Goal: Task Accomplishment & Management: Complete application form

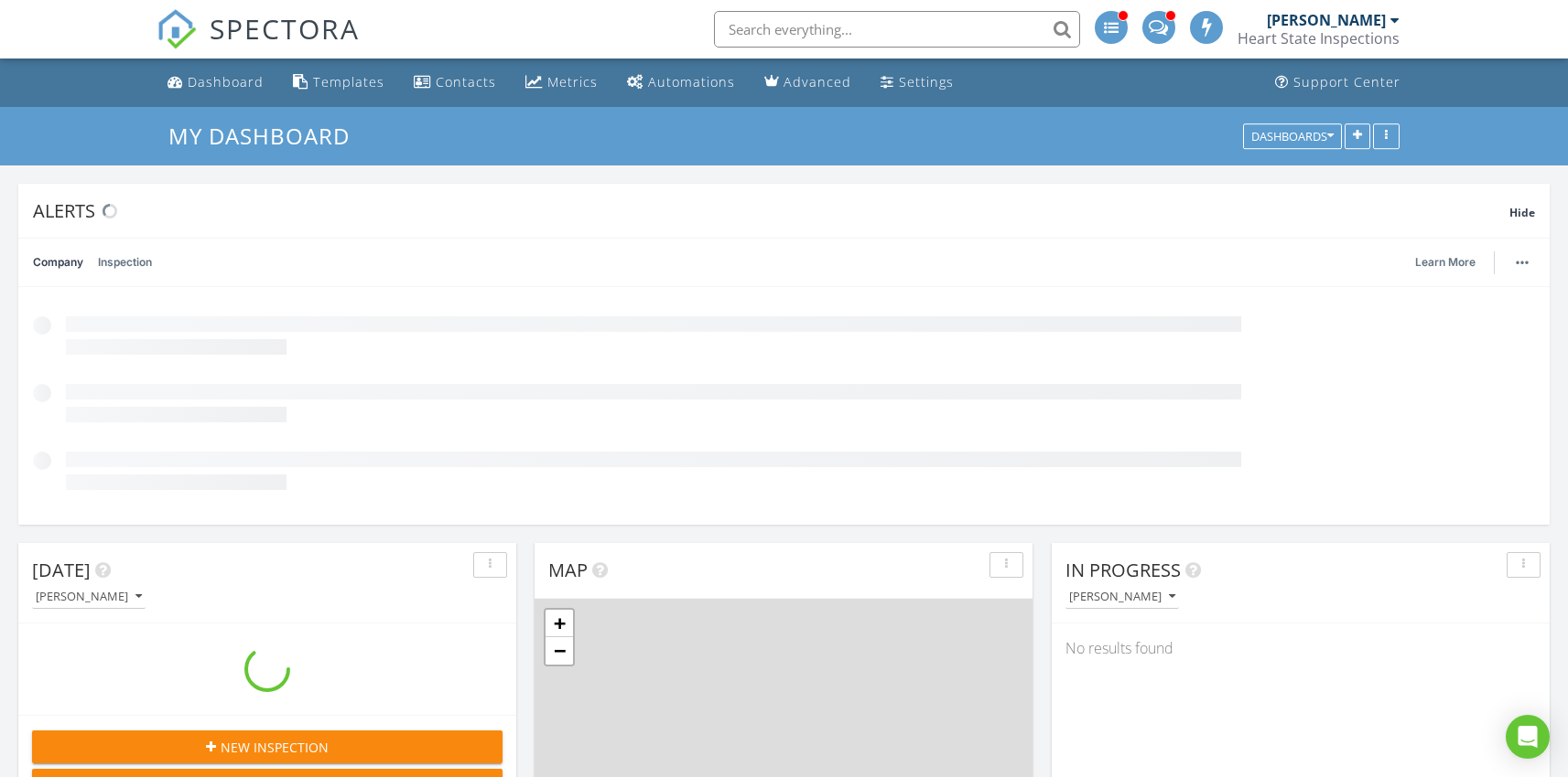
scroll to position [1693, 1596]
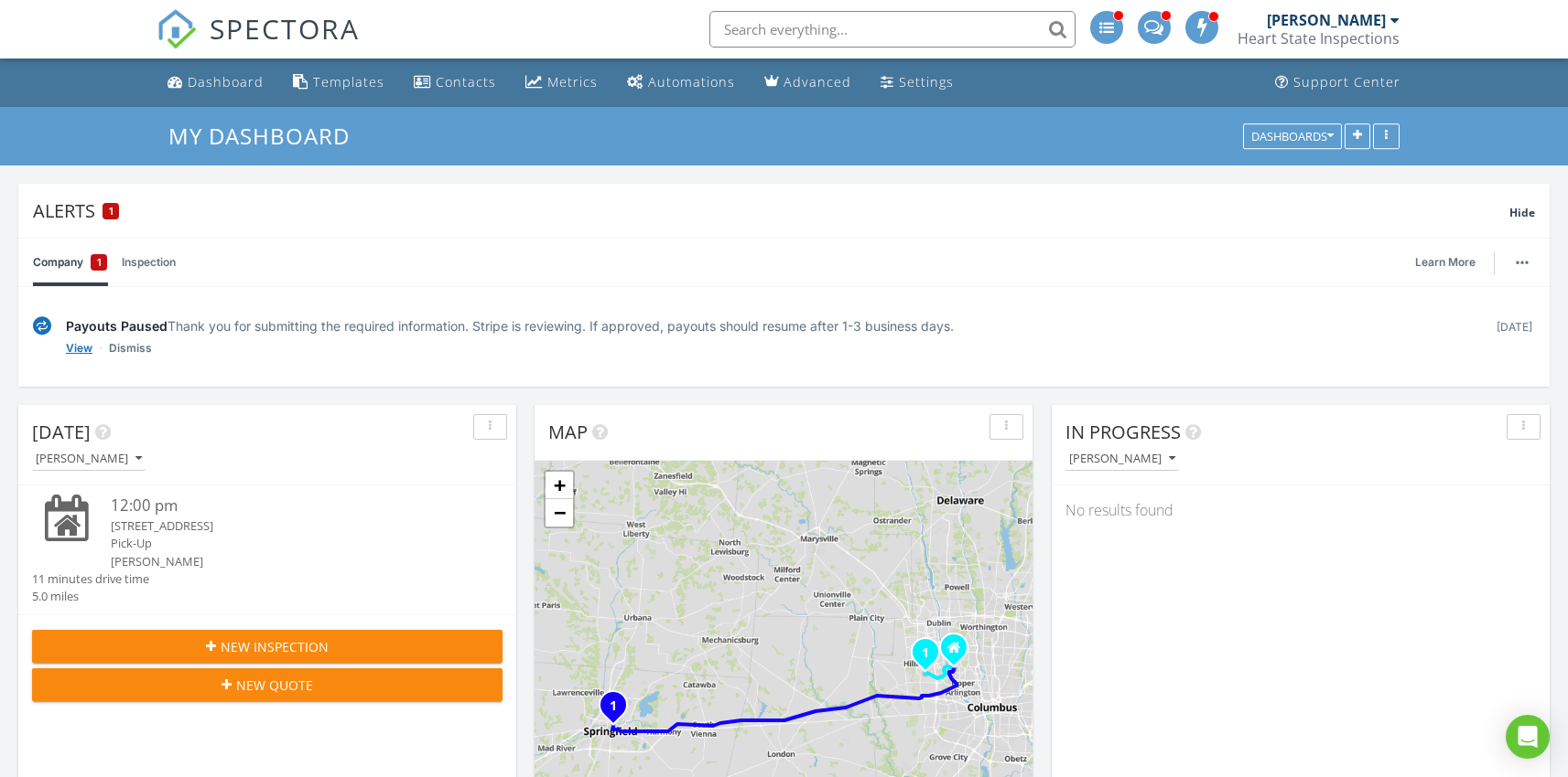
click at [78, 344] on link "View" at bounding box center [79, 348] width 26 height 19
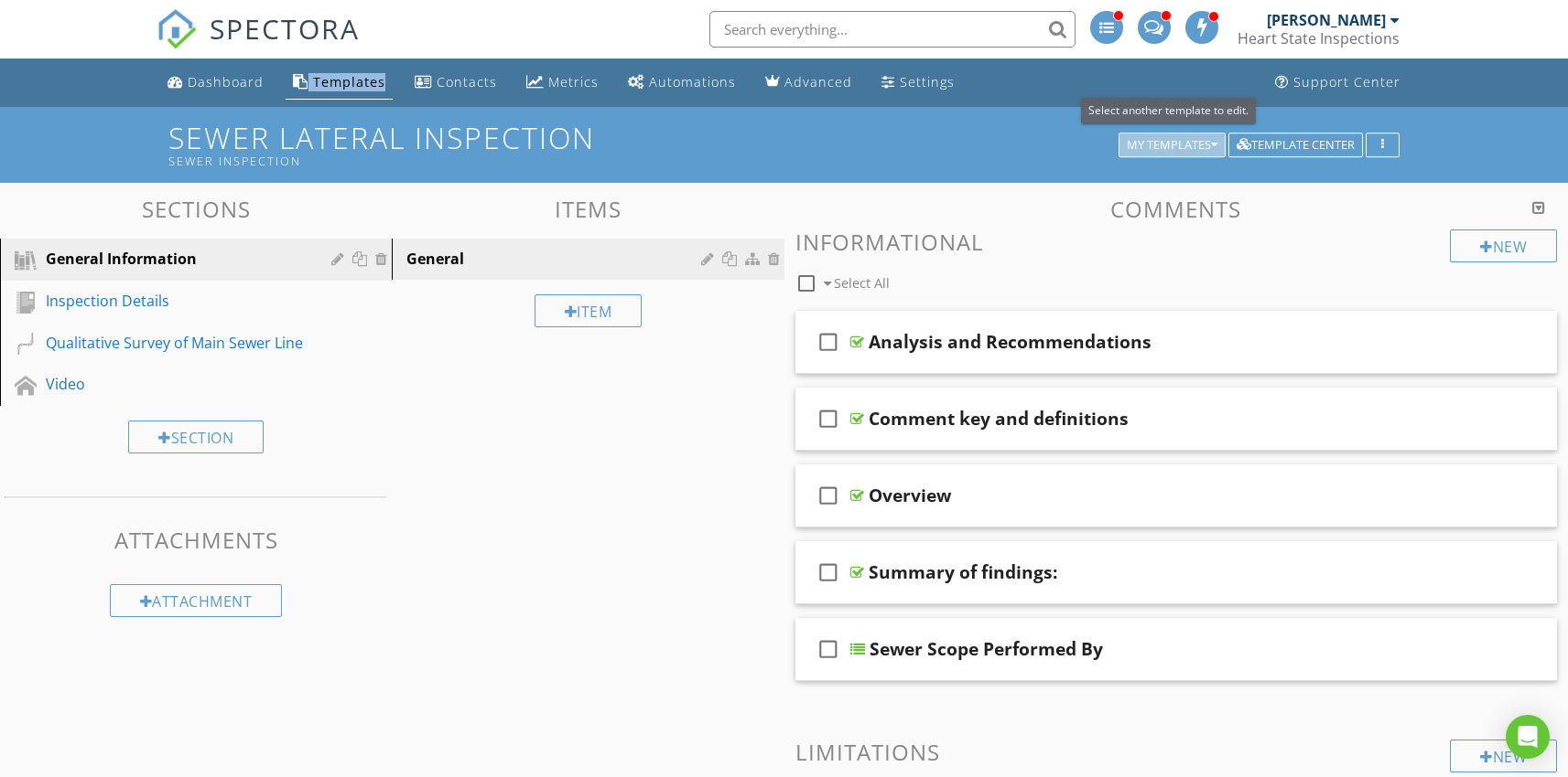
click at [1206, 146] on div "My Templates" at bounding box center [1172, 146] width 91 height 13
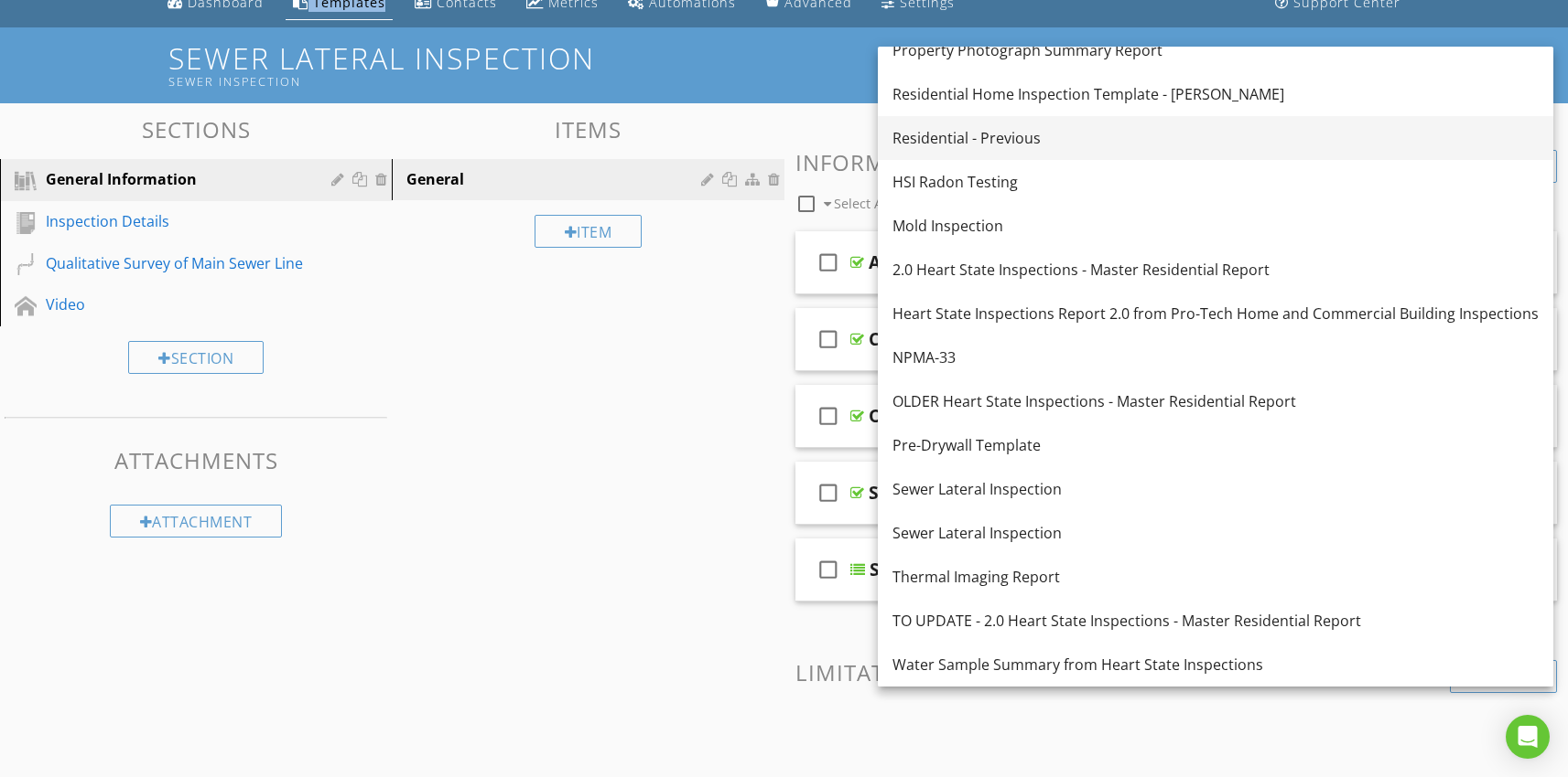
scroll to position [137, 0]
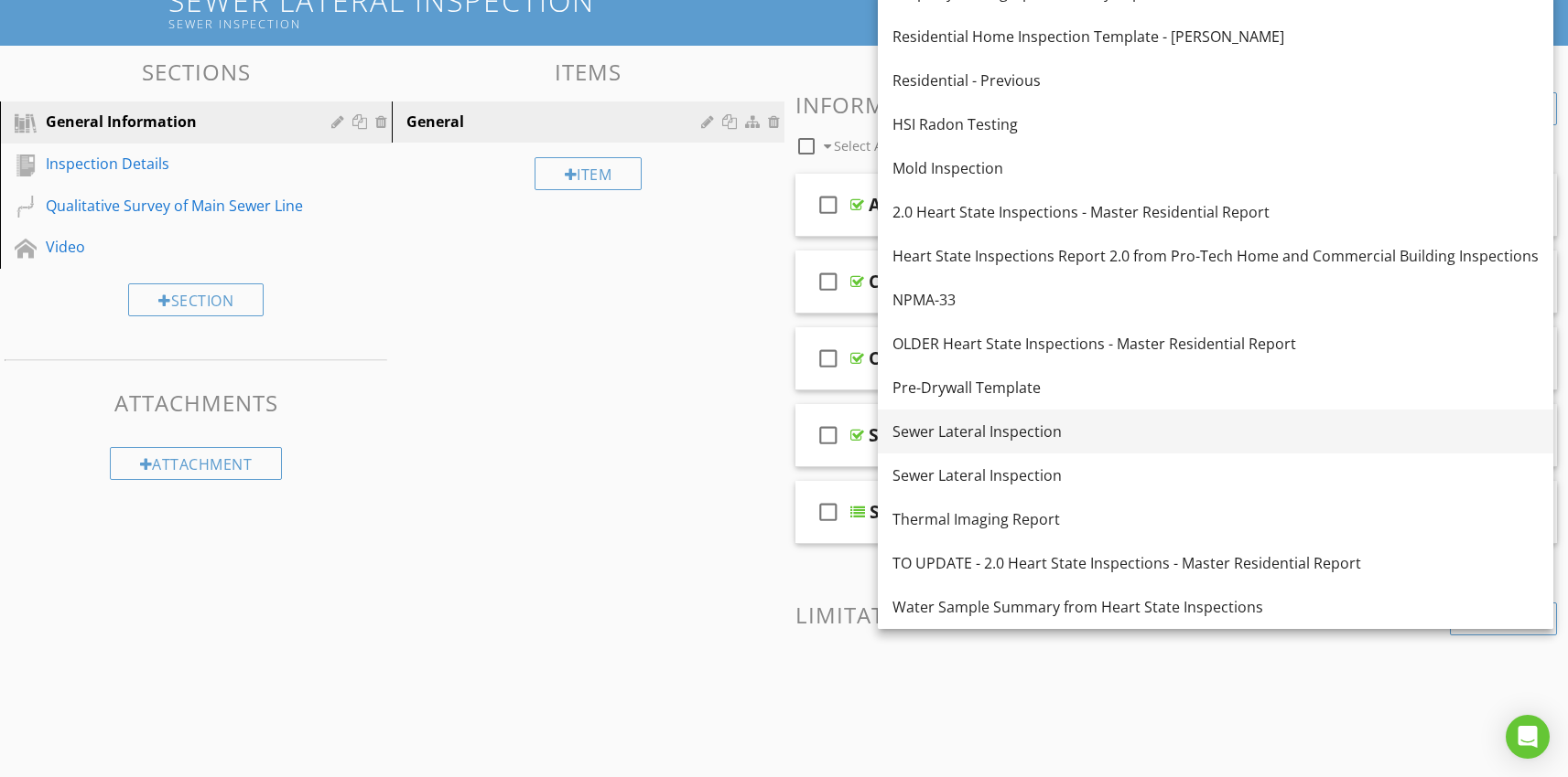
click at [996, 428] on div "Sewer Lateral Inspection" at bounding box center [1215, 432] width 646 height 22
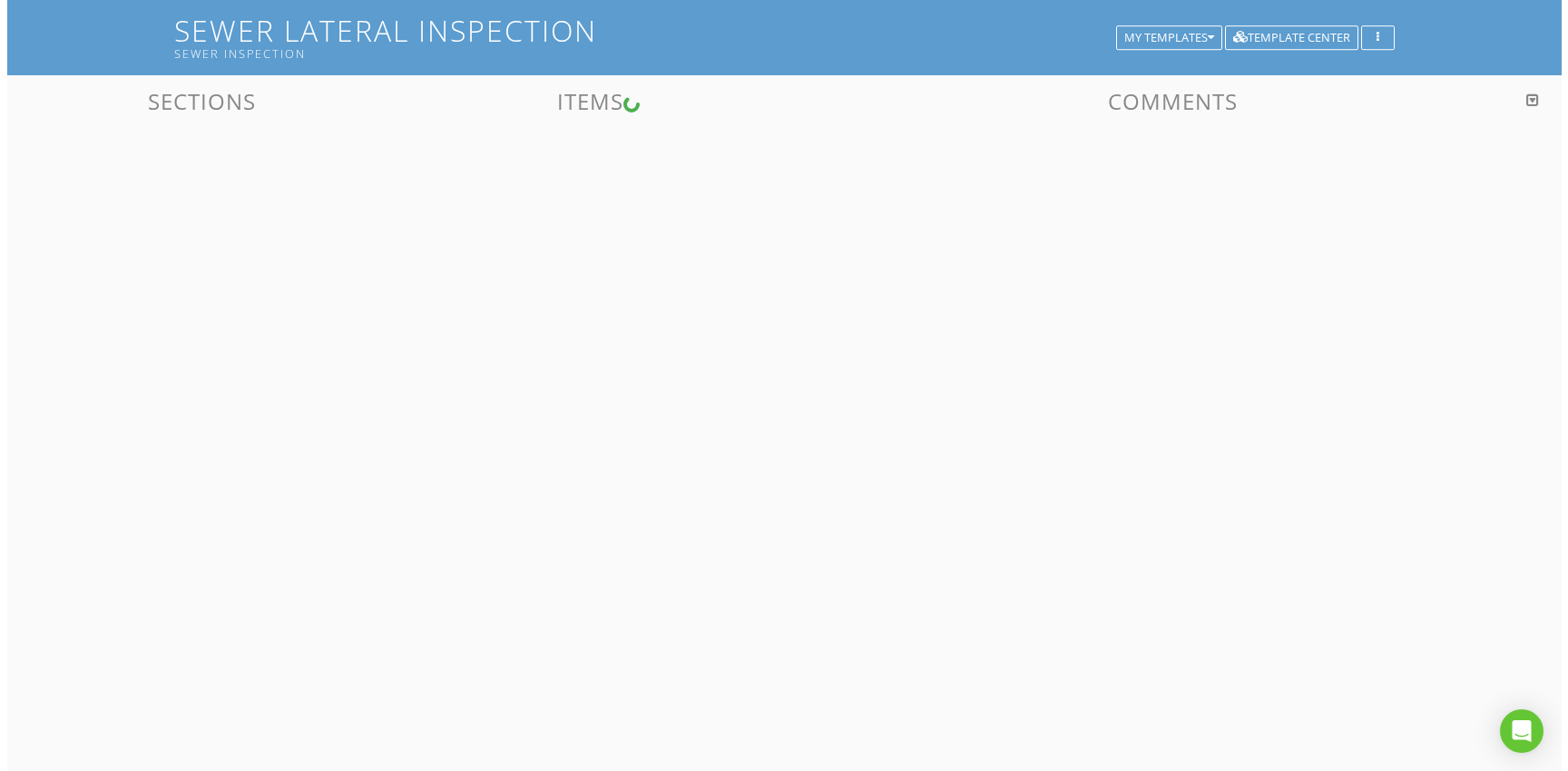
scroll to position [107, 0]
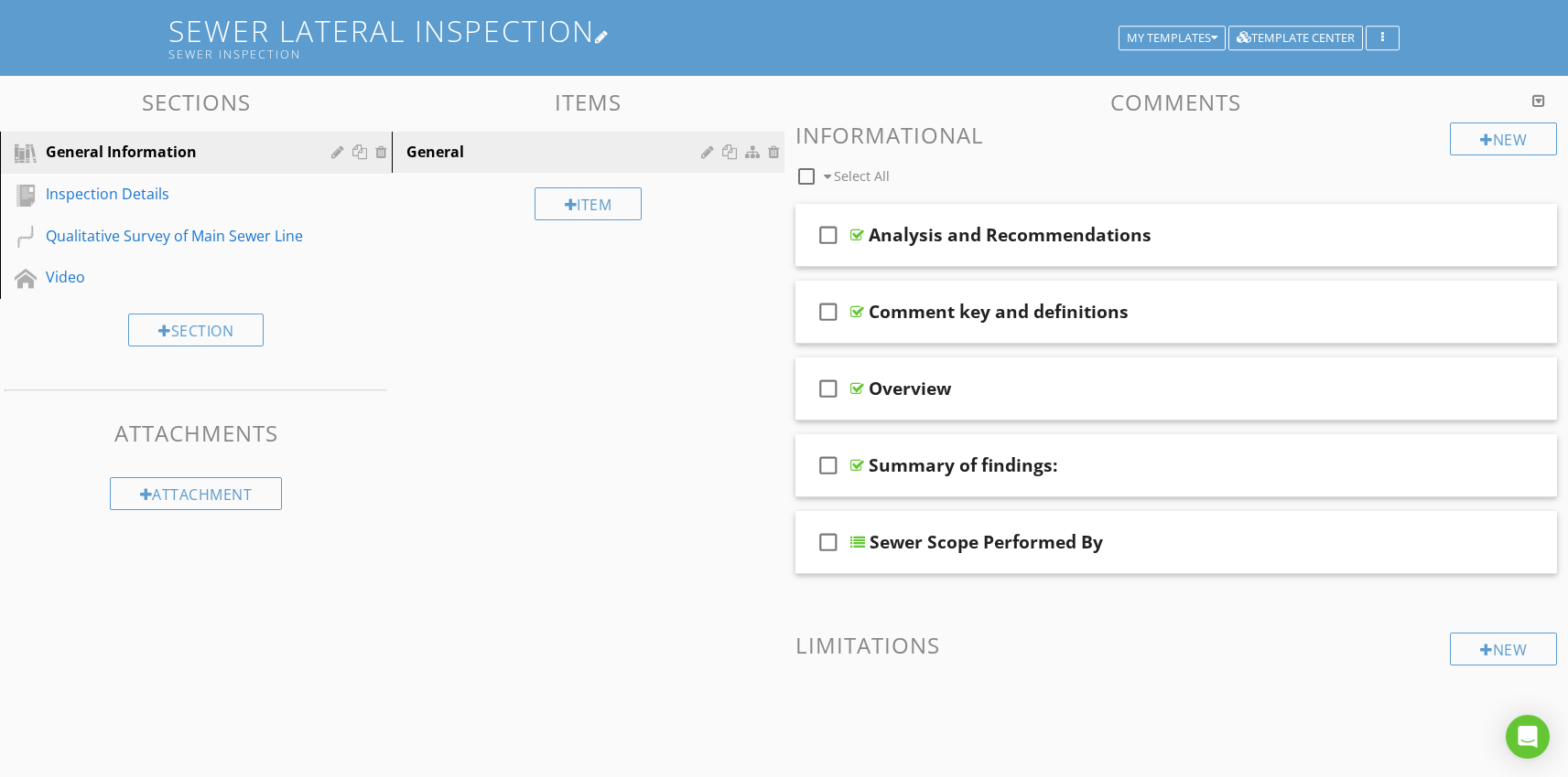
click at [607, 35] on div at bounding box center [603, 36] width 15 height 15
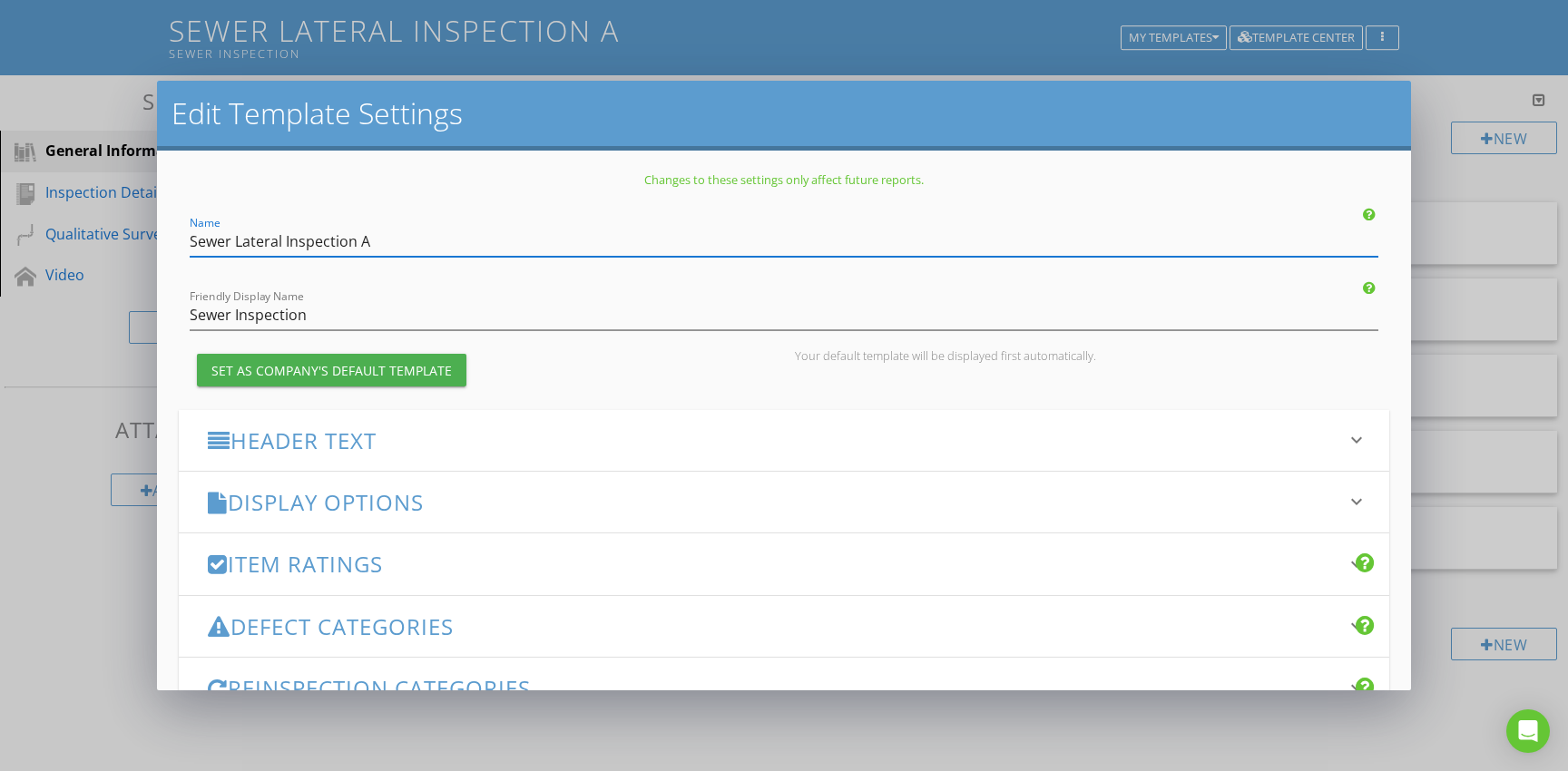
scroll to position [246, 0]
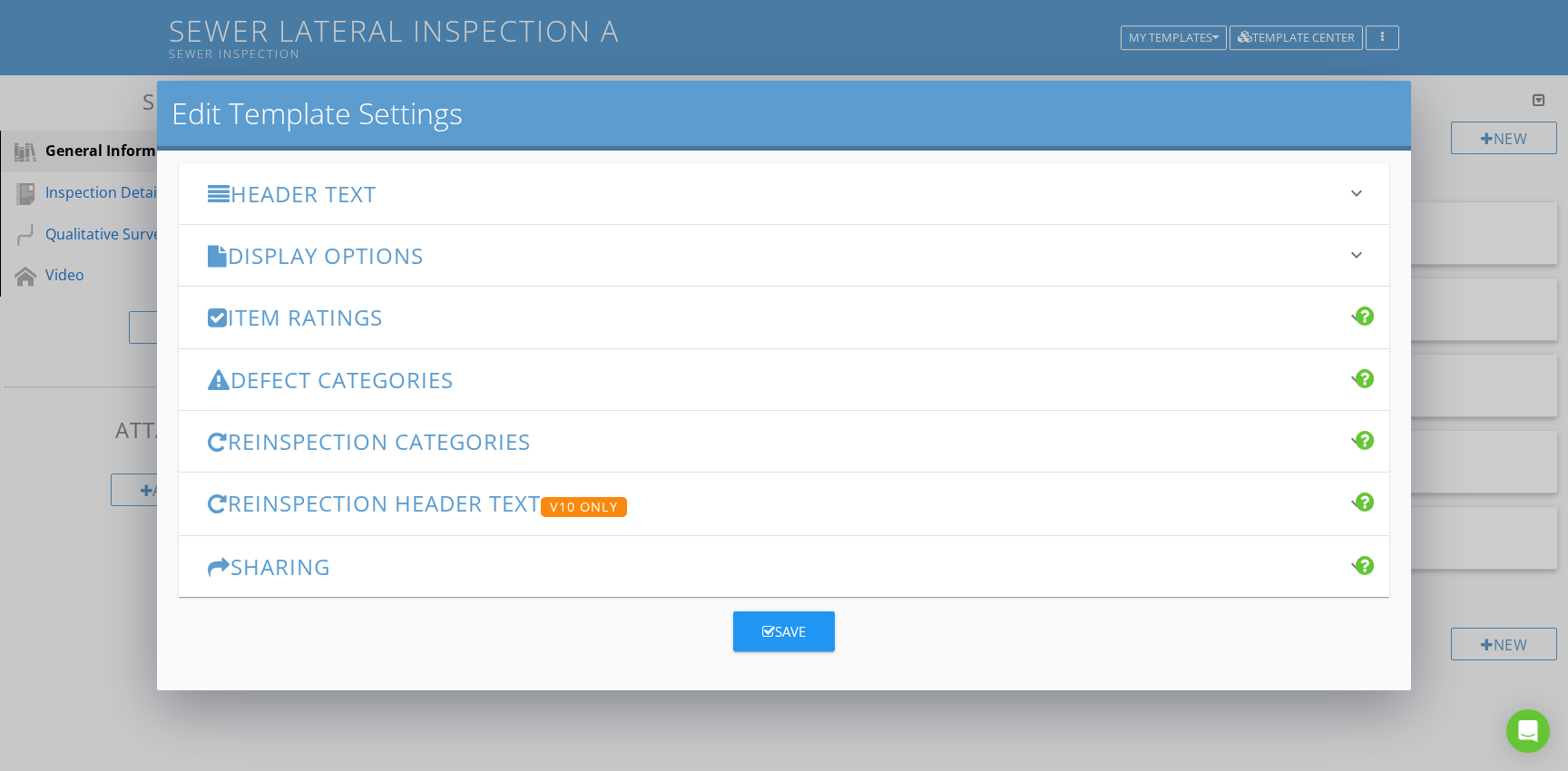
type input "Sewer Lateral Inspection A"
click at [788, 622] on div "Save" at bounding box center [784, 632] width 44 height 21
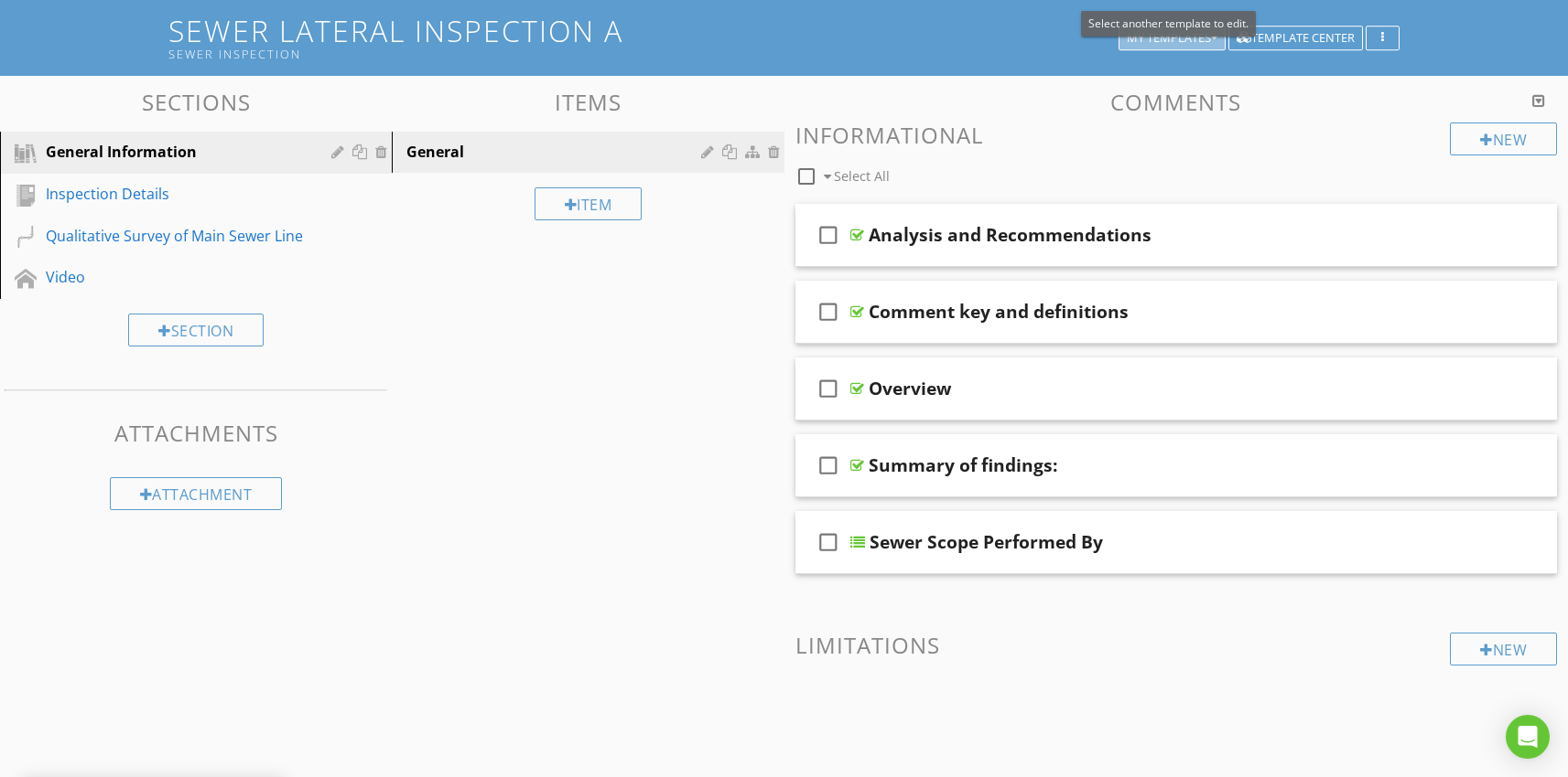
click at [1197, 40] on div "My Templates" at bounding box center [1172, 38] width 91 height 13
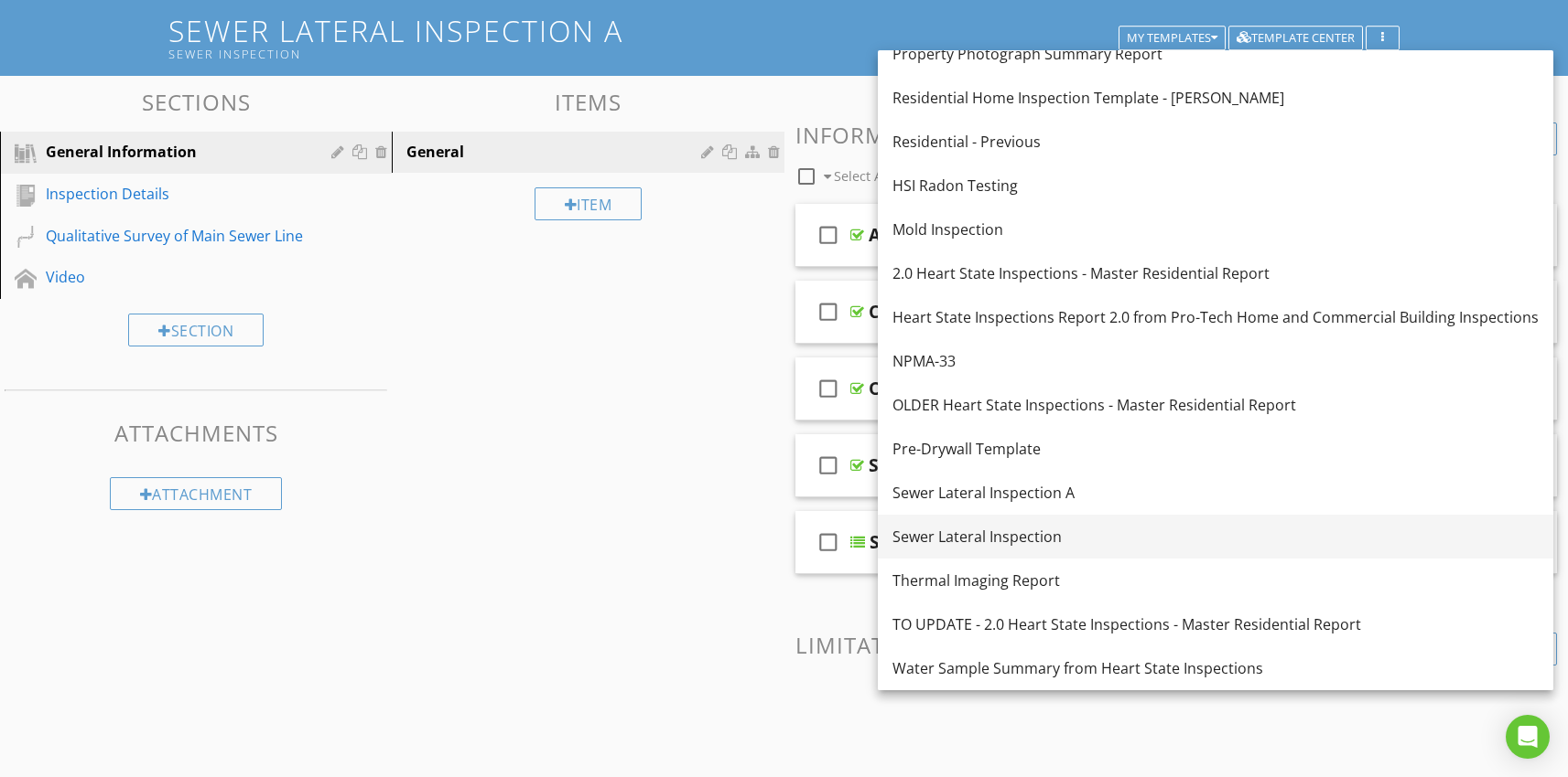
click at [1039, 535] on div "Sewer Lateral Inspection" at bounding box center [1215, 537] width 646 height 22
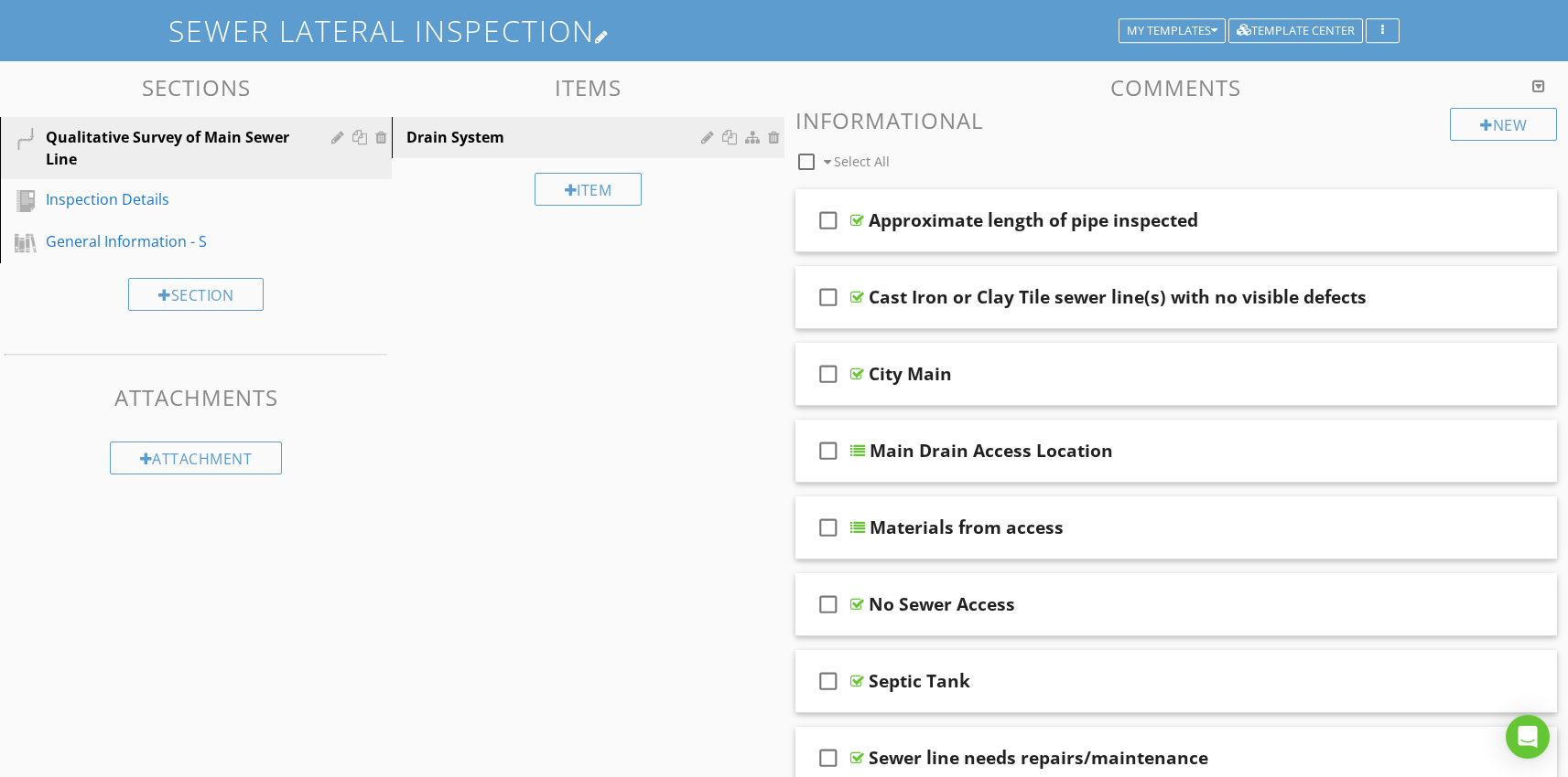
click at [609, 35] on div at bounding box center [603, 36] width 15 height 15
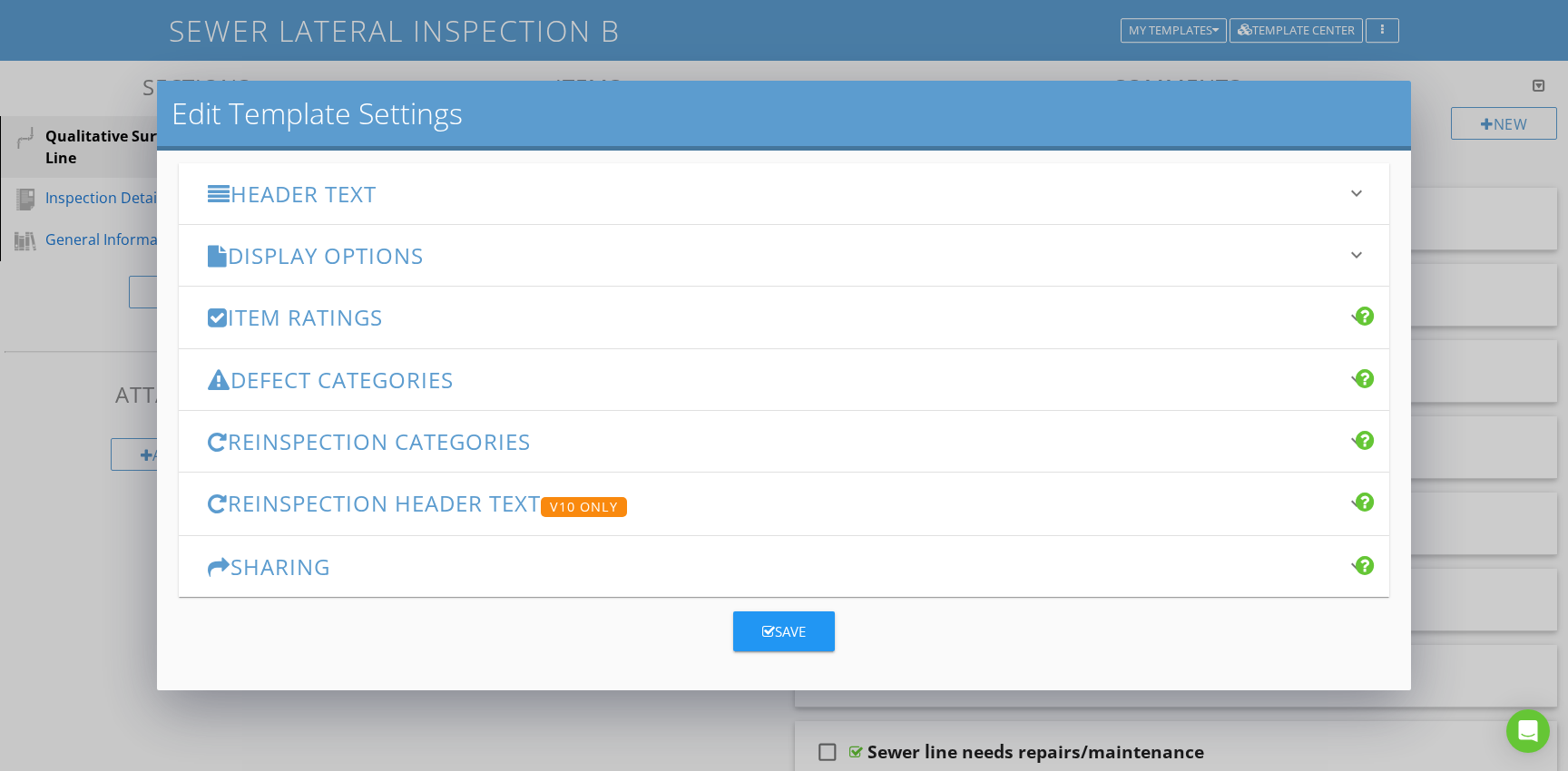
type input "Sewer Lateral Inspection B"
click at [778, 632] on div "Save" at bounding box center [784, 632] width 44 height 21
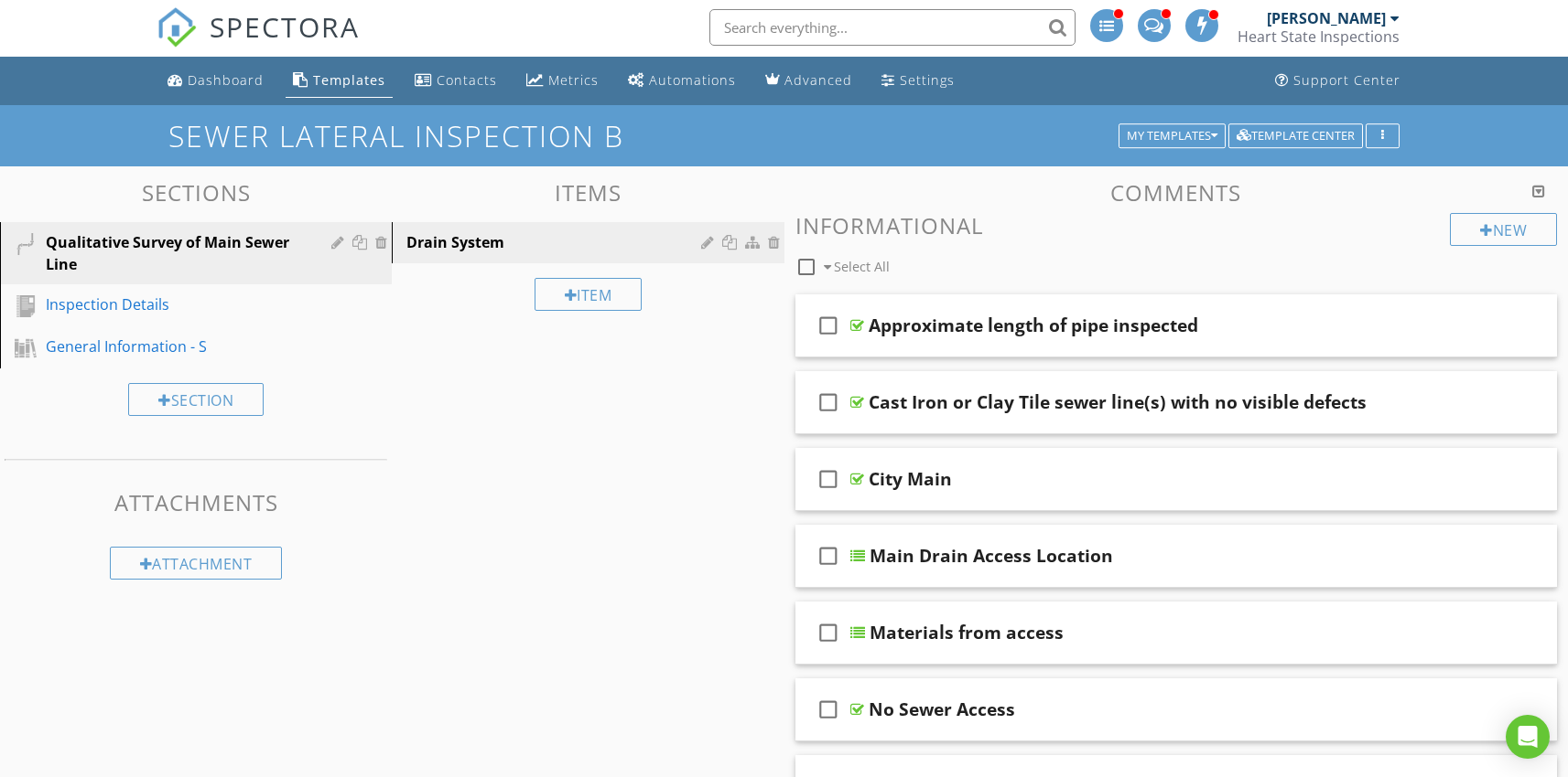
scroll to position [0, 0]
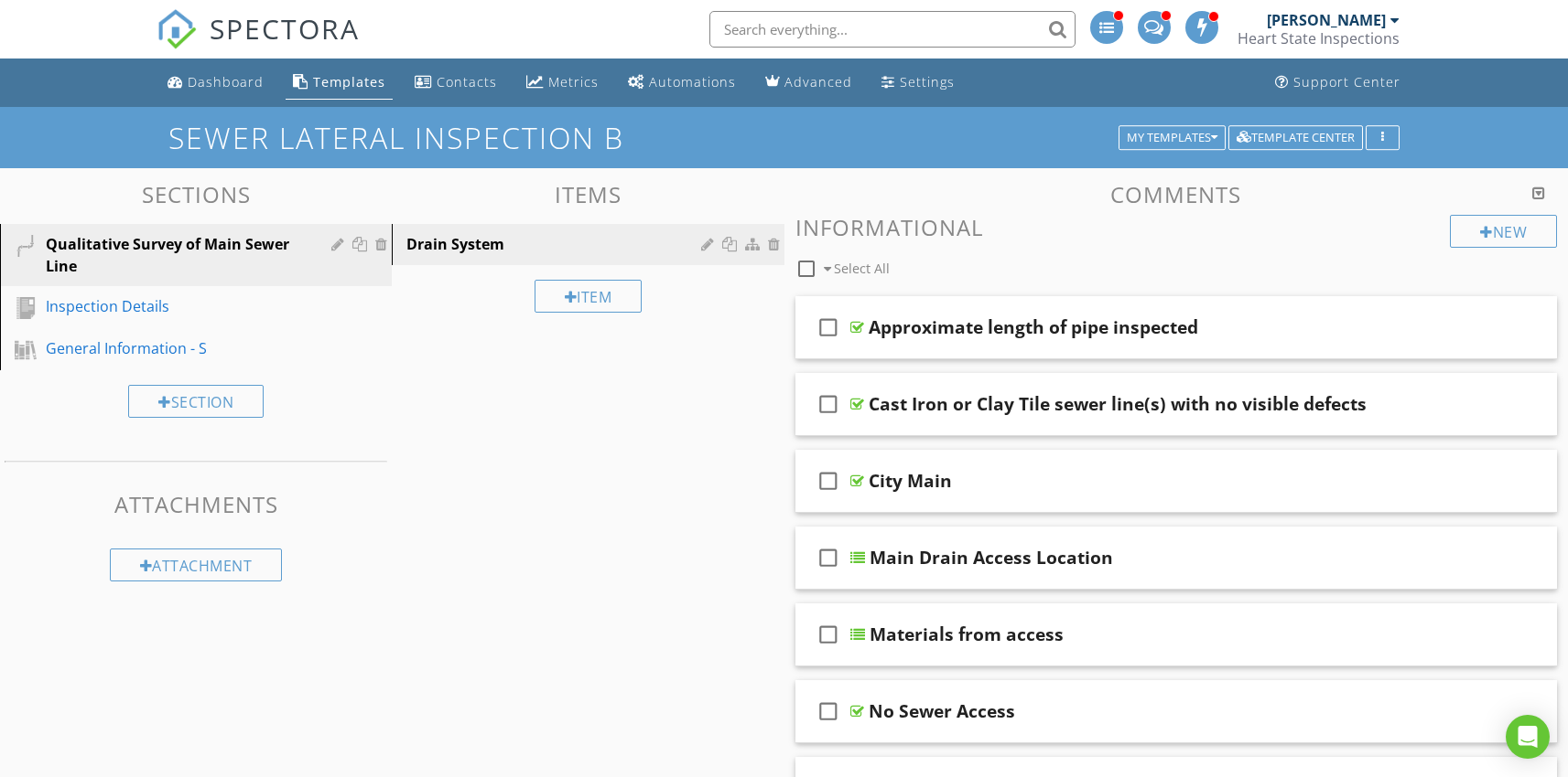
click at [241, 24] on span "SPECTORA" at bounding box center [284, 28] width 150 height 38
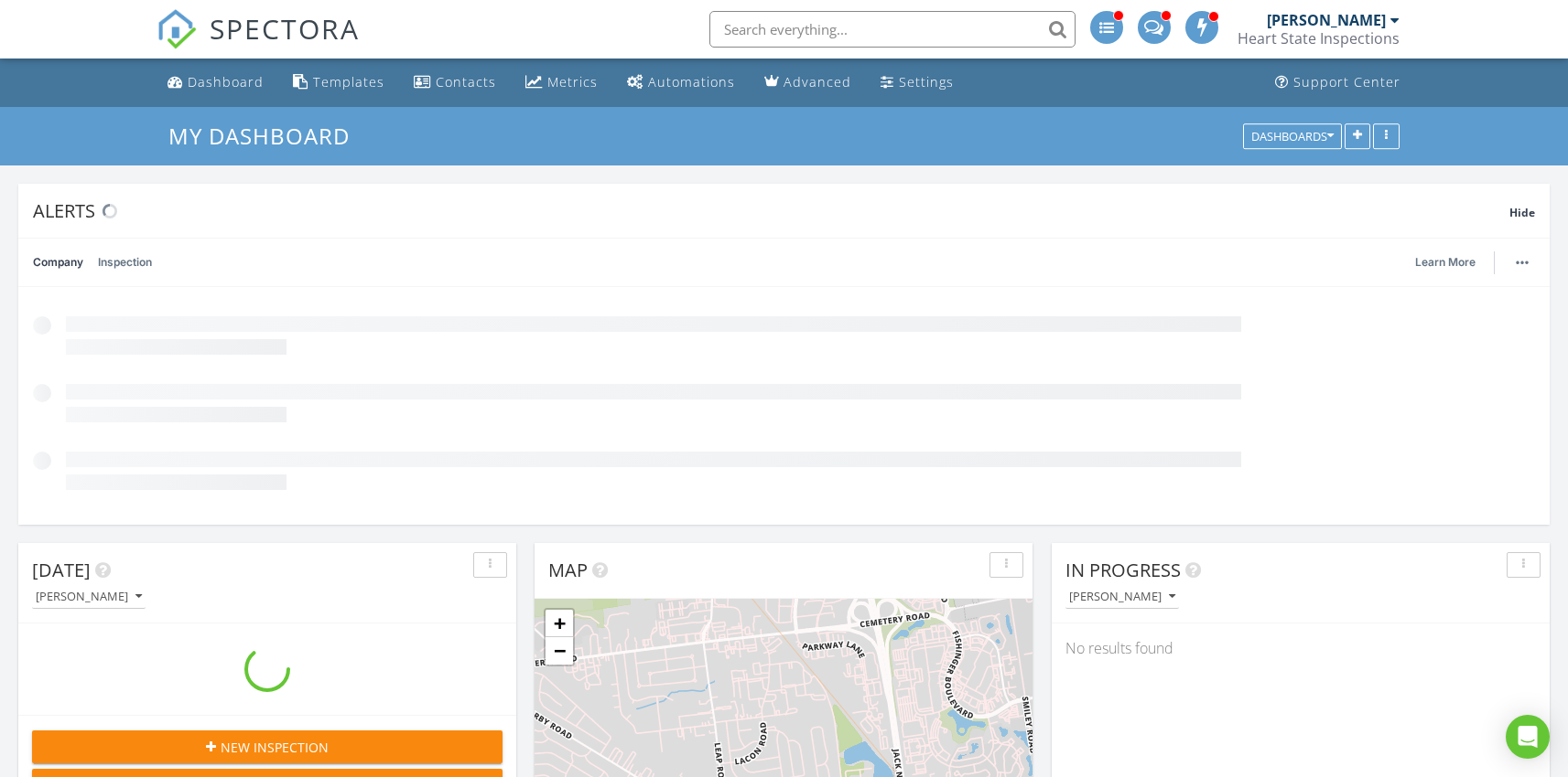
scroll to position [1693, 1596]
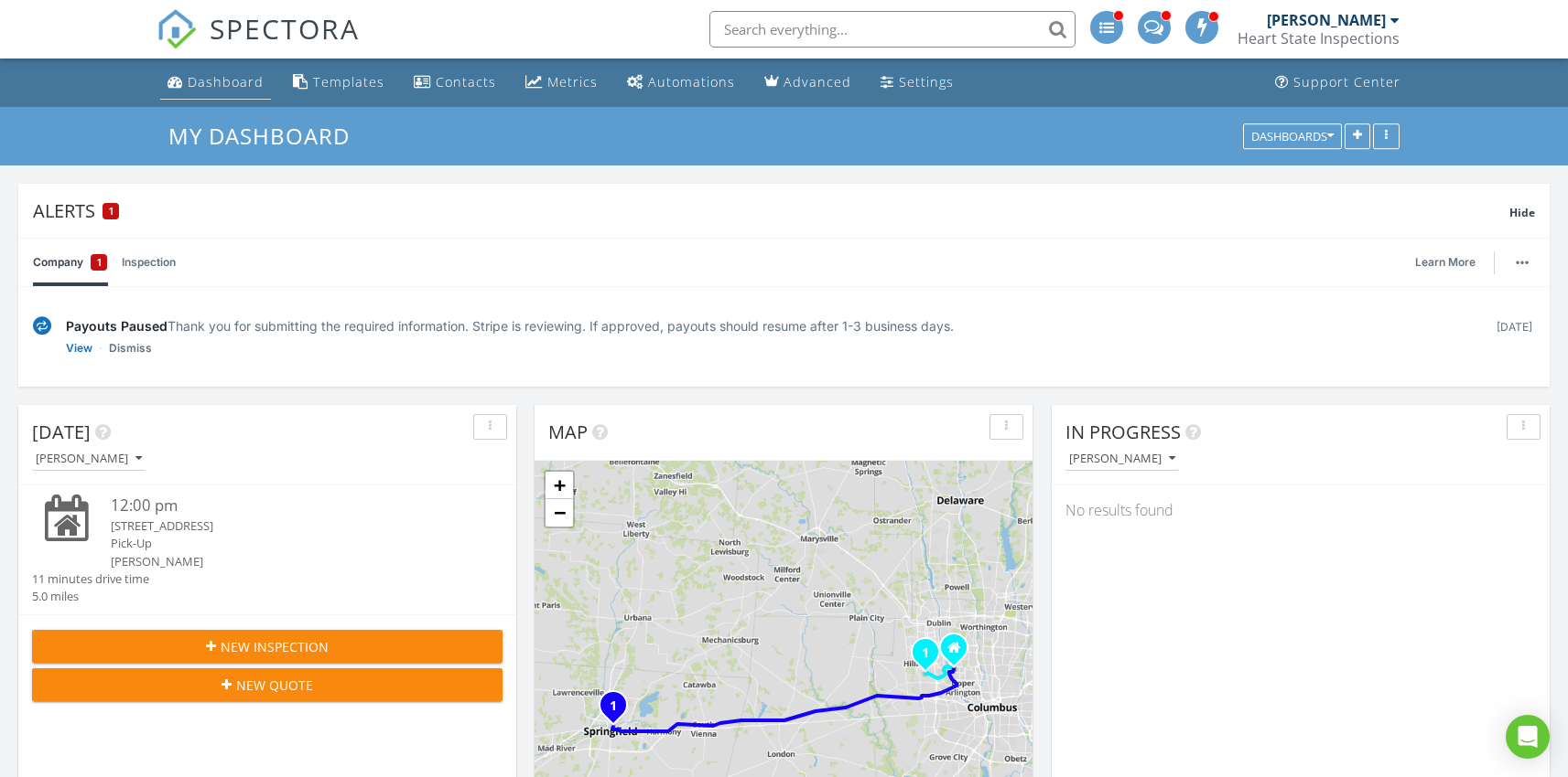
click at [224, 85] on div "Dashboard" at bounding box center [225, 81] width 76 height 18
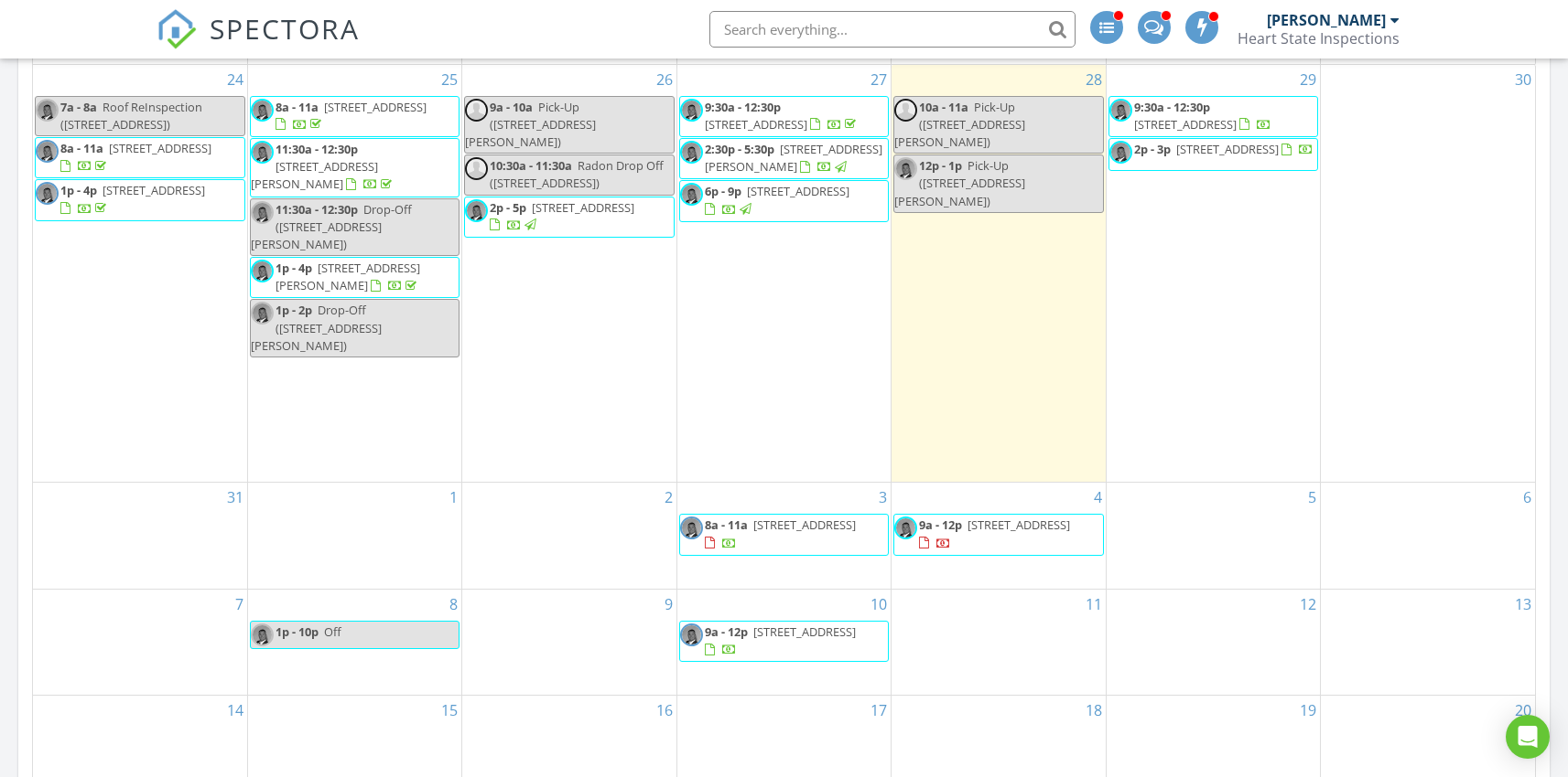
scroll to position [974, 0]
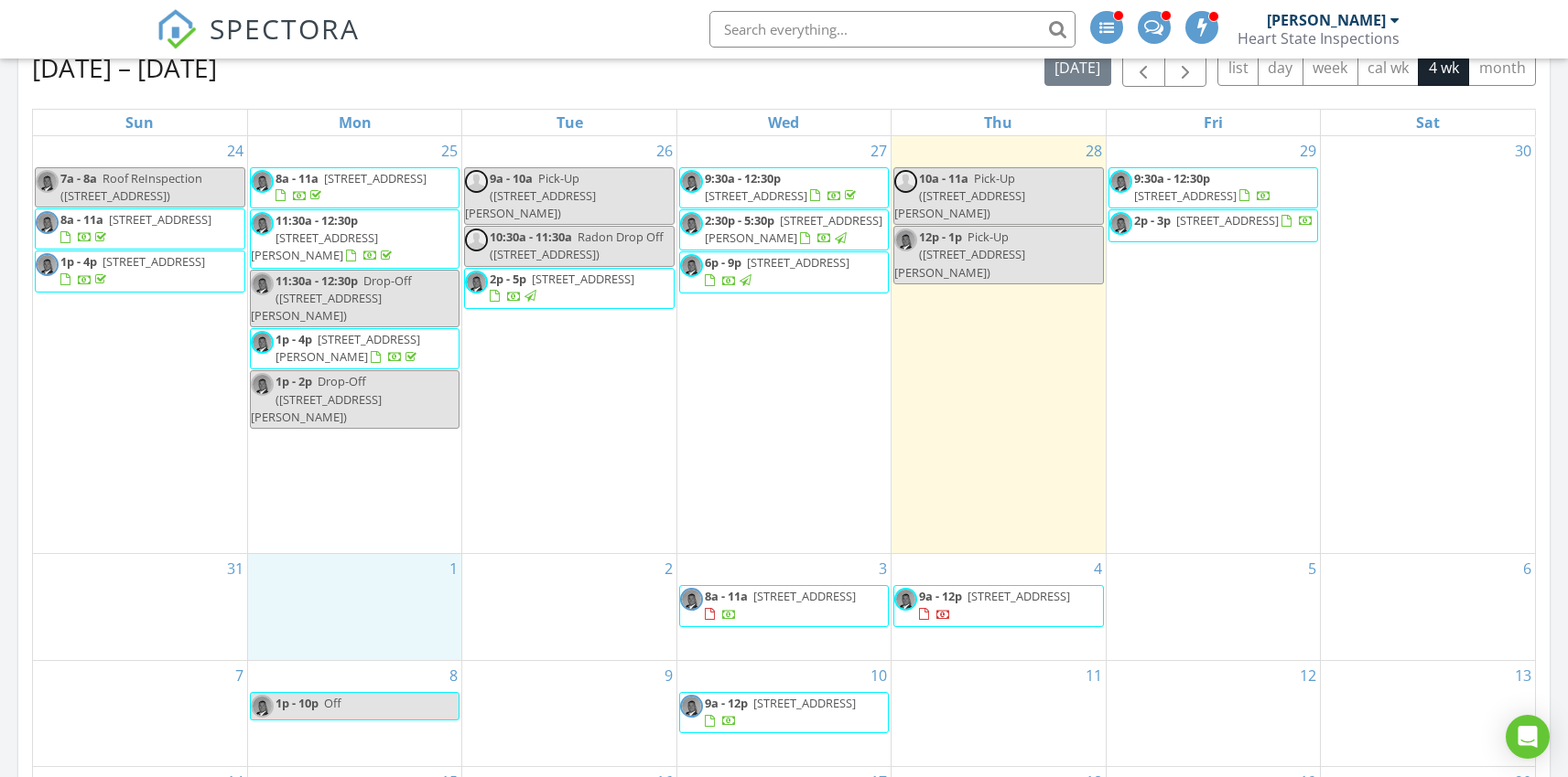
click at [368, 555] on div "1" at bounding box center [354, 608] width 213 height 106
click at [349, 511] on link "Event" at bounding box center [351, 504] width 94 height 29
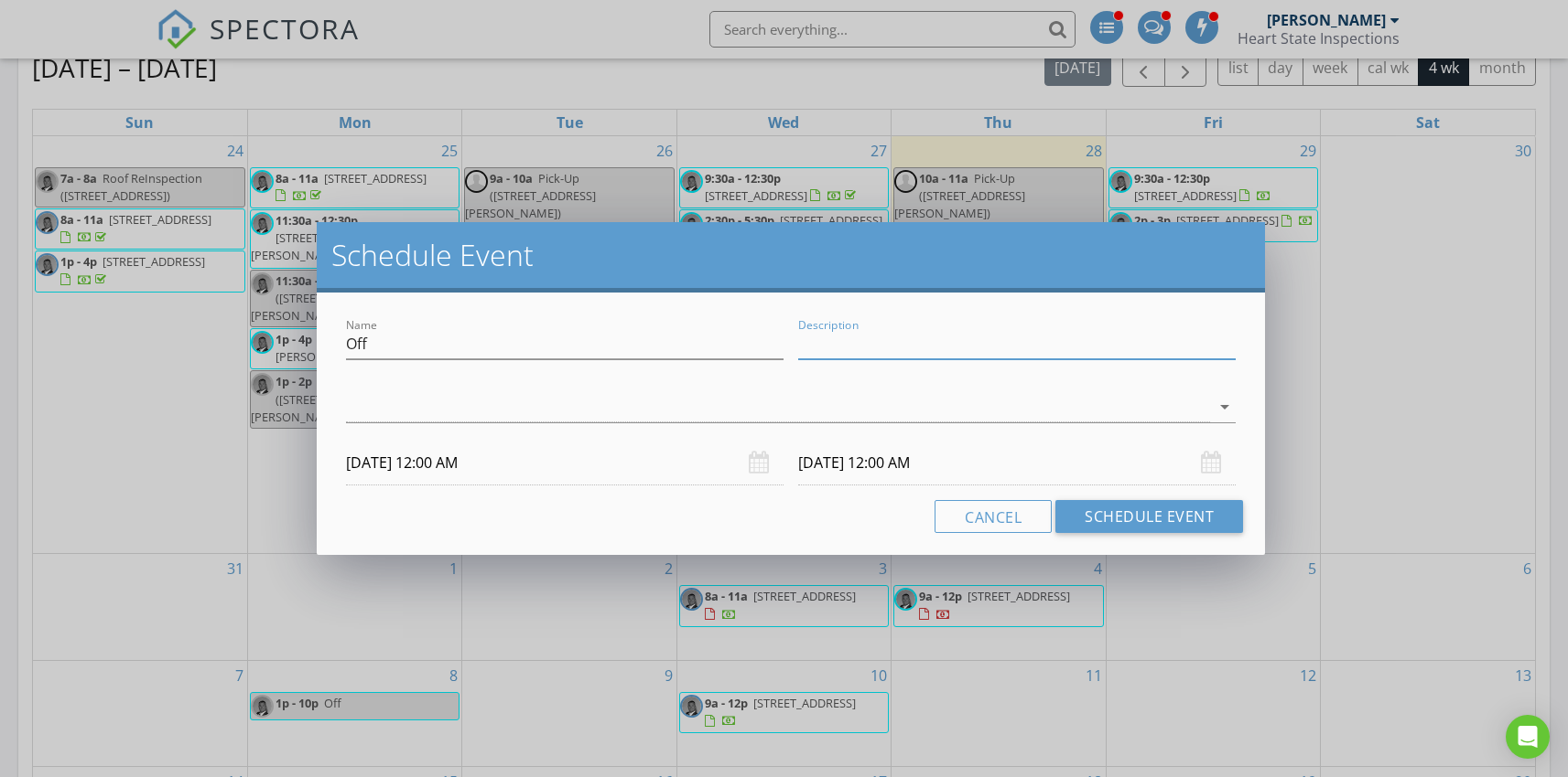
click at [834, 350] on input "Description" at bounding box center [1017, 345] width 437 height 30
type input "HOLIDAY"
click at [791, 413] on div at bounding box center [778, 407] width 865 height 30
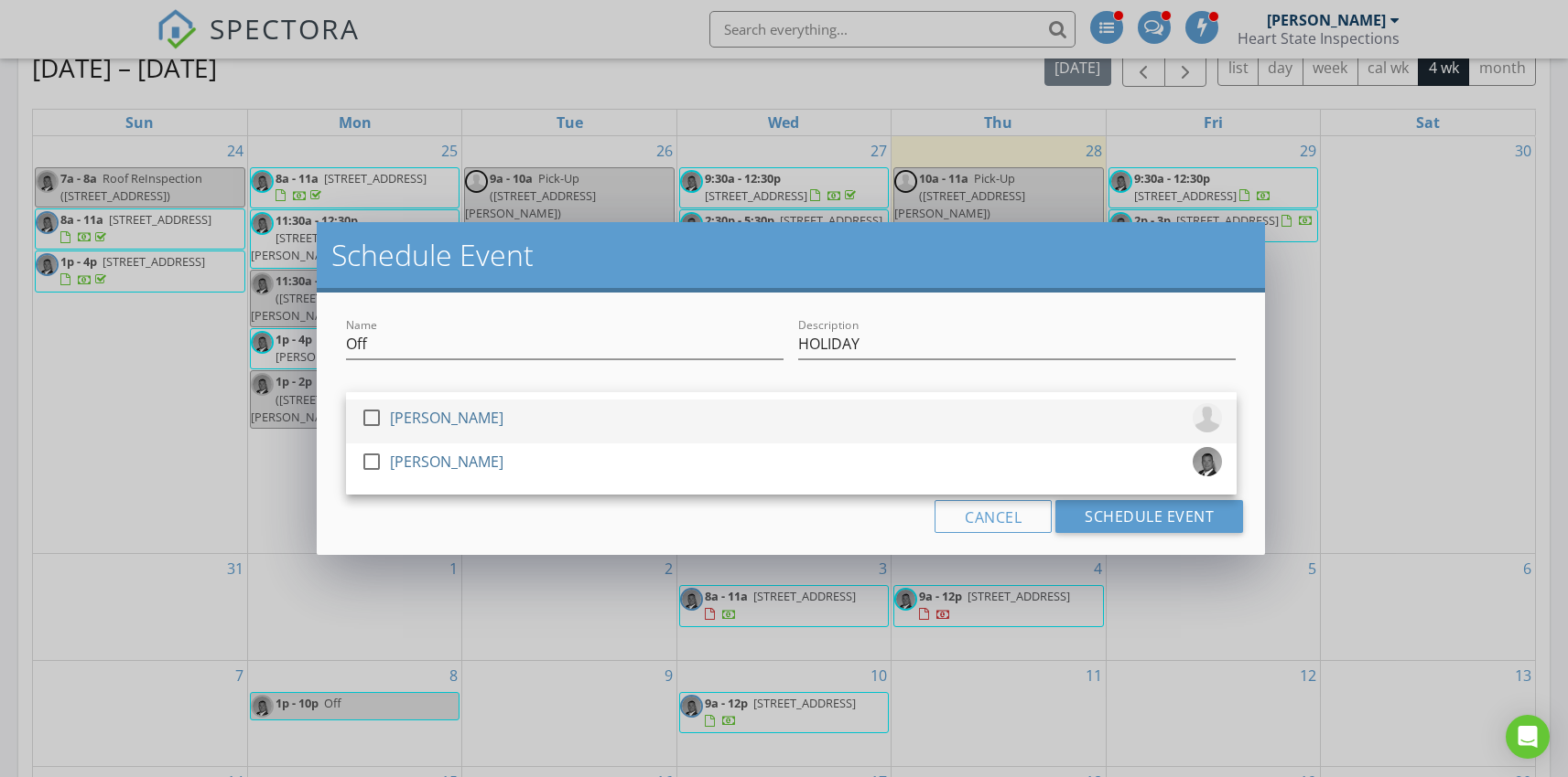
click at [370, 415] on div at bounding box center [371, 417] width 31 height 31
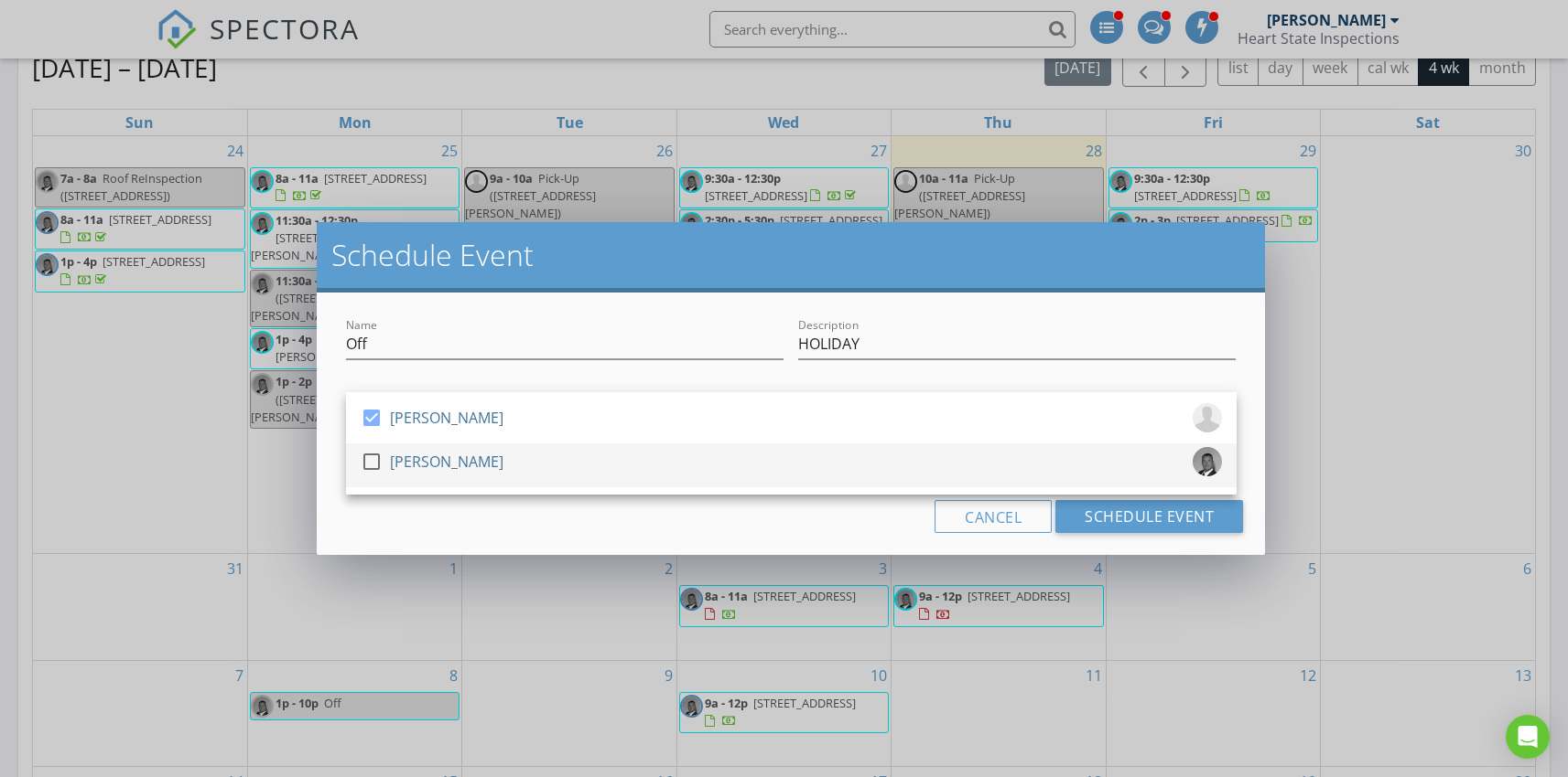
click at [371, 461] on div at bounding box center [371, 461] width 31 height 31
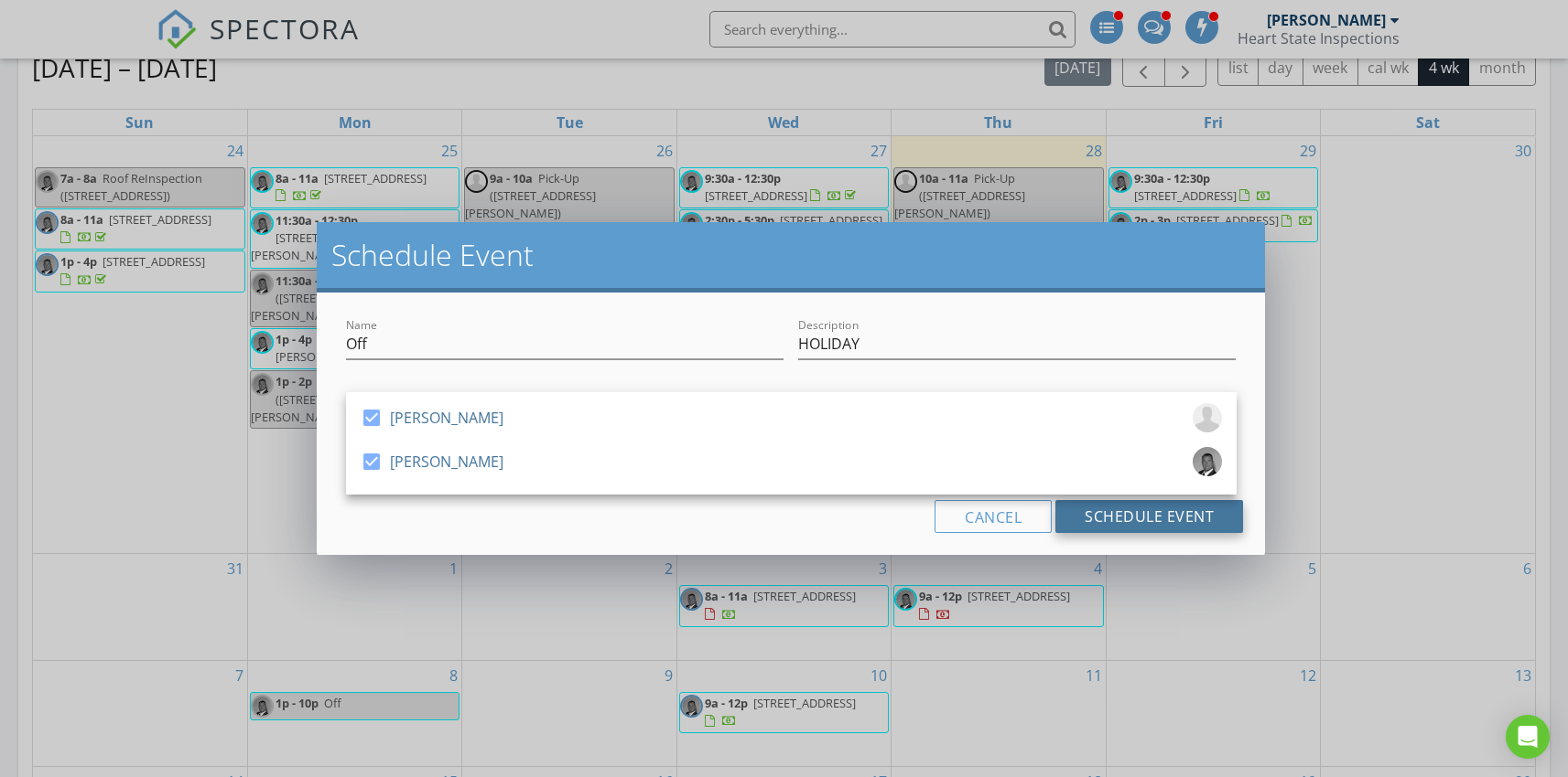
click at [1162, 513] on button "Schedule Event" at bounding box center [1148, 516] width 188 height 33
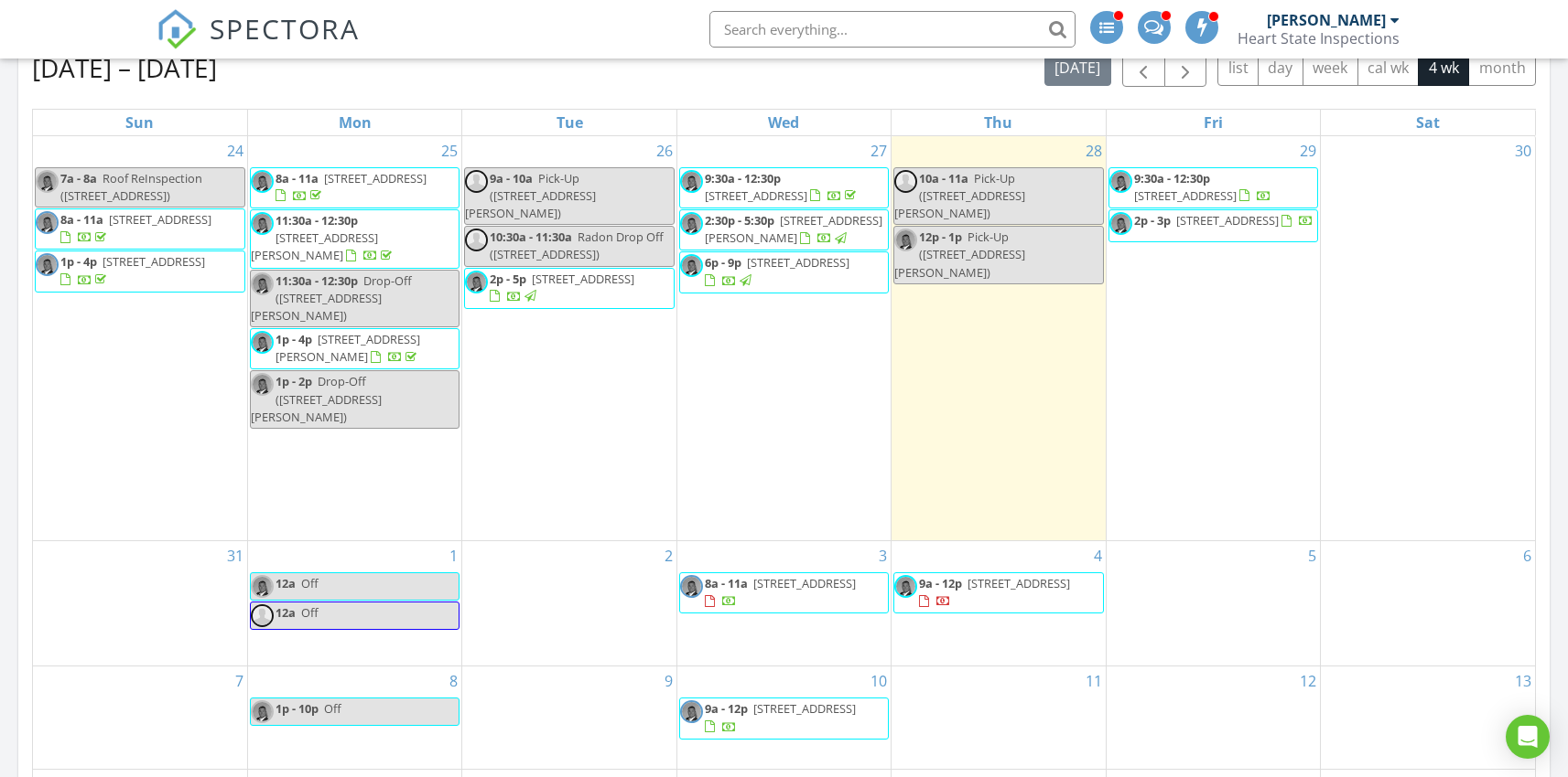
click at [602, 547] on div "2" at bounding box center [569, 603] width 213 height 124
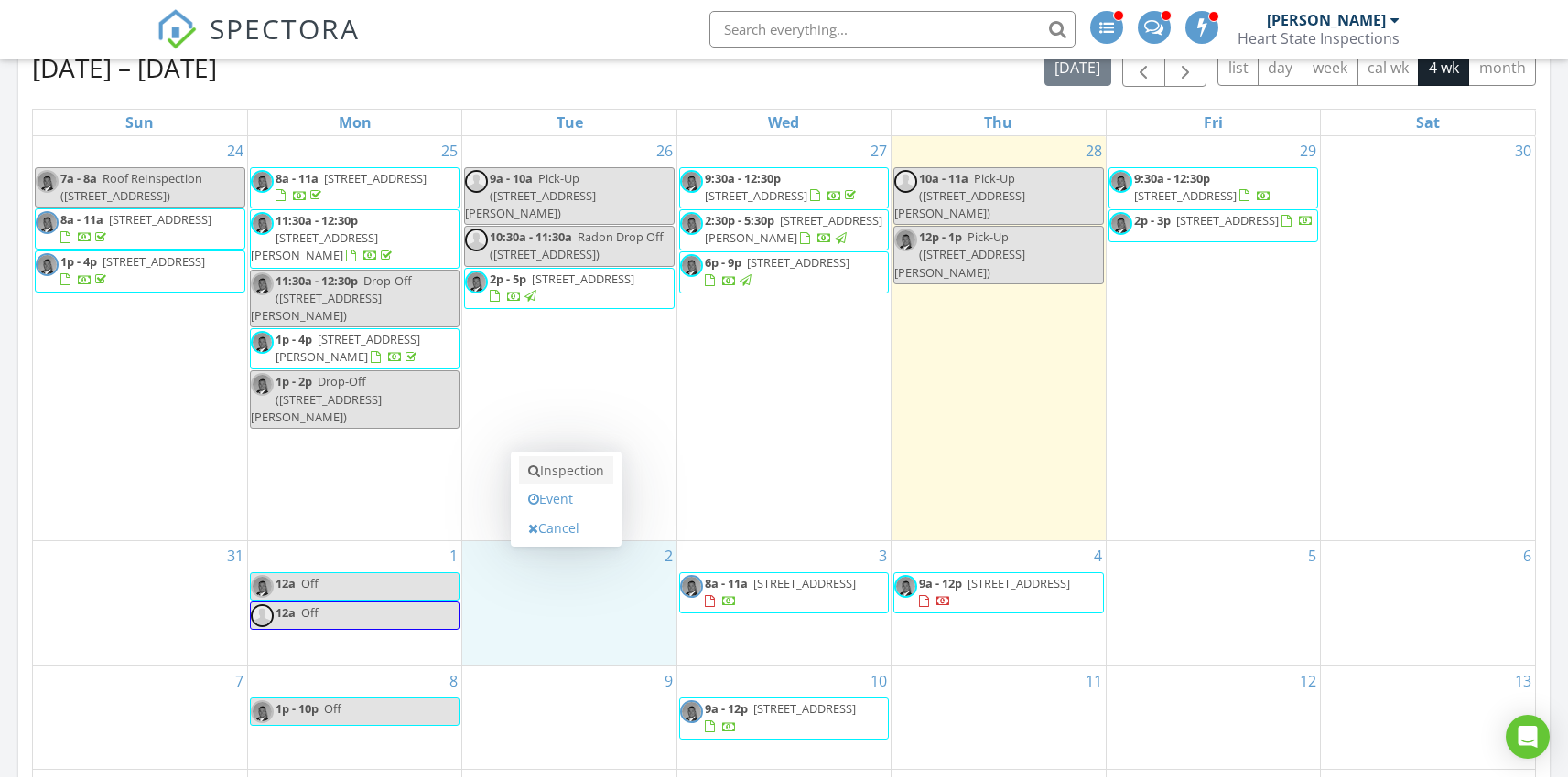
click at [599, 471] on link "Inspection" at bounding box center [565, 471] width 94 height 29
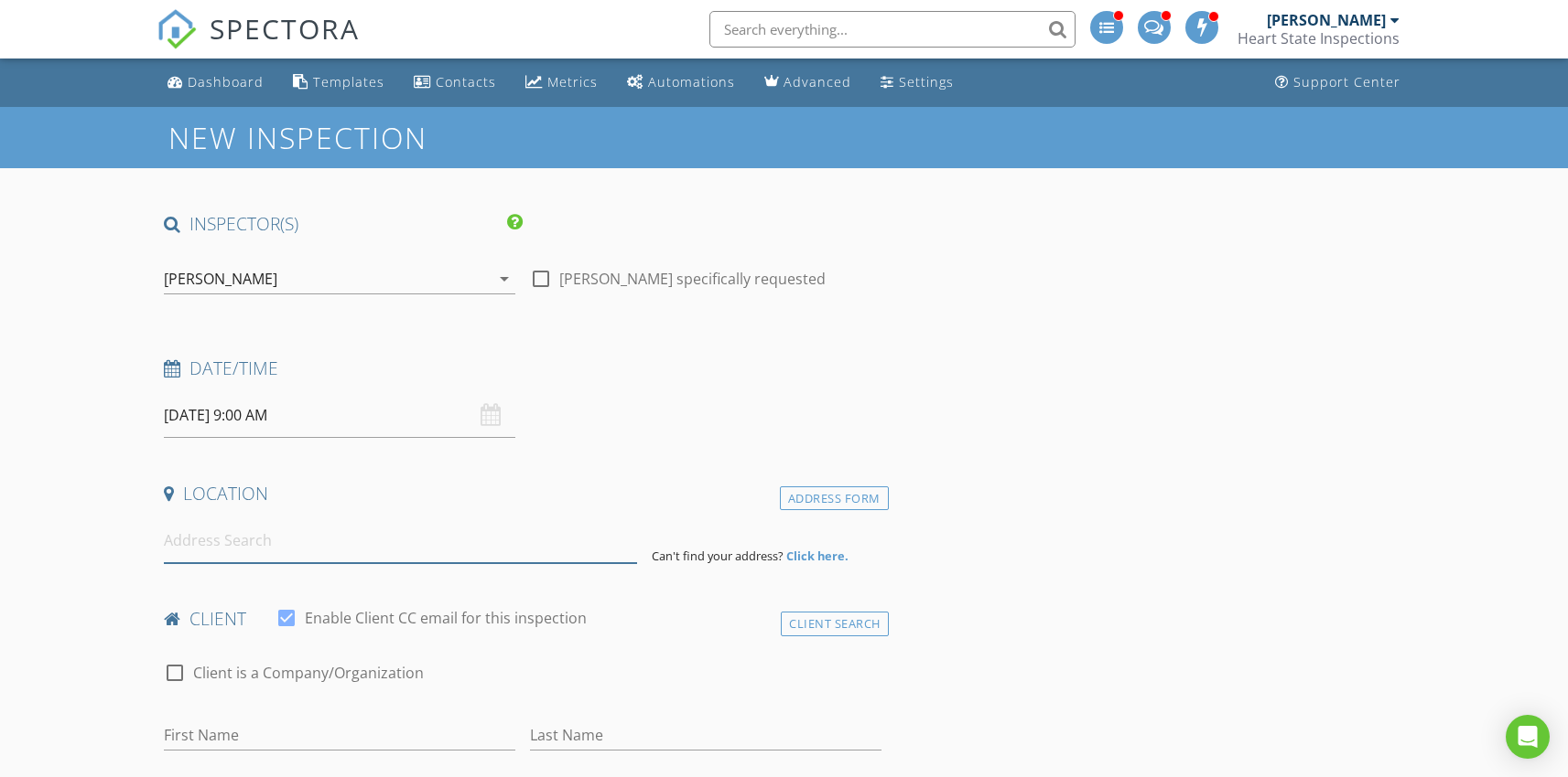
click at [210, 545] on input at bounding box center [400, 541] width 473 height 45
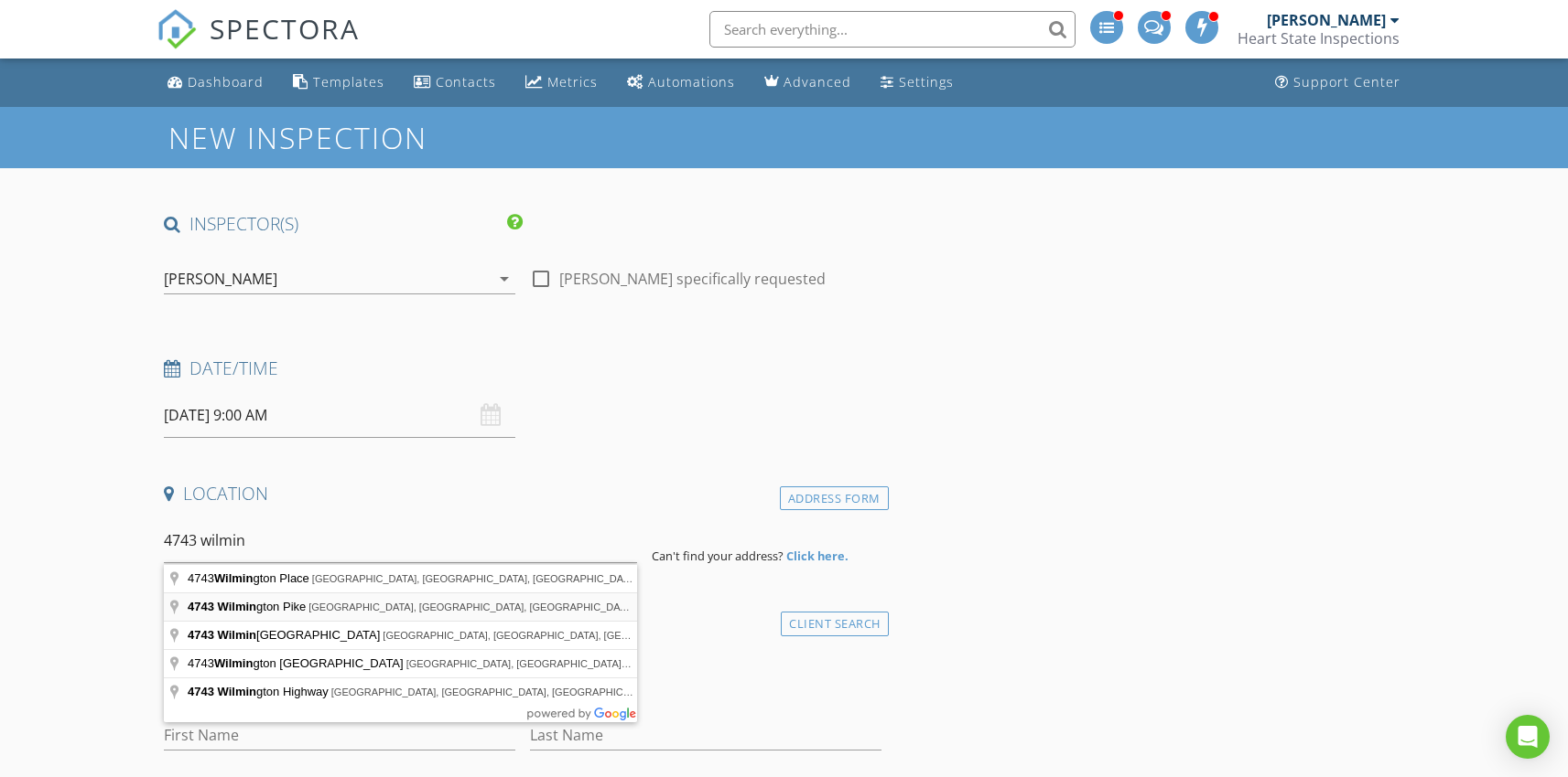
type input "[STREET_ADDRESS]"
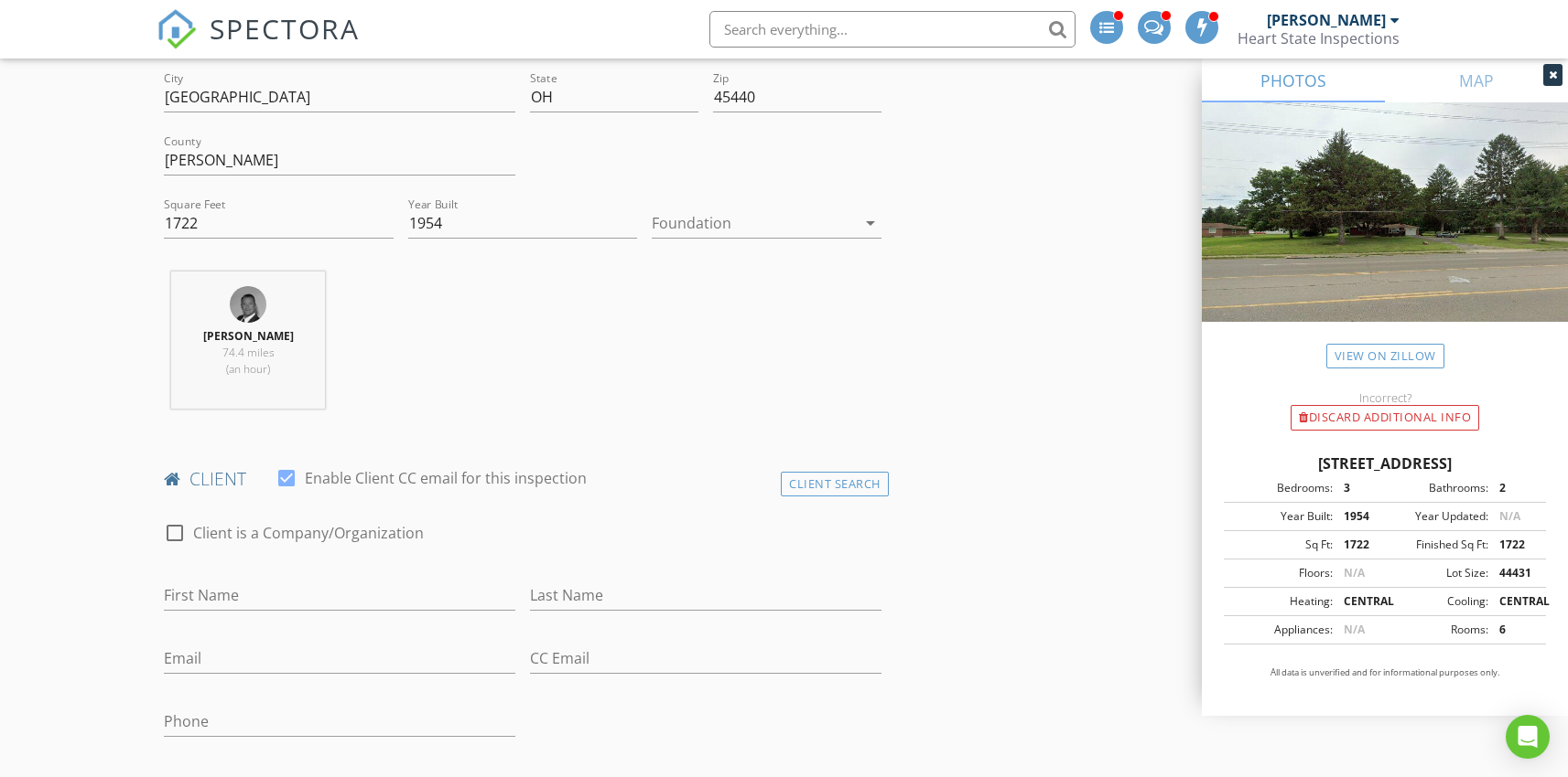
scroll to position [269, 0]
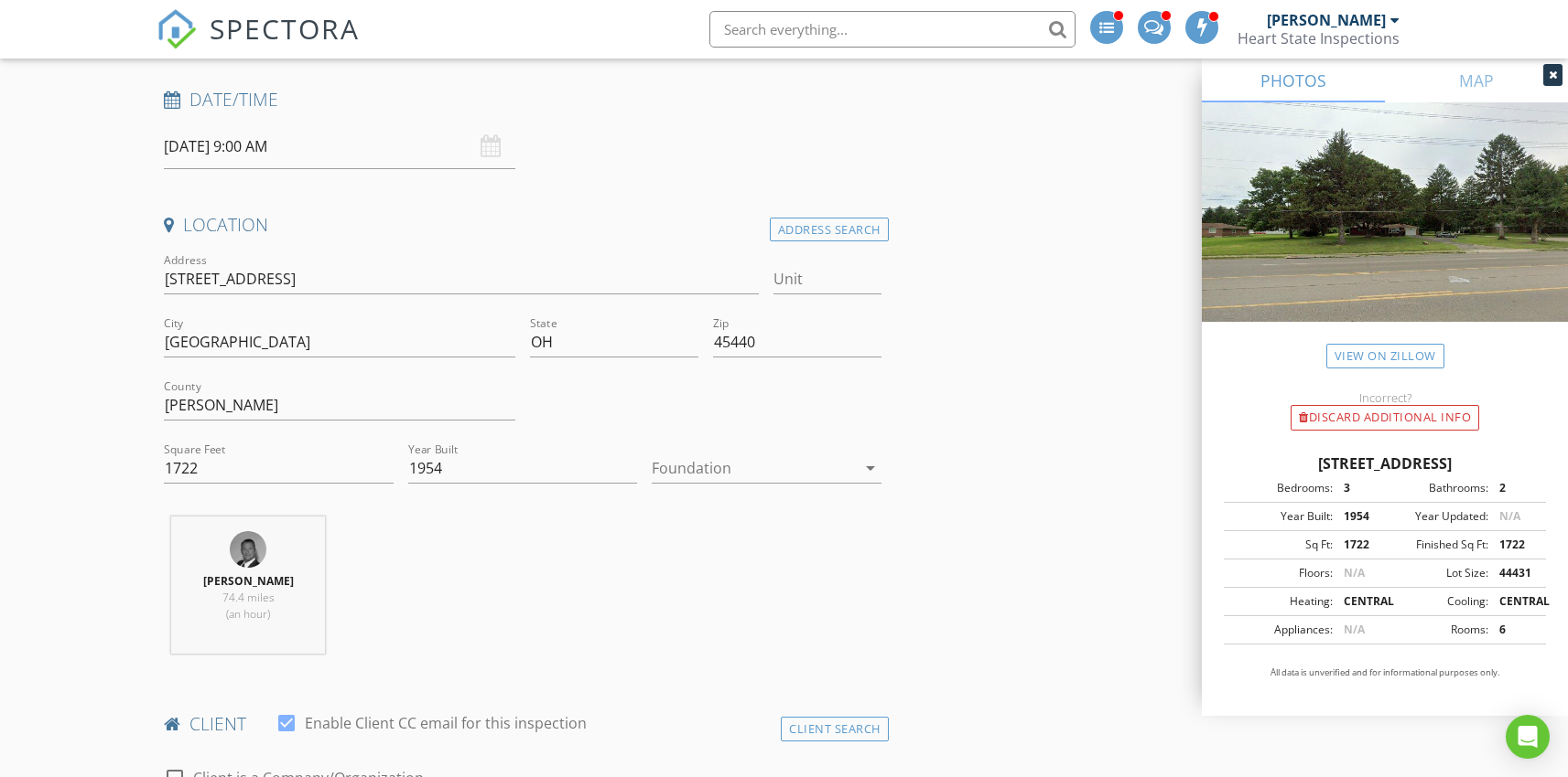
click at [803, 473] on div at bounding box center [752, 468] width 203 height 29
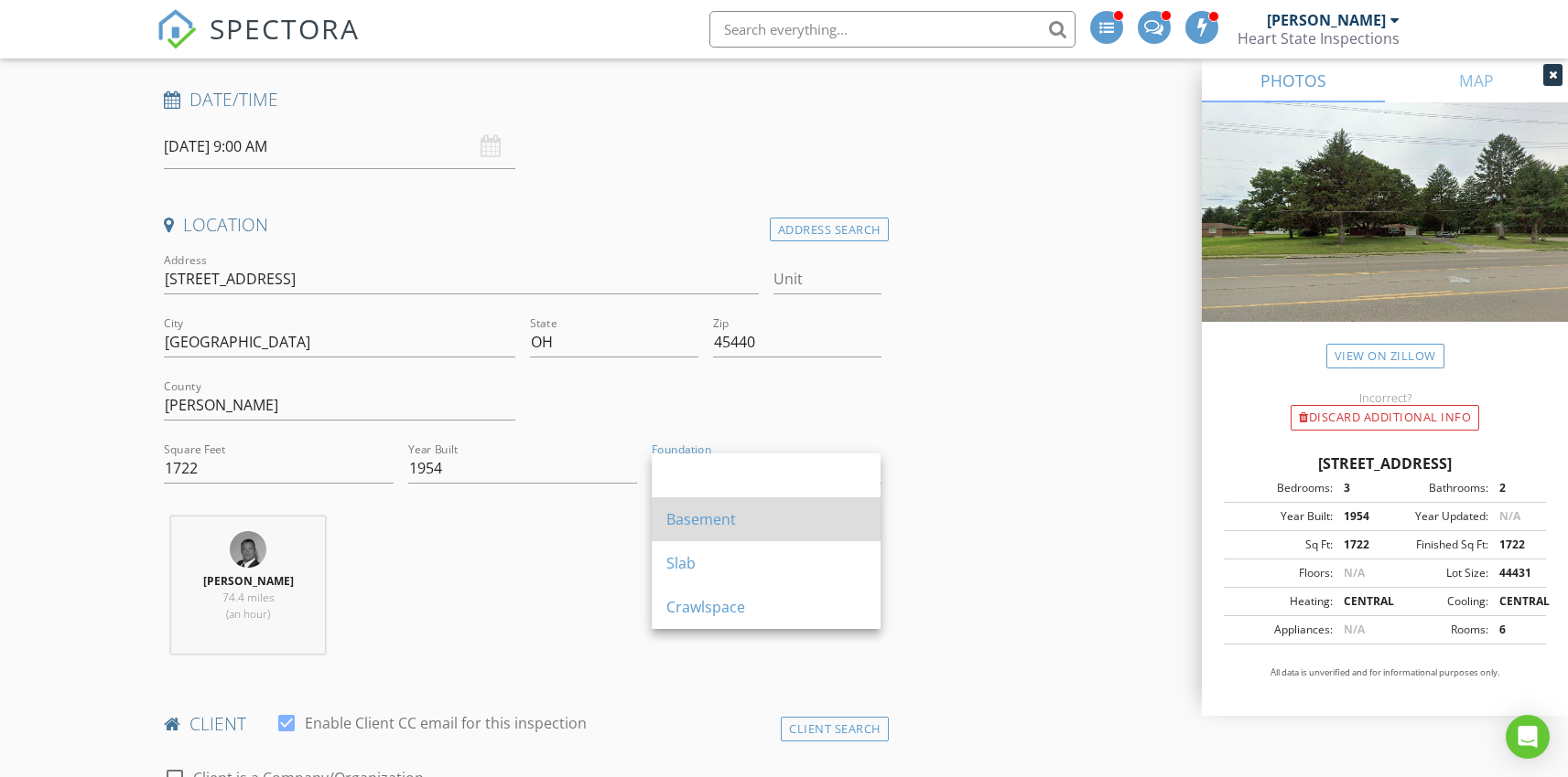
click at [734, 505] on div "Basement" at bounding box center [766, 519] width 200 height 44
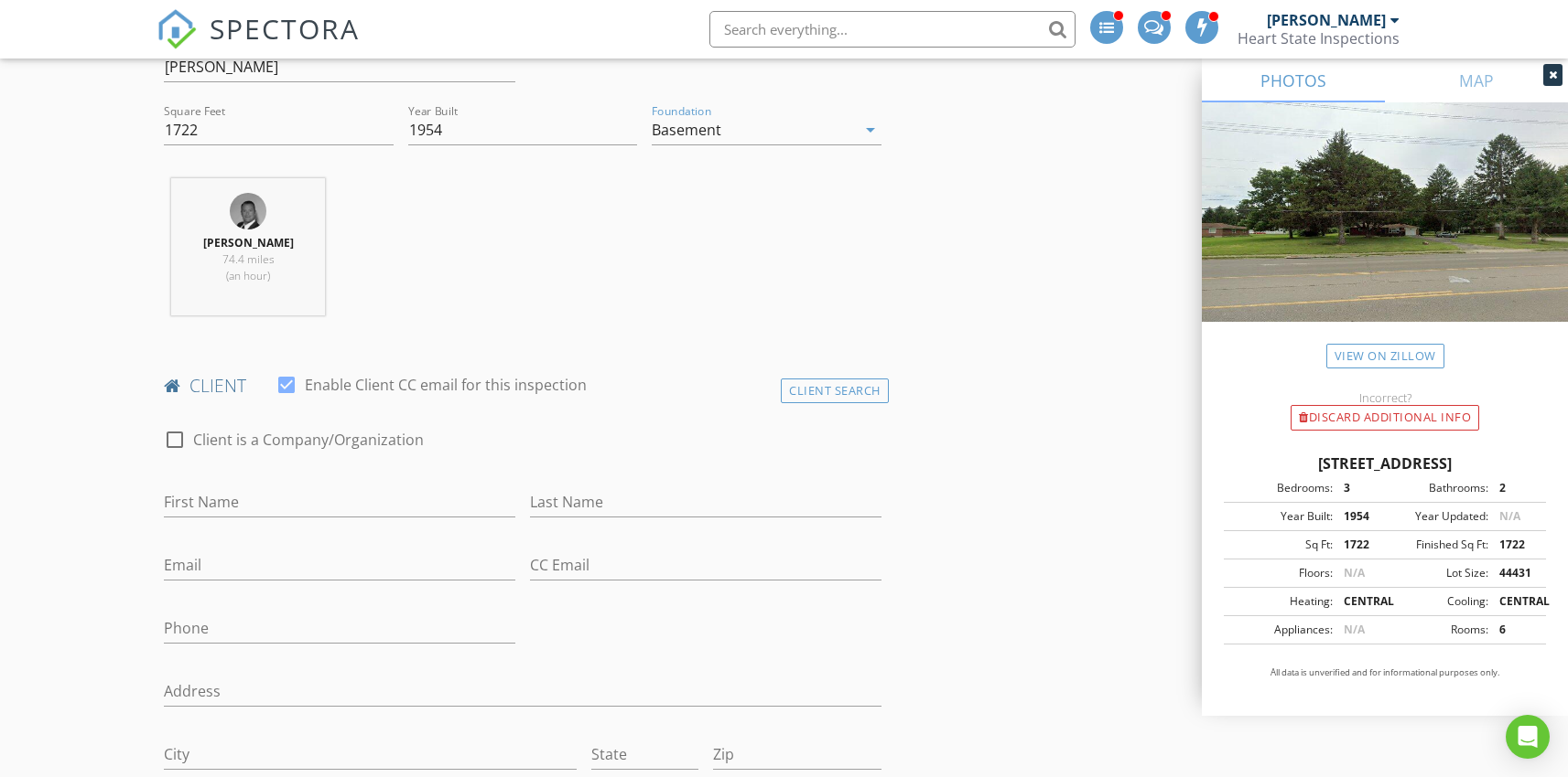
scroll to position [615, 0]
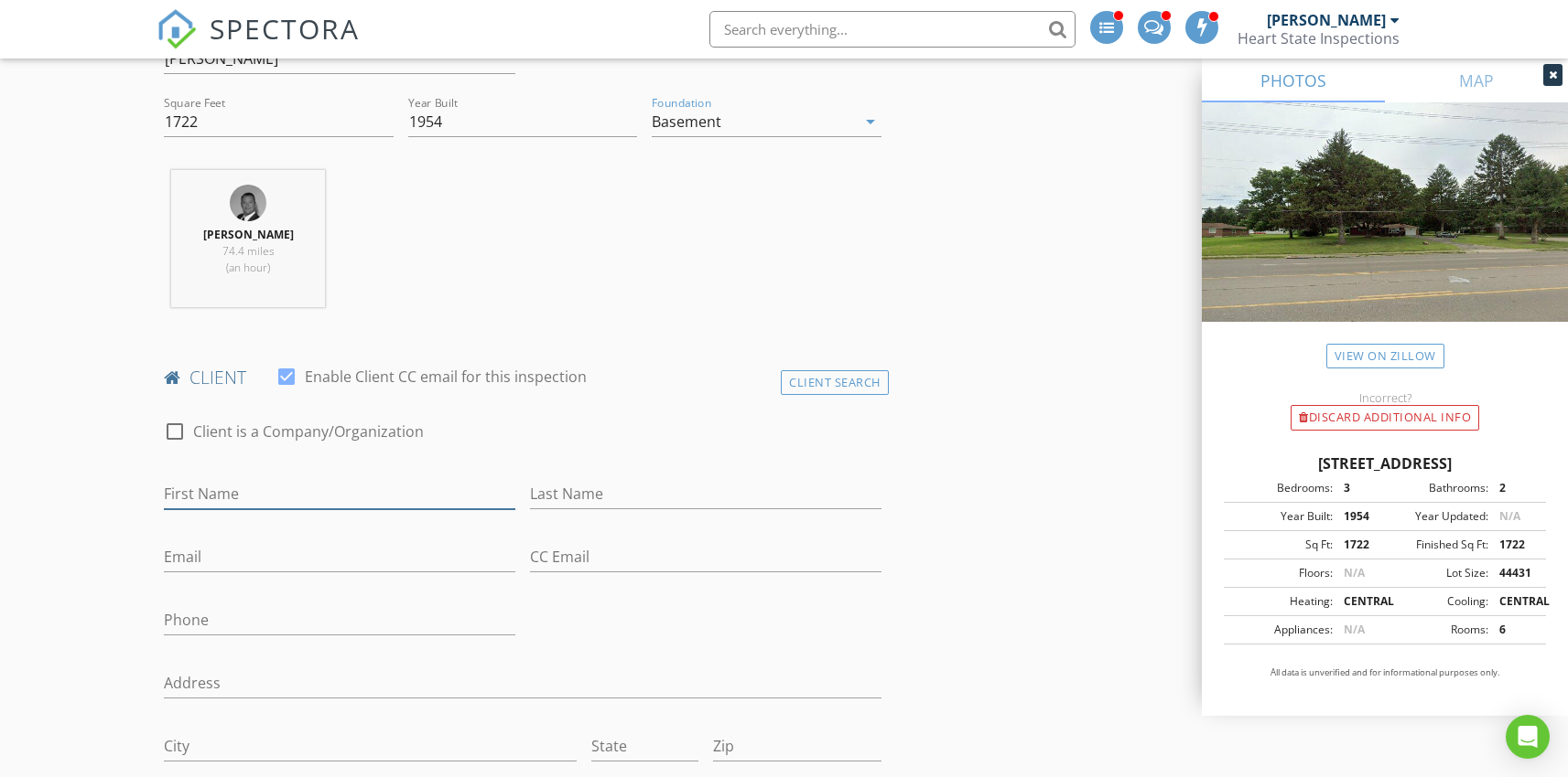
click at [292, 500] on input "First Name" at bounding box center [339, 494] width 351 height 30
click at [219, 494] on input "Veronika" at bounding box center [339, 494] width 351 height 30
type input "[PERSON_NAME]"
click at [581, 490] on input "Last Name" at bounding box center [706, 494] width 351 height 30
type input "[PERSON_NAME]"
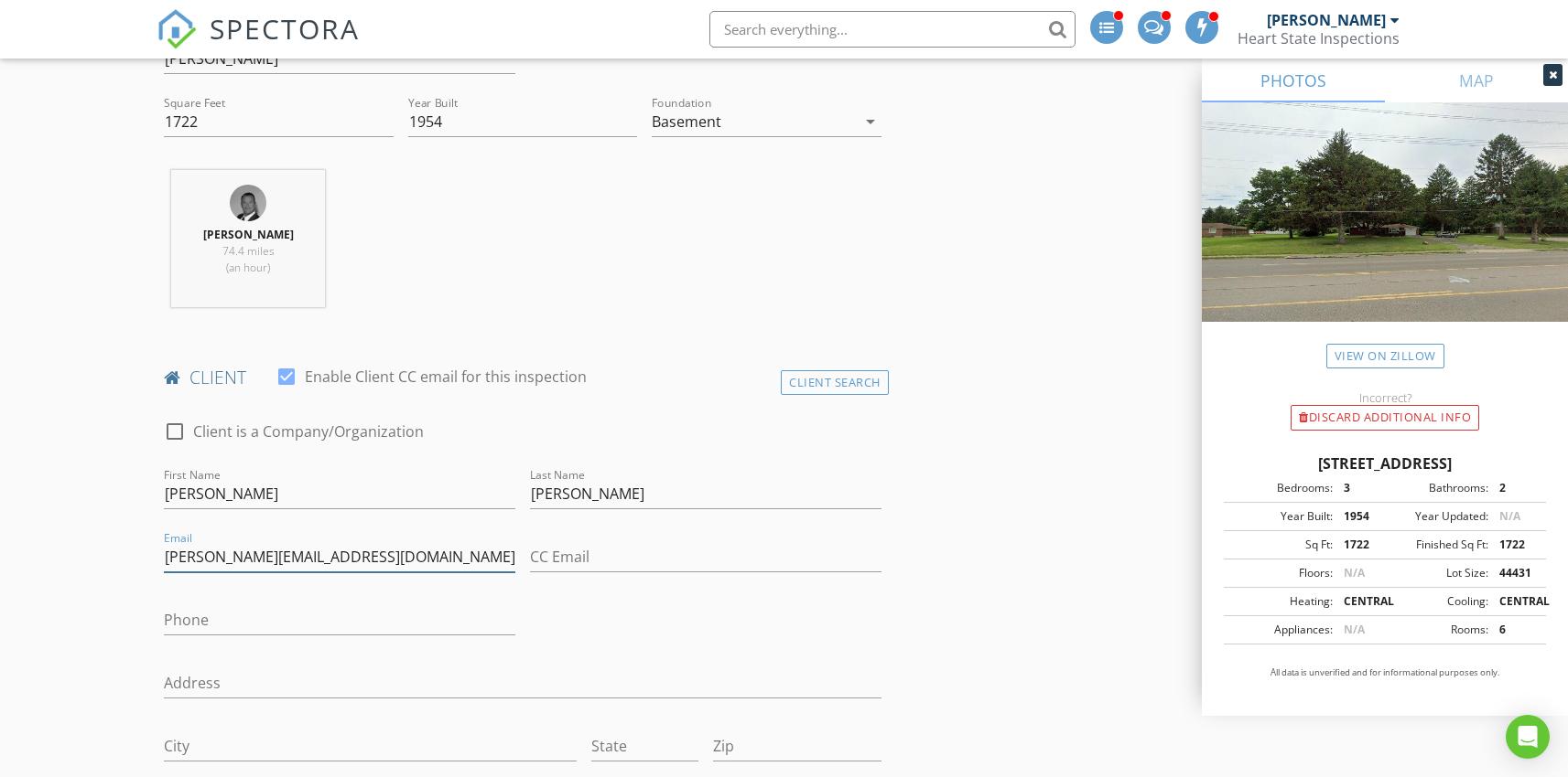
type input "[PERSON_NAME][EMAIL_ADDRESS][DOMAIN_NAME]"
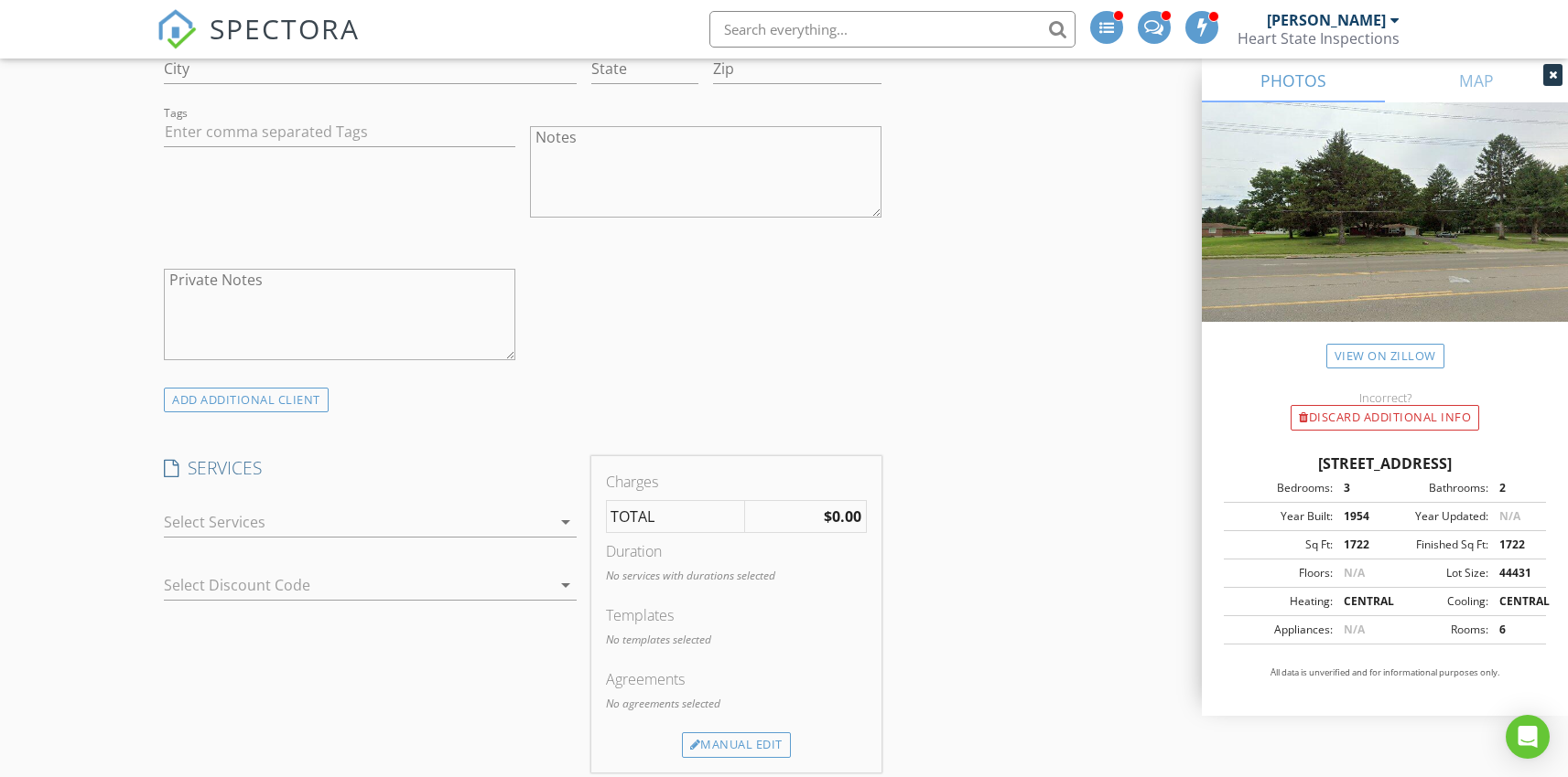
scroll to position [1295, 0]
type input "937-516-3226"
click at [572, 519] on icon "arrow_drop_down" at bounding box center [566, 521] width 22 height 22
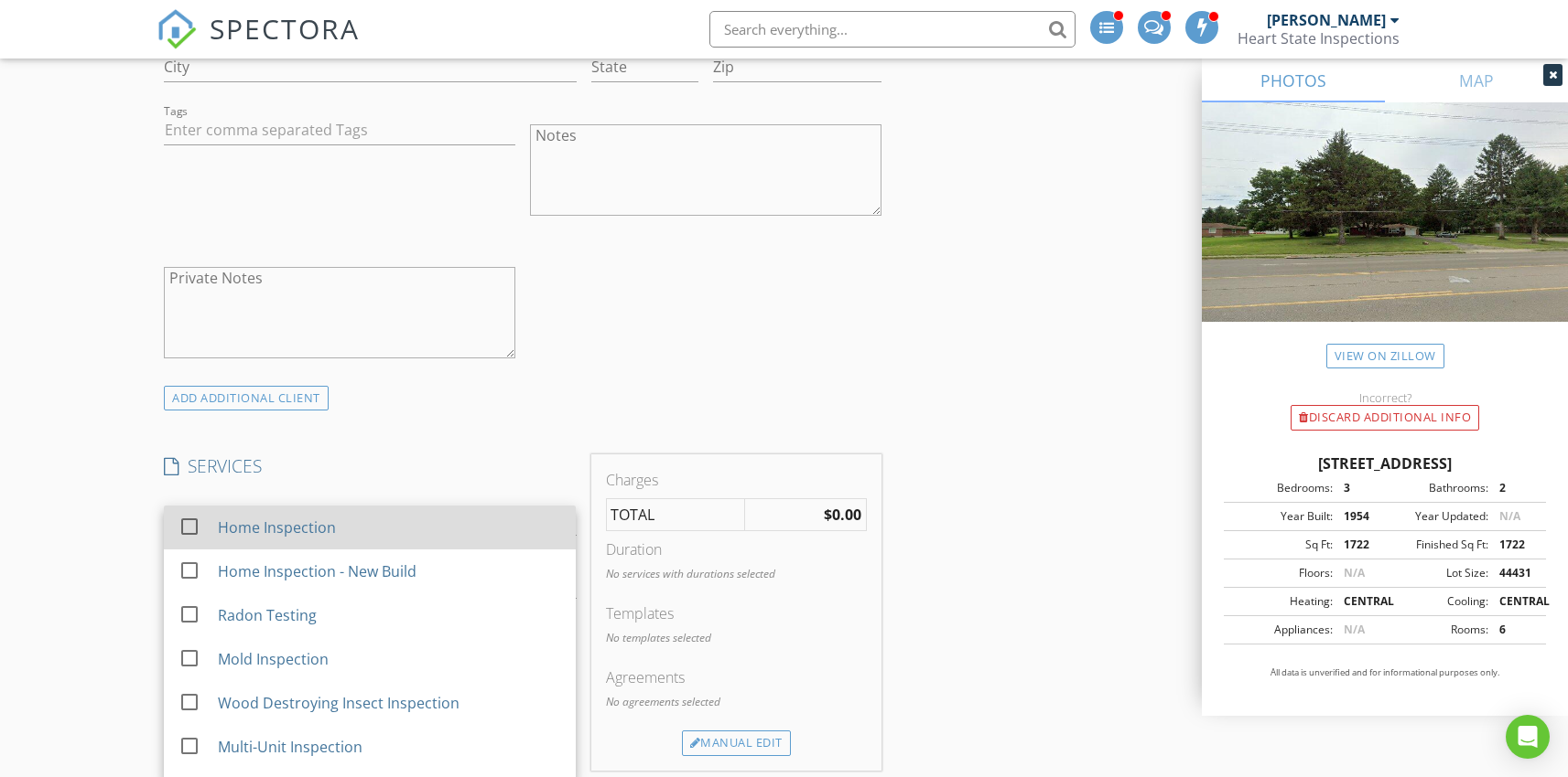
click at [191, 525] on div at bounding box center [189, 526] width 31 height 31
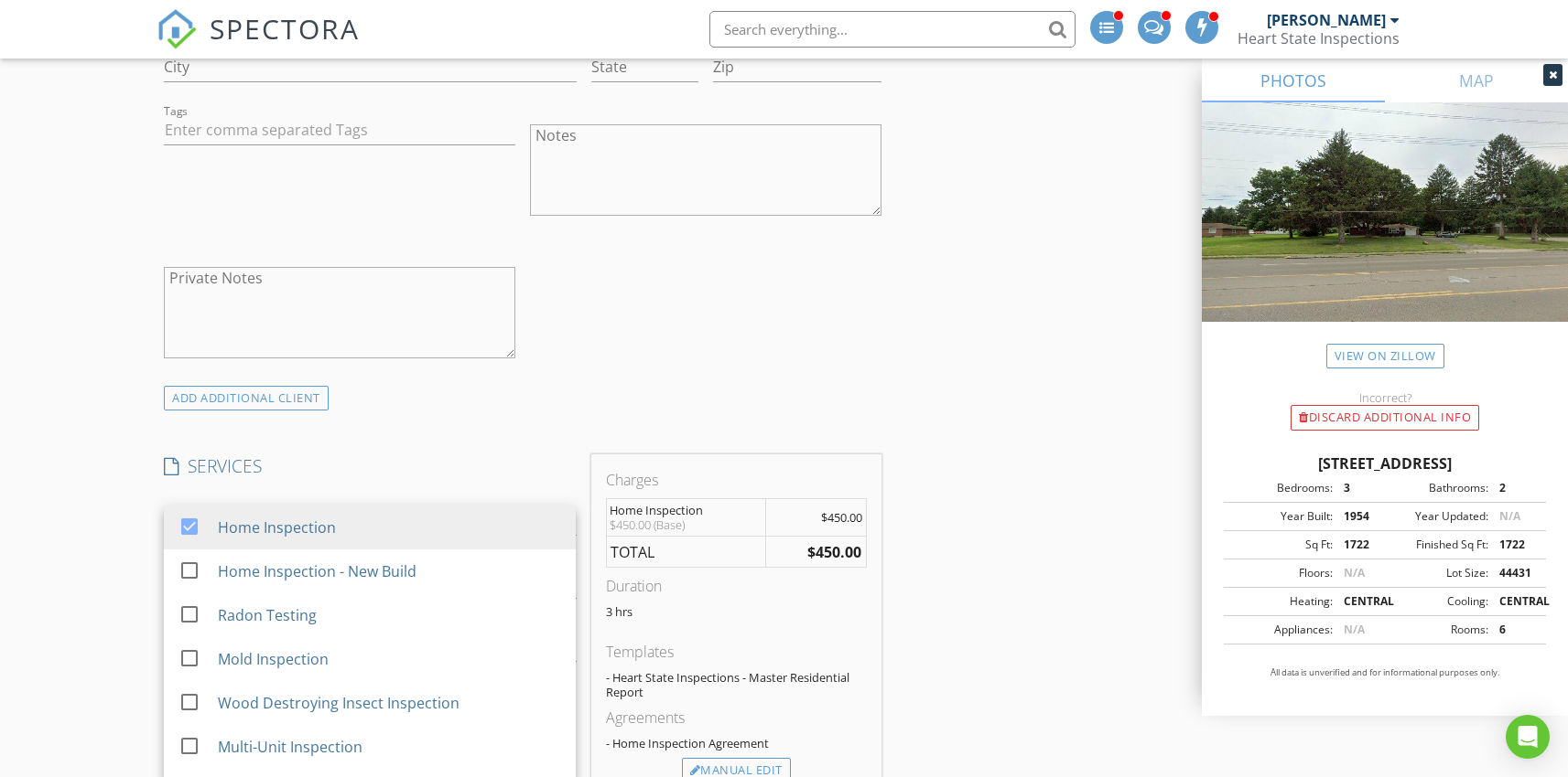
click at [448, 451] on div "INSPECTOR(S) check_box Joe Deafenbaugh PRIMARY check_box_outline_blank Dyllan D…" at bounding box center [521, 668] width 732 height 3503
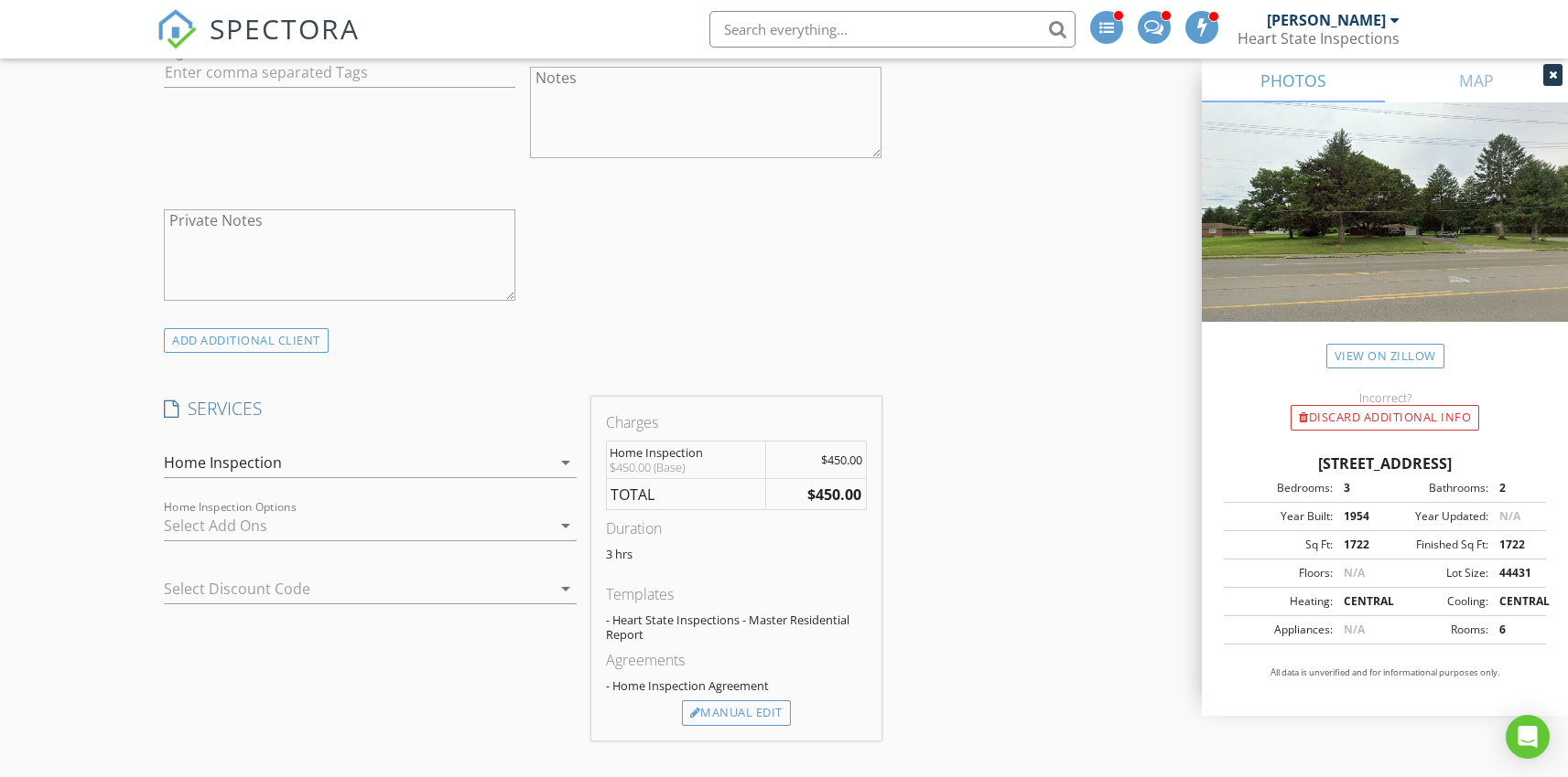
scroll to position [1355, 0]
click at [451, 523] on div at bounding box center [356, 524] width 386 height 29
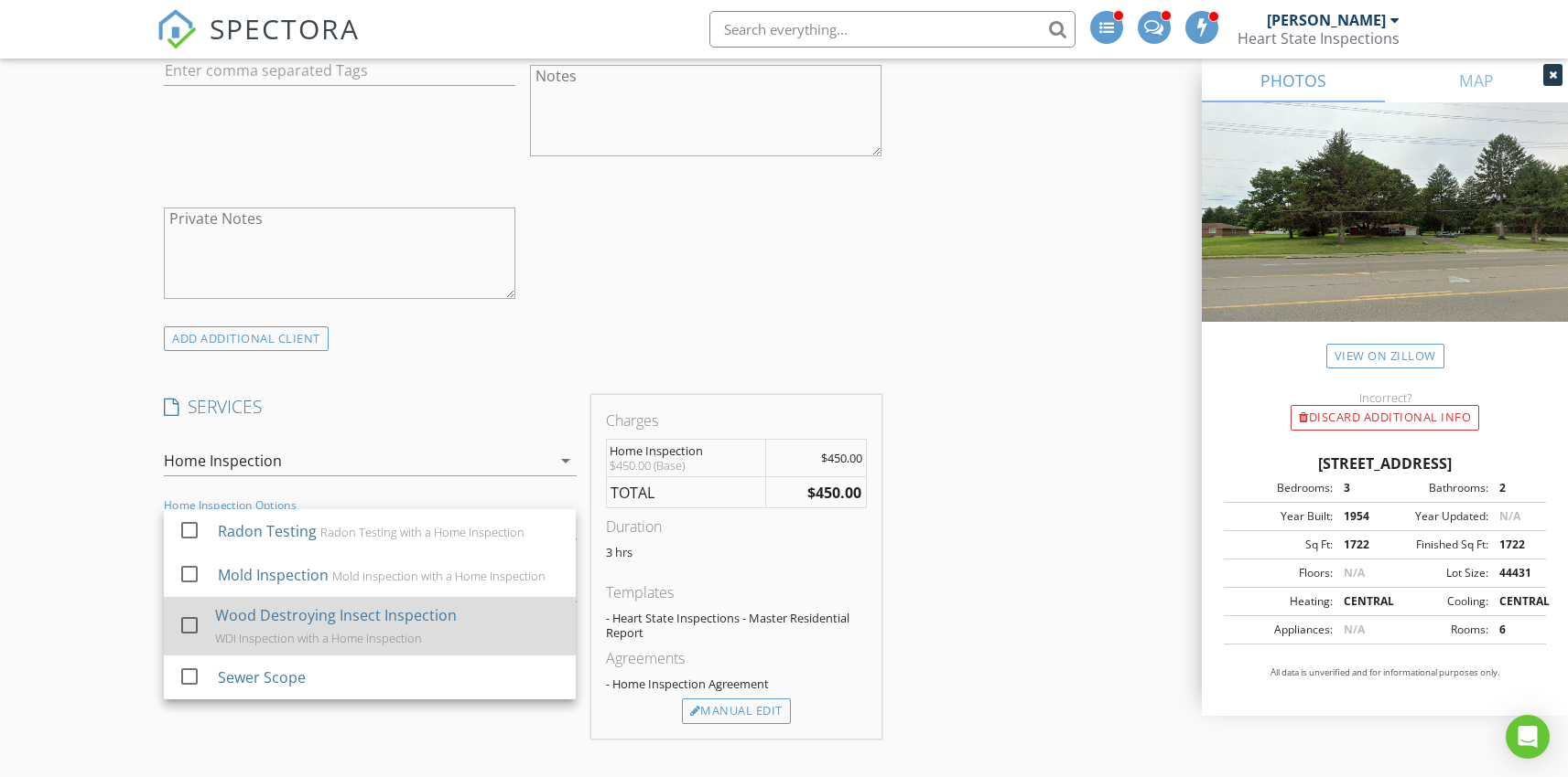
click at [192, 619] on div at bounding box center [189, 625] width 31 height 31
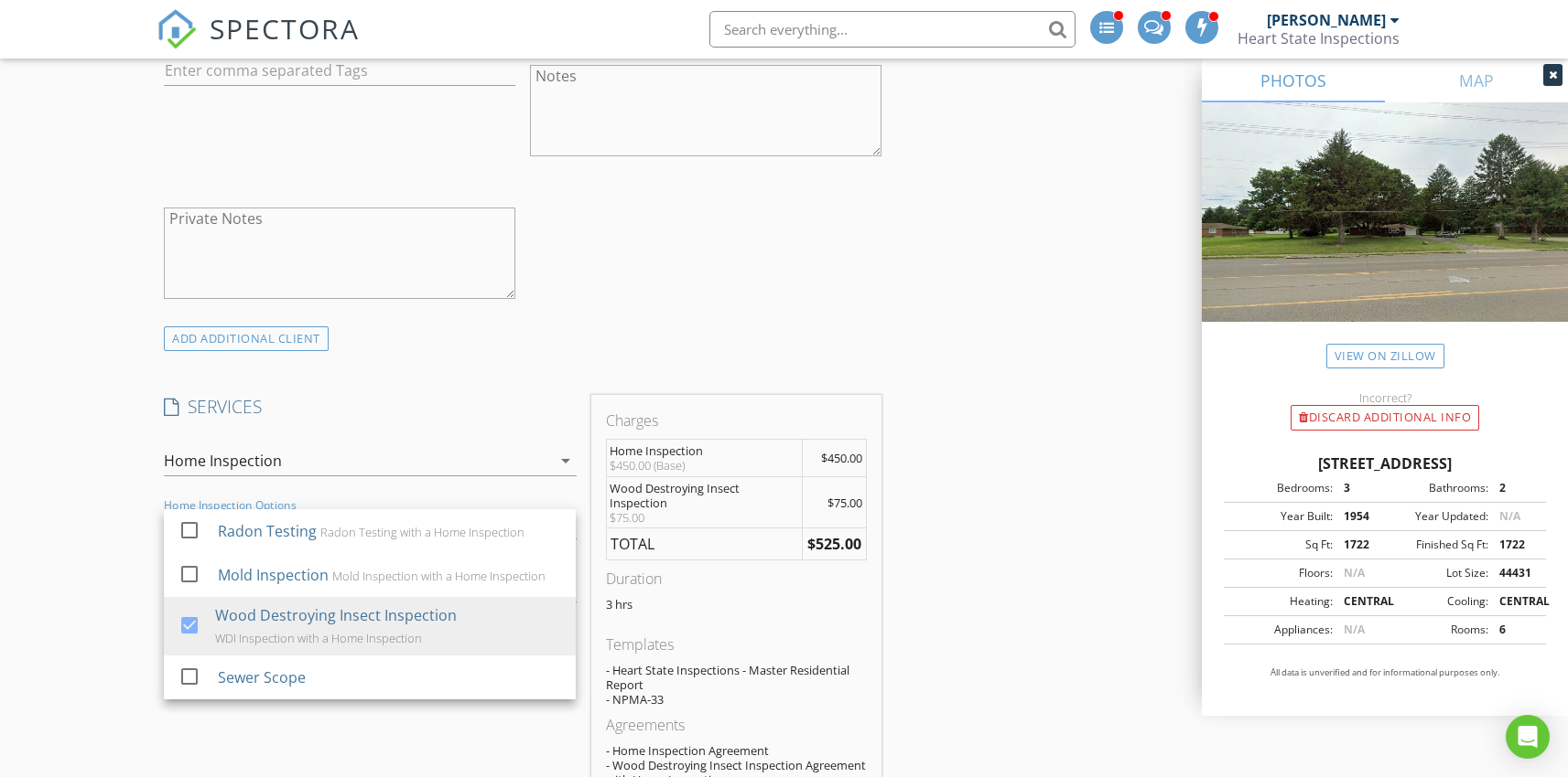
click at [439, 372] on div "INSPECTOR(S) check_box Joe Deafenbaugh PRIMARY check_box_outline_blank Dyllan D…" at bounding box center [521, 657] width 732 height 3599
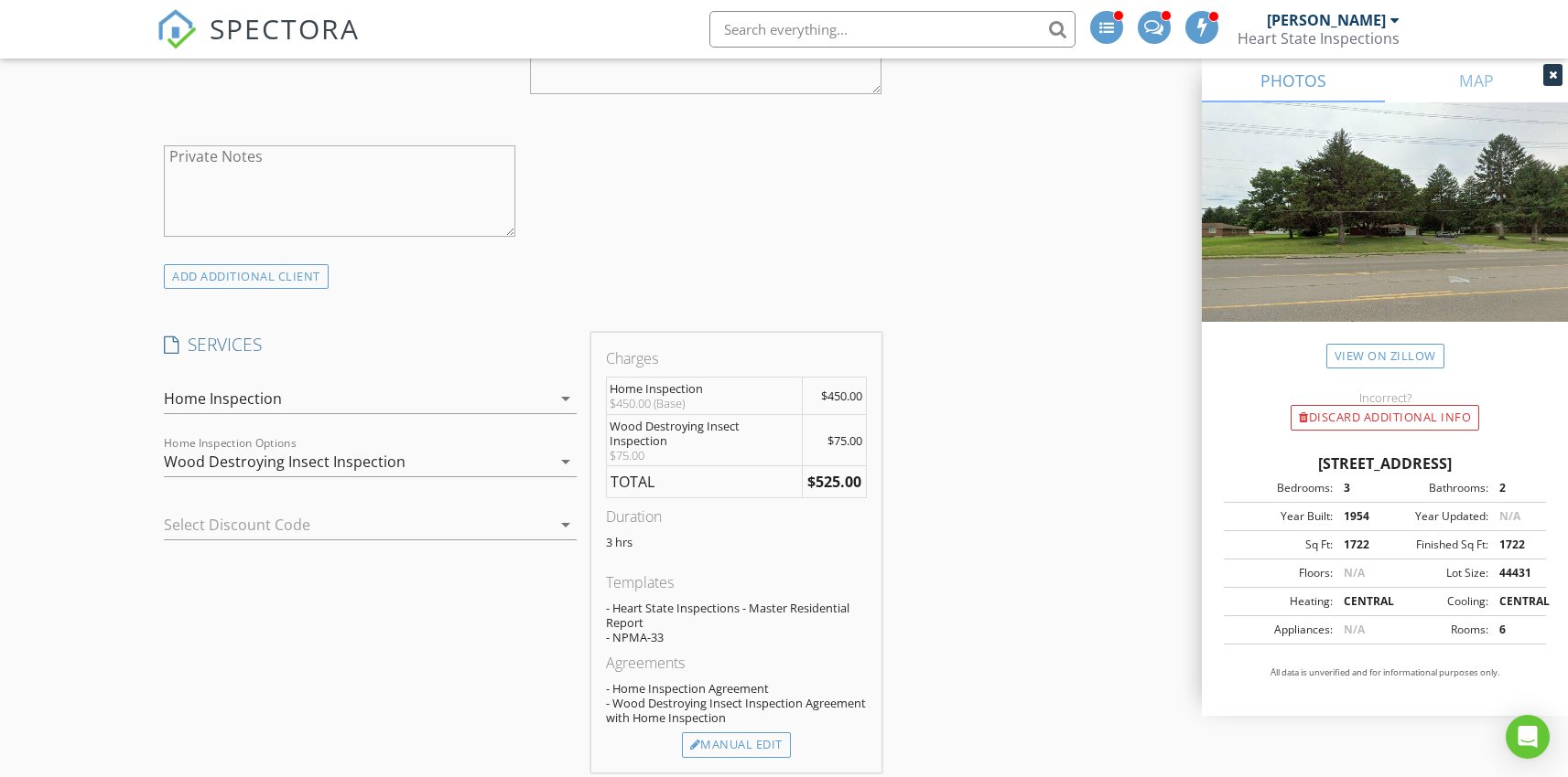
scroll to position [1462, 0]
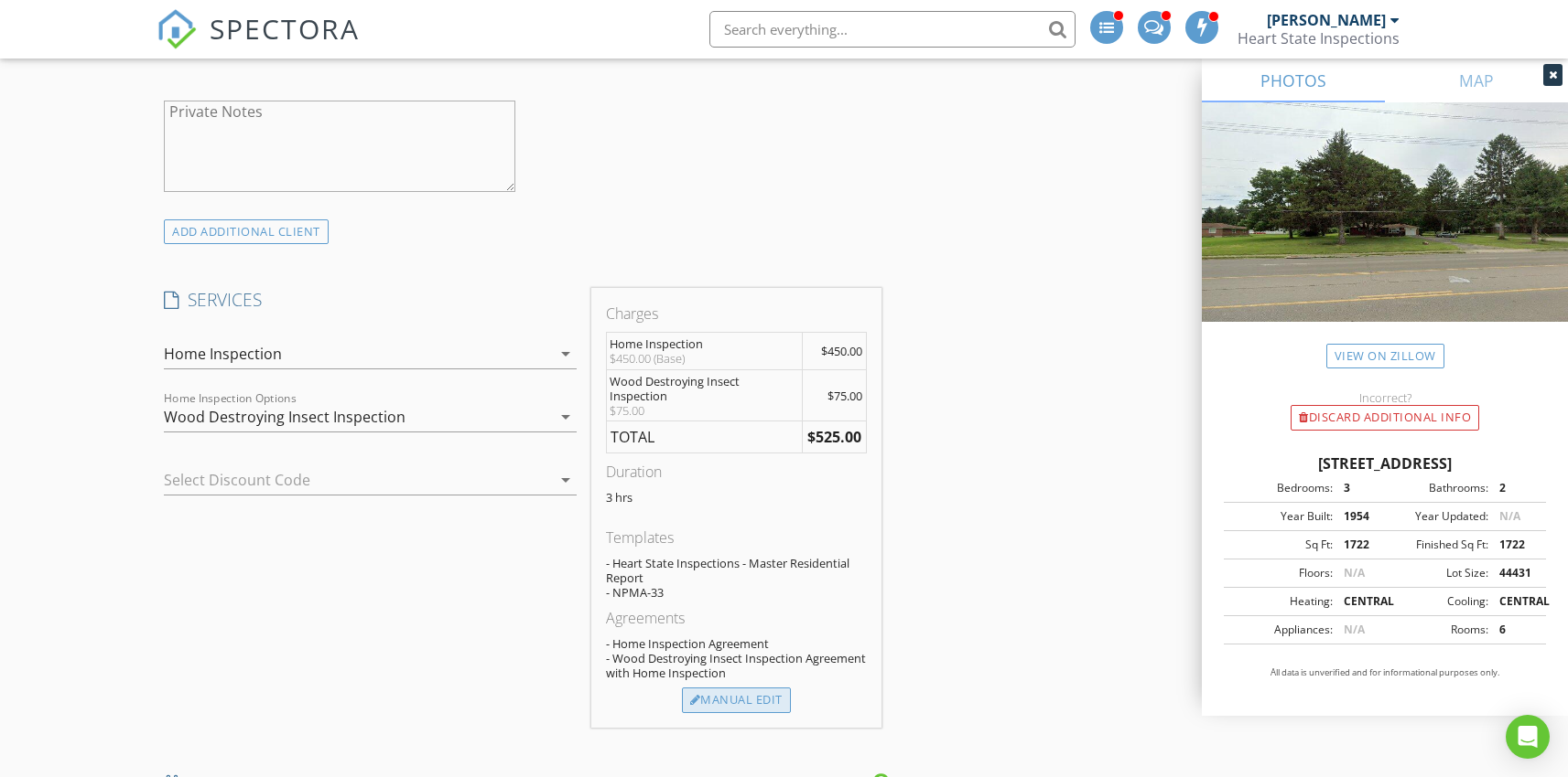
click at [734, 691] on div "Manual Edit" at bounding box center [736, 700] width 109 height 25
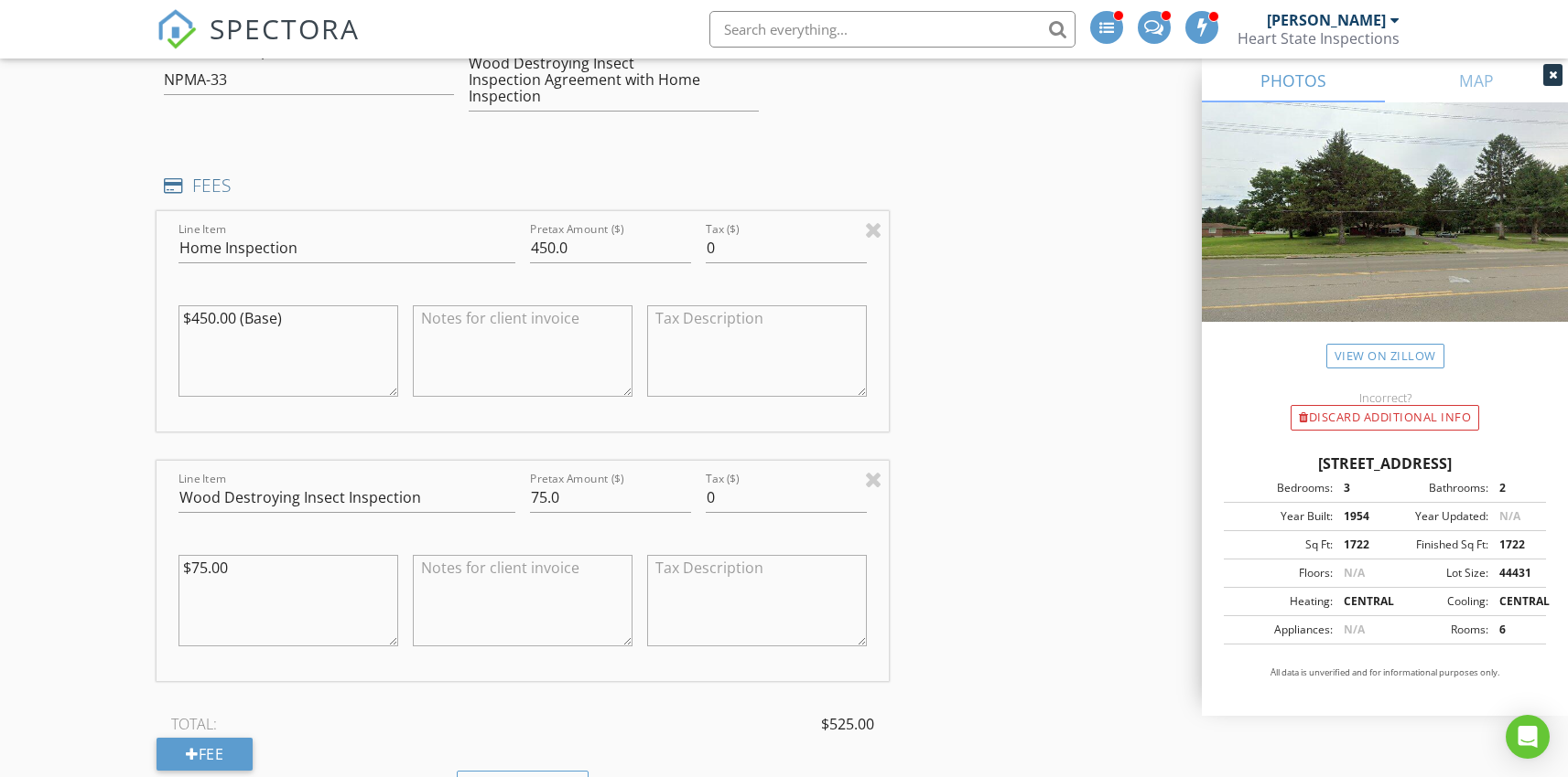
scroll to position [1844, 0]
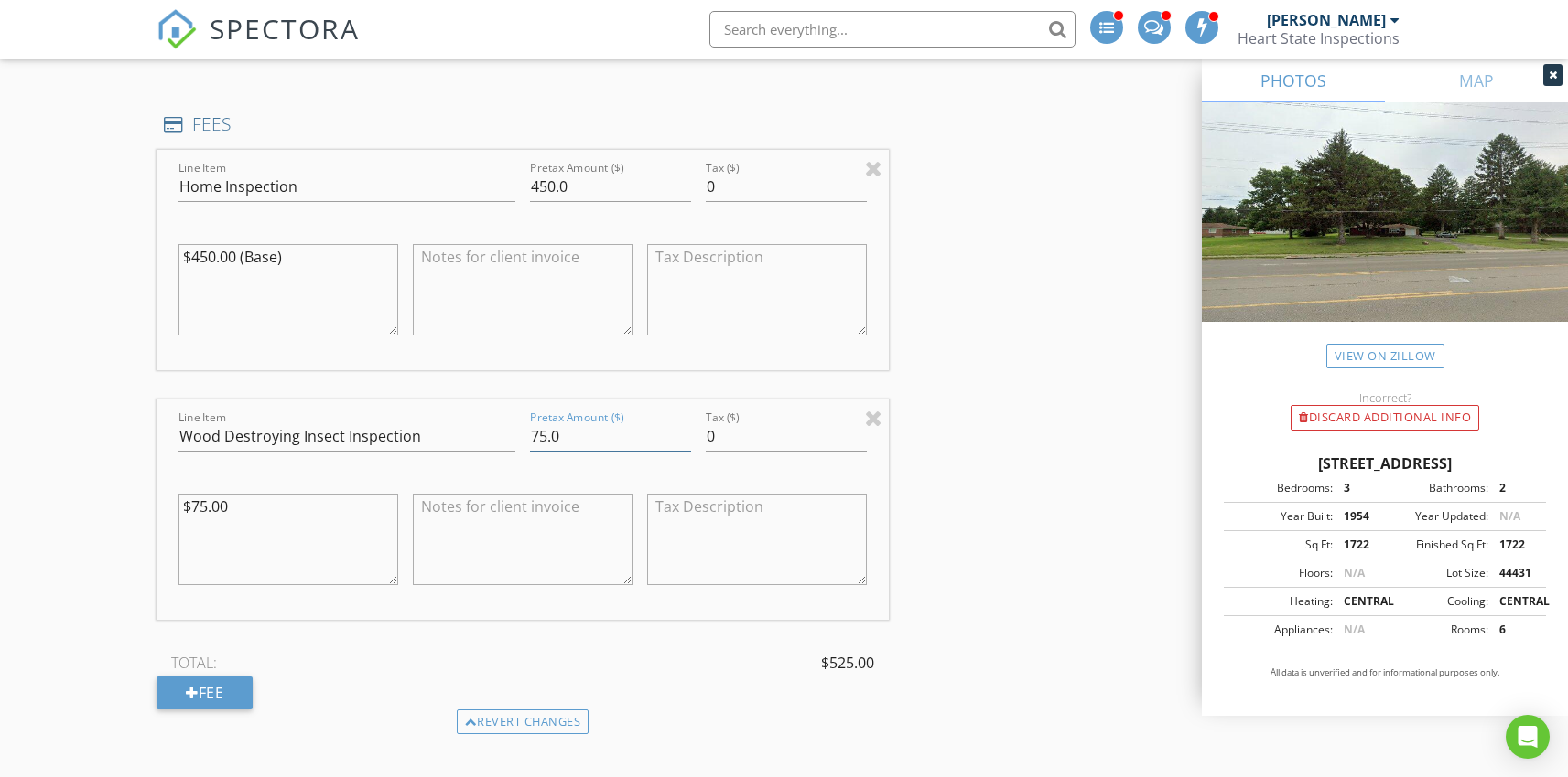
drag, startPoint x: 545, startPoint y: 418, endPoint x: 528, endPoint y: 420, distance: 17.1
click at [528, 420] on div "Pretax Amount ($) 75.0" at bounding box center [610, 439] width 176 height 64
type input "0.0"
click at [905, 426] on div "INSPECTOR(S) check_box Joe Deafenbaugh PRIMARY check_box_outline_blank Dyllan D…" at bounding box center [783, 417] width 1254 height 4095
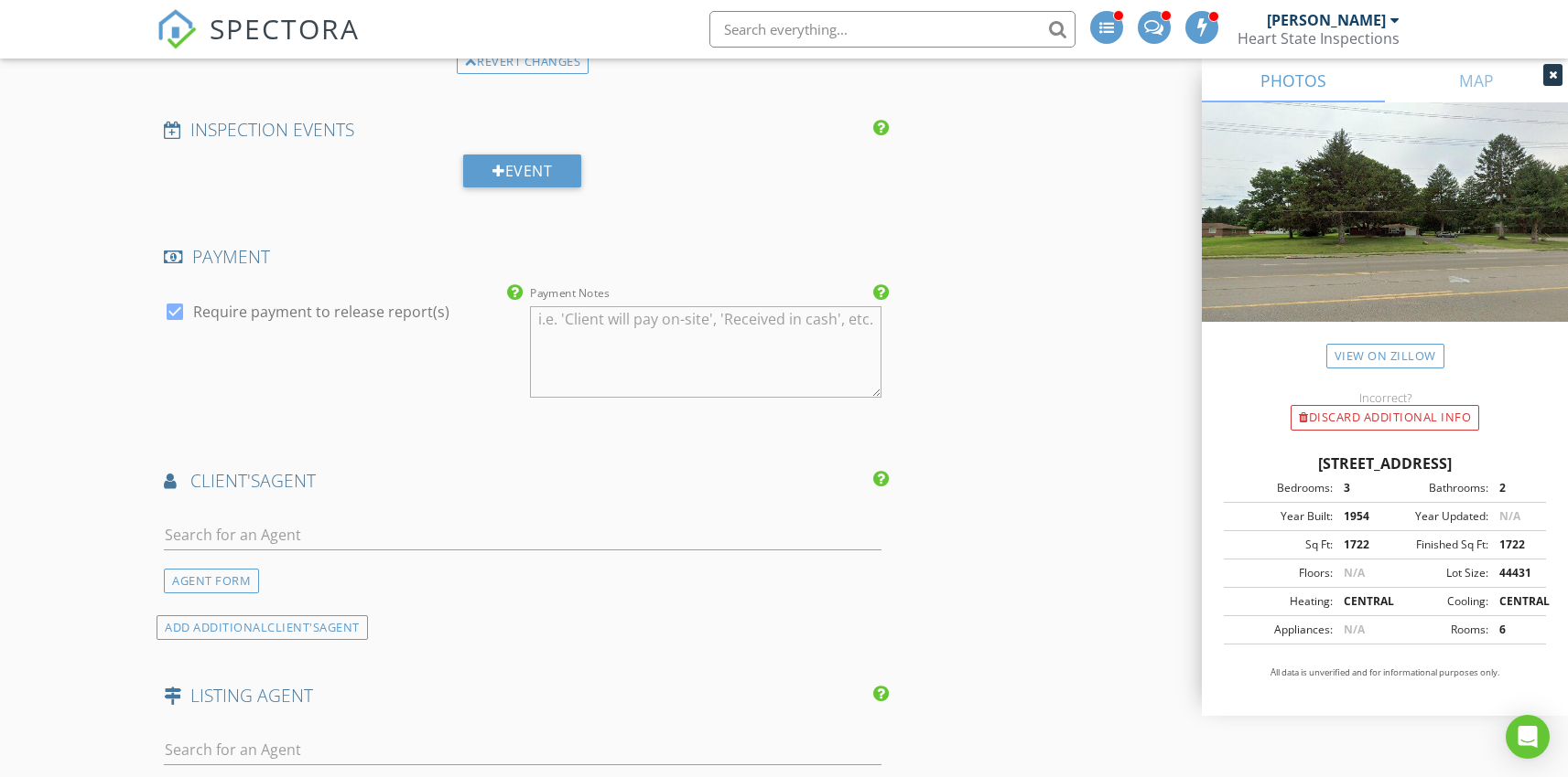
scroll to position [2636, 0]
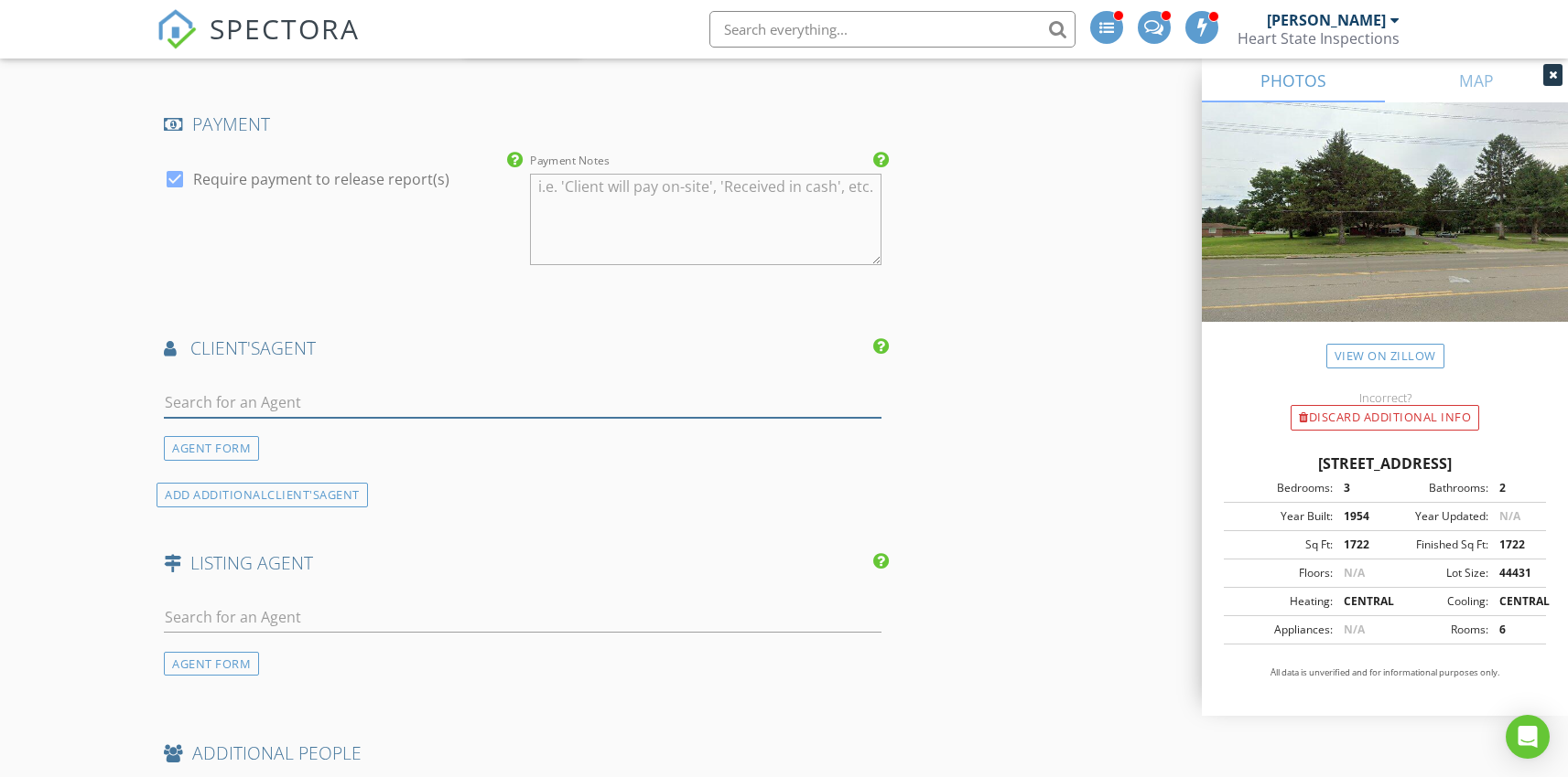
click at [276, 388] on input "text" at bounding box center [521, 403] width 717 height 30
click at [241, 388] on input "text" at bounding box center [521, 403] width 717 height 30
click at [201, 436] on div "AGENT FORM" at bounding box center [211, 448] width 95 height 24
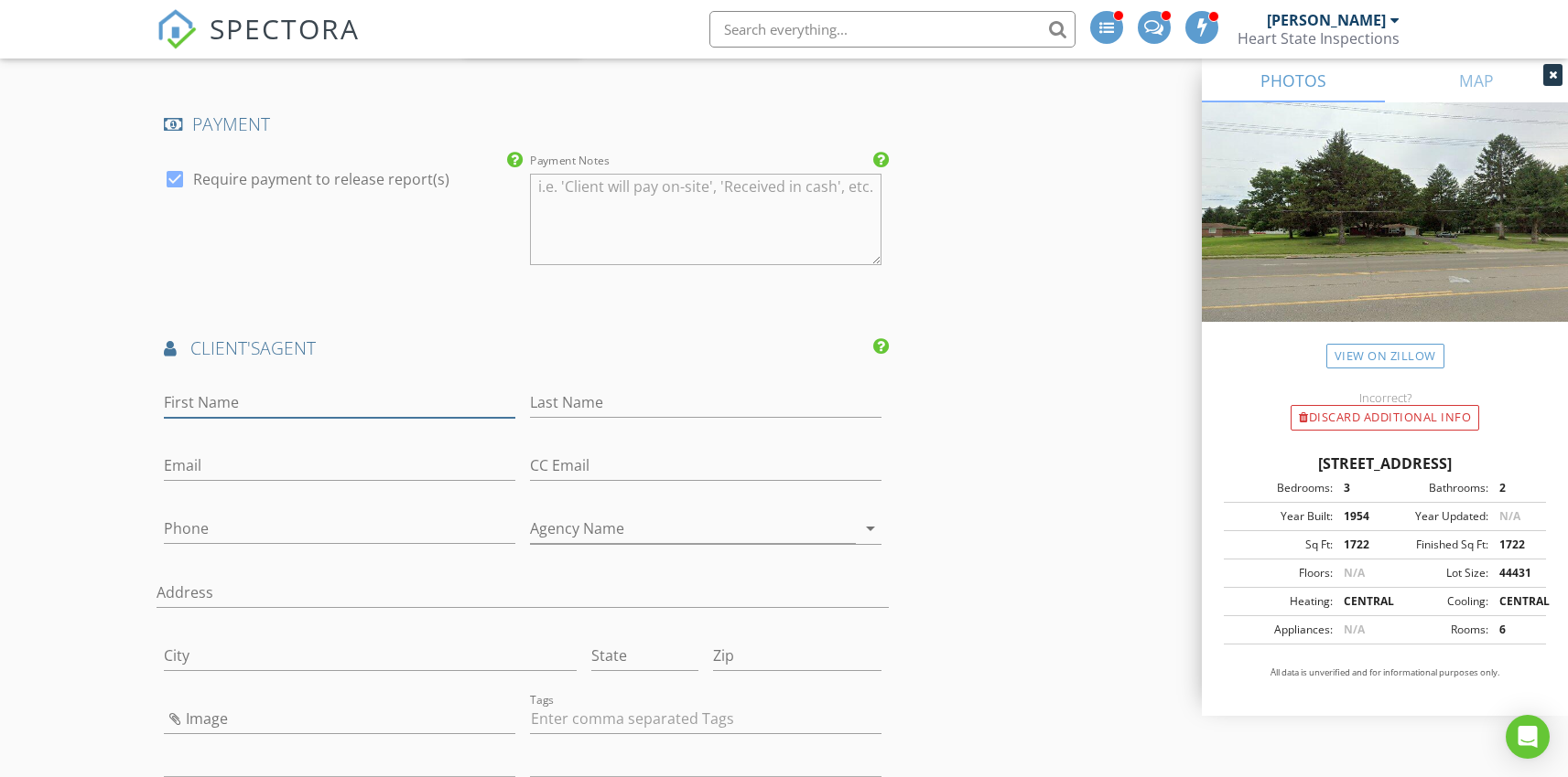
click at [222, 388] on input "First Name" at bounding box center [339, 403] width 351 height 30
type input "Nanci"
type input "Lindho"
click at [210, 451] on input "Email" at bounding box center [339, 466] width 351 height 30
paste input "nanci.lindholz@cbishome.com"
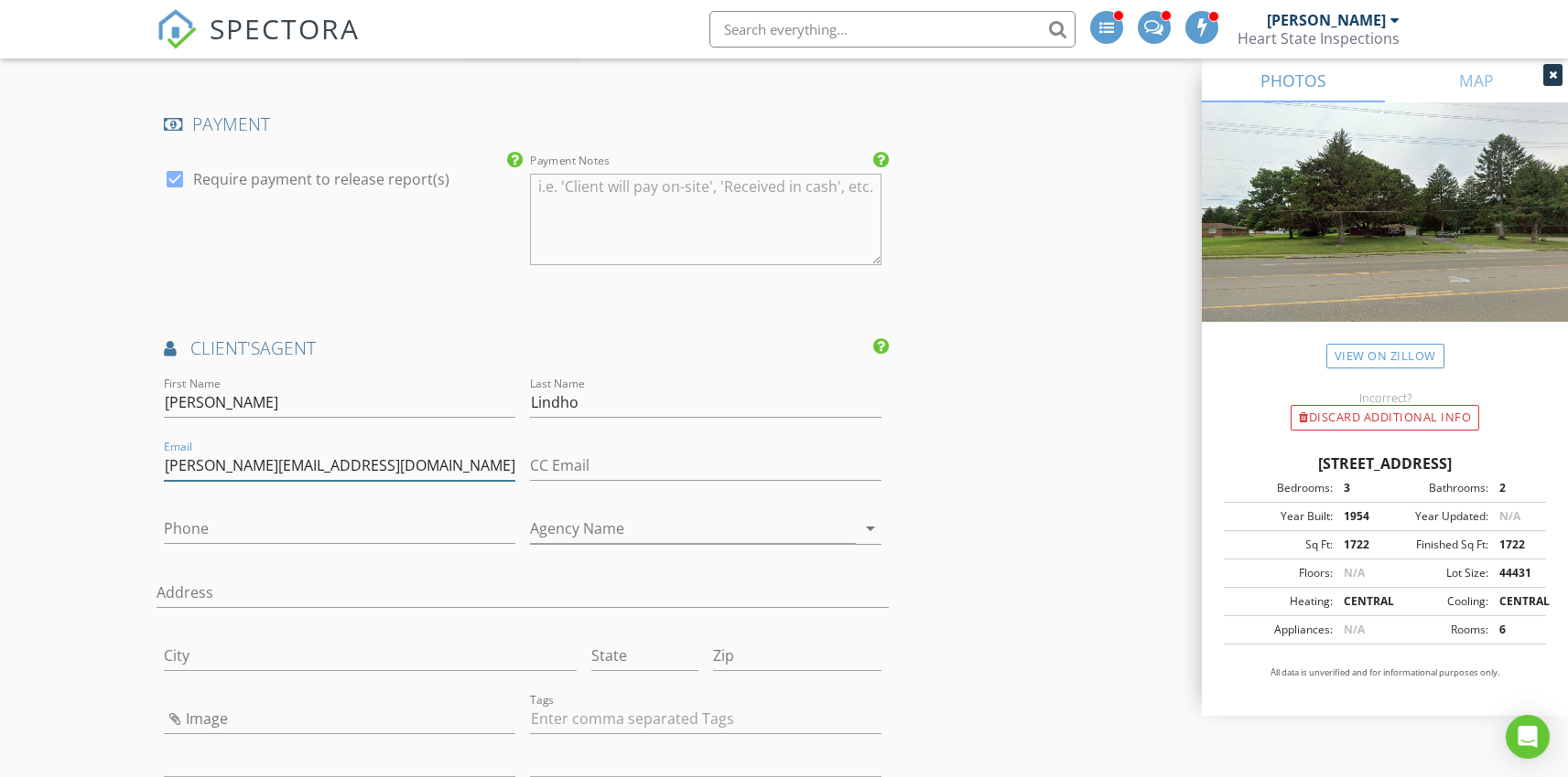
type input "nanci.lindholz@cbishome.com"
click at [590, 391] on input "Lindho" at bounding box center [706, 403] width 351 height 30
type input "Lindholz"
click at [249, 514] on input "Phone" at bounding box center [339, 529] width 351 height 30
click at [232, 514] on input "Phone" at bounding box center [339, 529] width 351 height 30
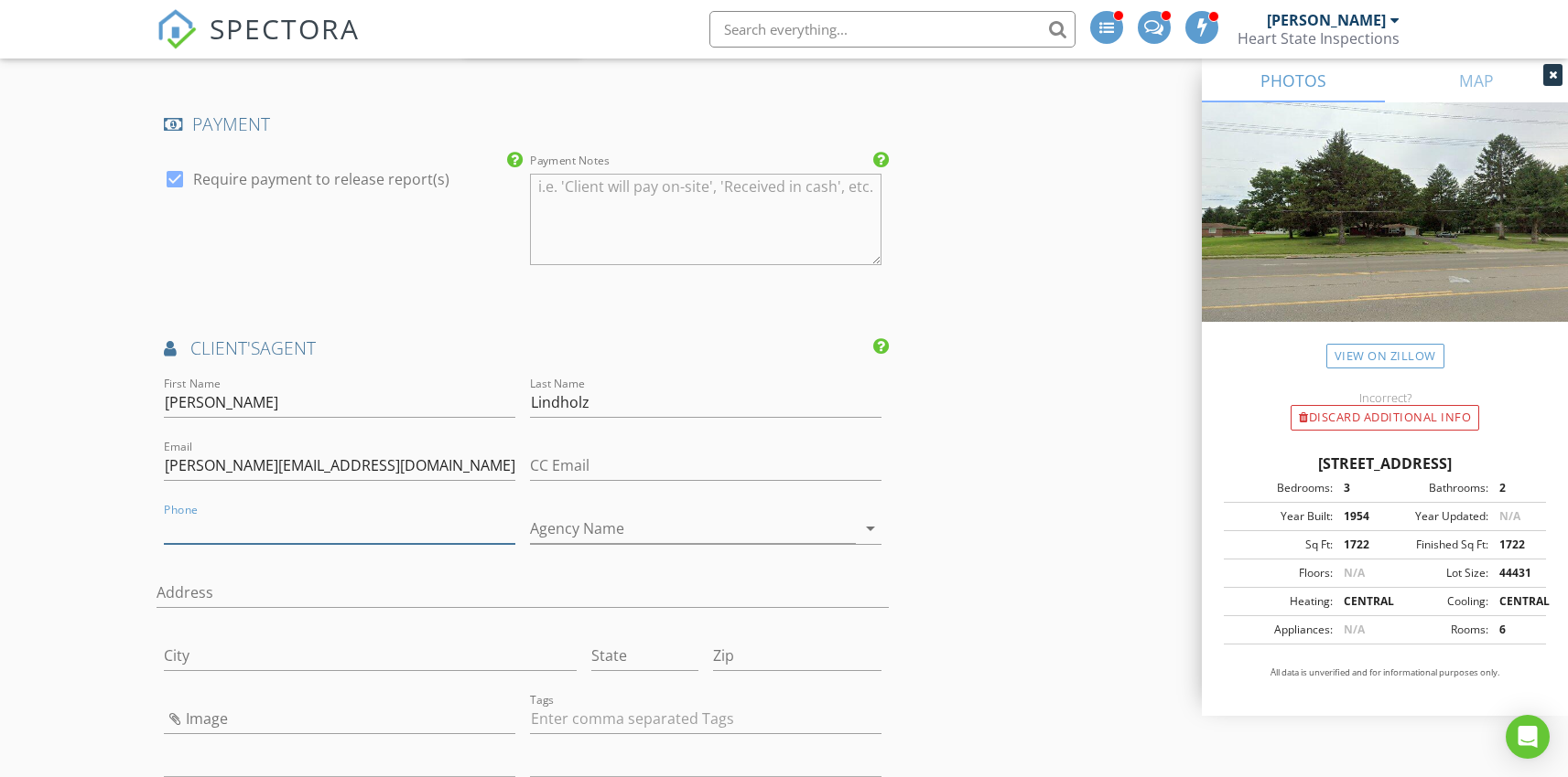
paste input "937-313-3074"
type input "937-313-3074"
click at [612, 518] on input "Agency Name" at bounding box center [692, 529] width 326 height 30
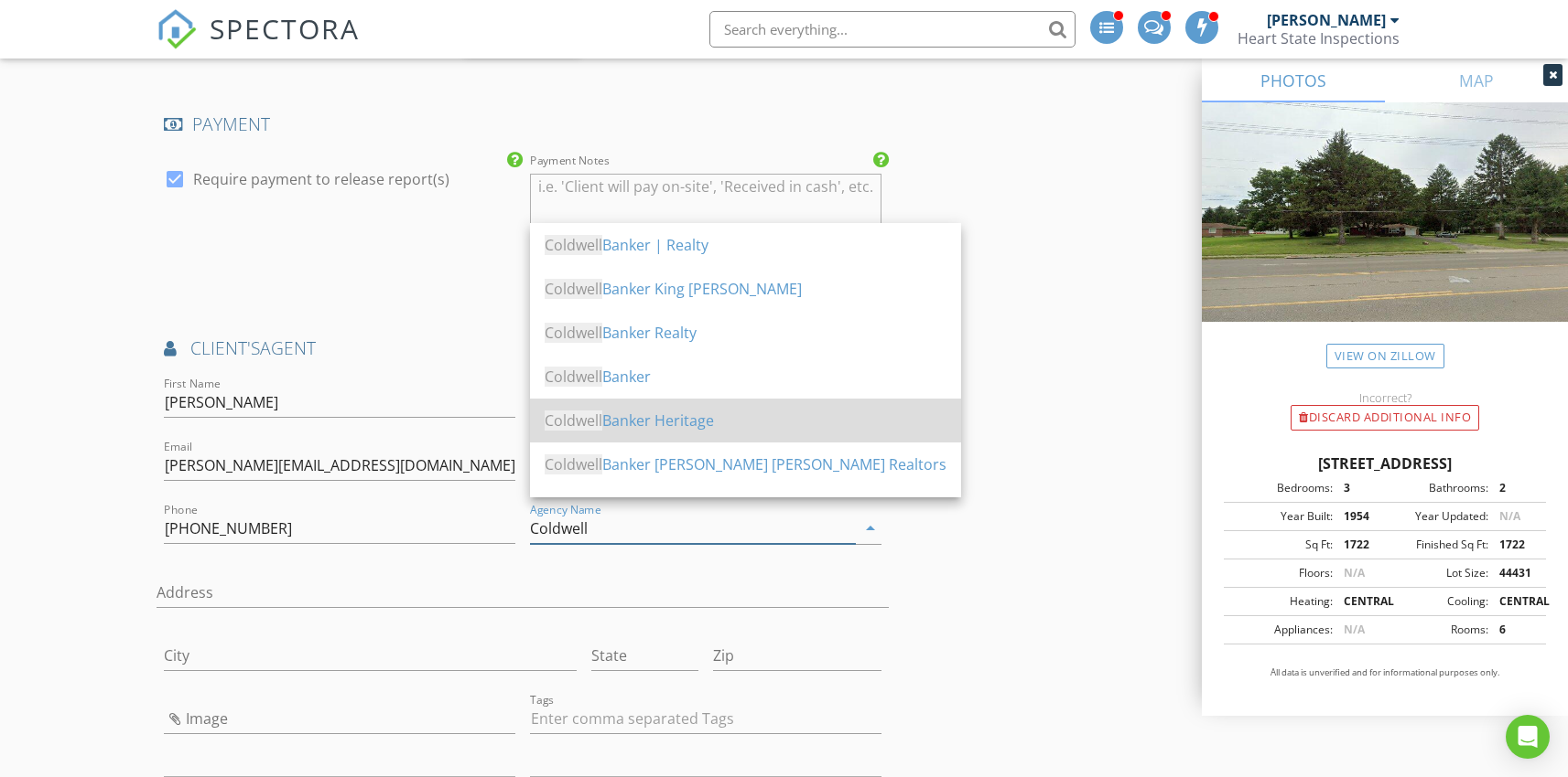
click at [656, 425] on div "Coldwell Banker Heritage" at bounding box center [746, 421] width 402 height 22
type input "Coldwell Banker Heritage"
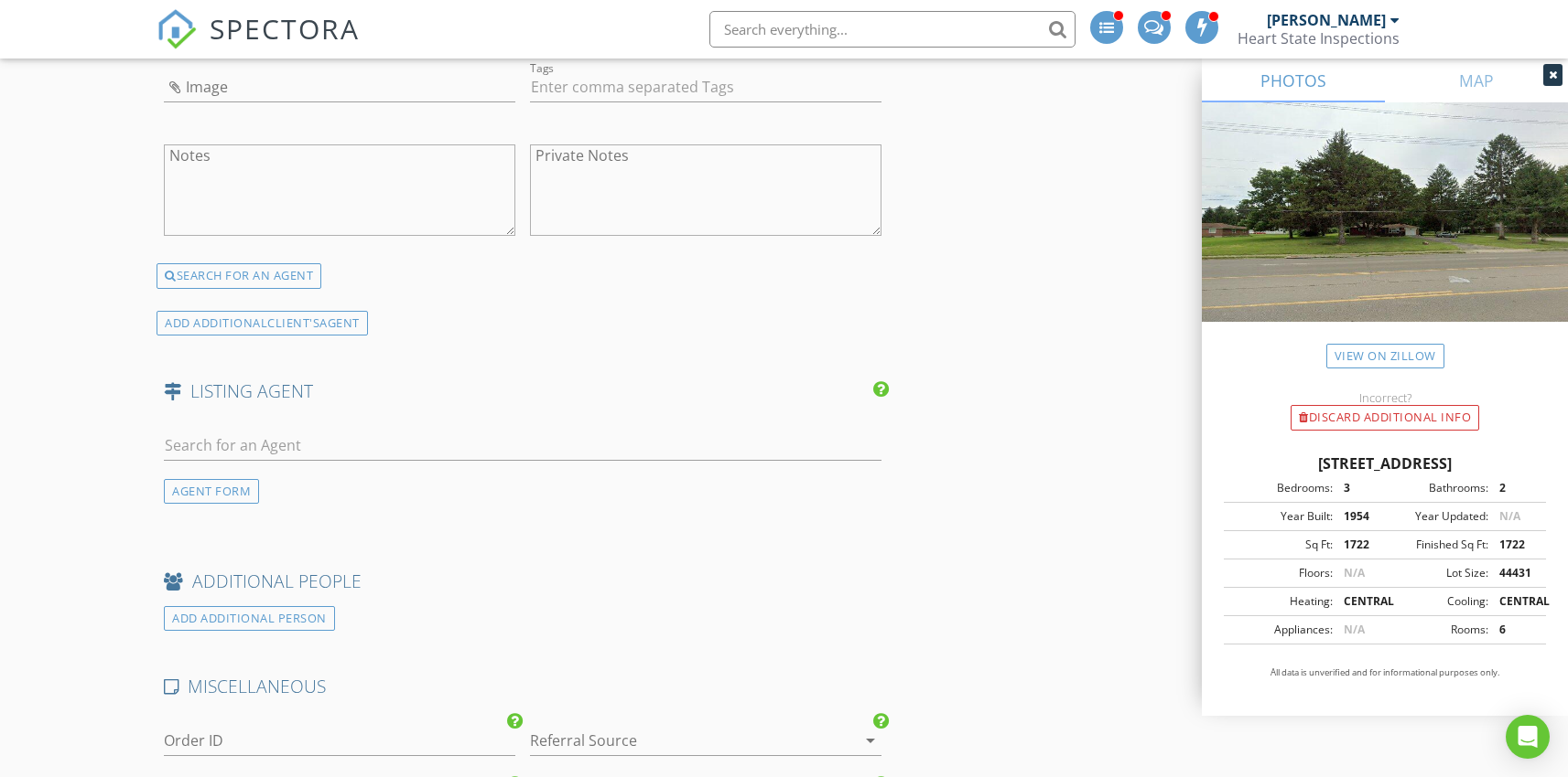
scroll to position [3273, 0]
click at [278, 431] on input "text" at bounding box center [521, 440] width 717 height 30
click at [214, 473] on div "AGENT FORM" at bounding box center [211, 486] width 95 height 24
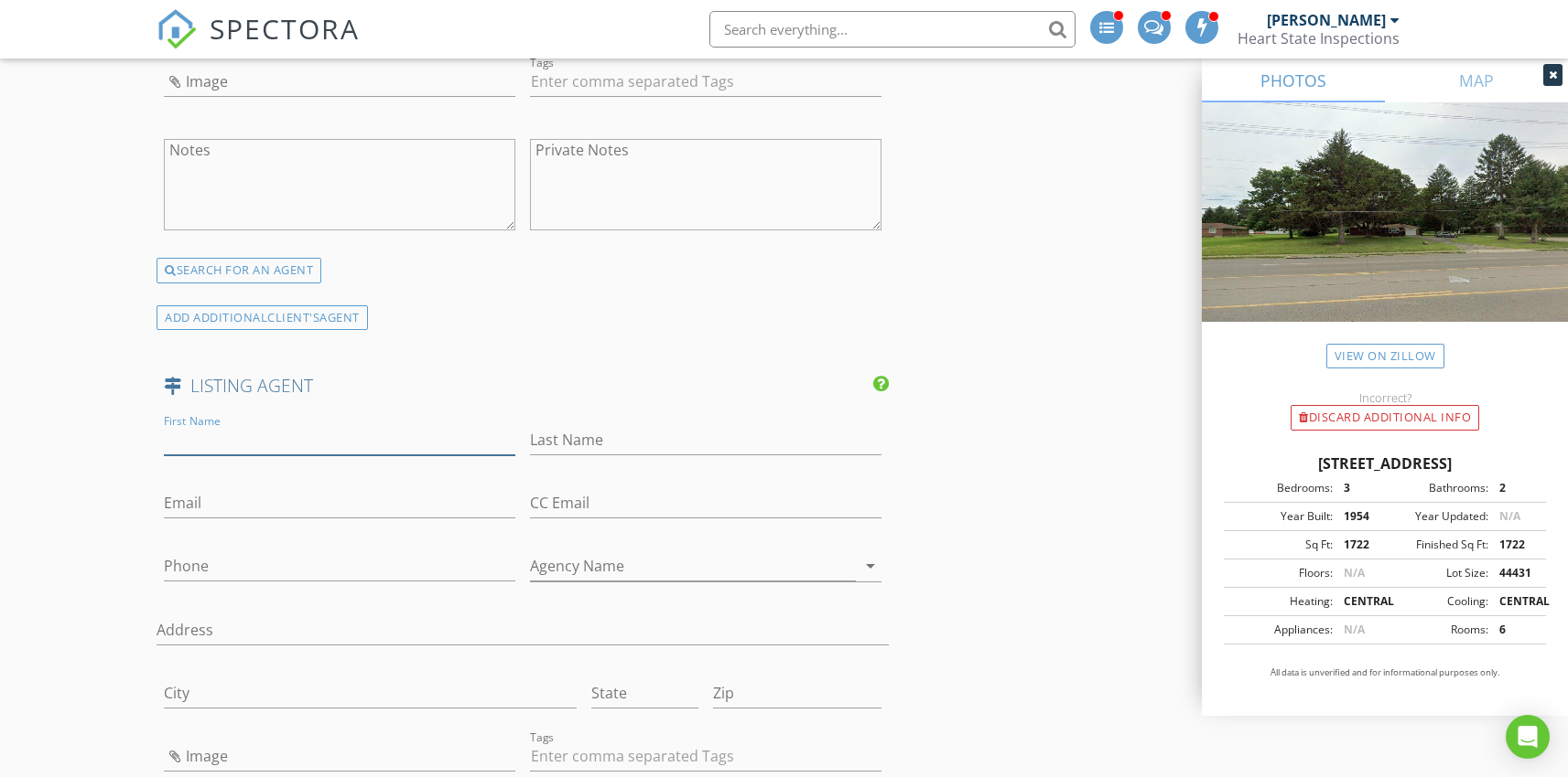
click at [221, 425] on input "First Name" at bounding box center [339, 440] width 351 height 30
click at [592, 425] on input "Last Name" at bounding box center [706, 440] width 351 height 30
paste input "Bublitz"
type input "Bublitz"
click at [230, 425] on input "First Name" at bounding box center [339, 440] width 351 height 30
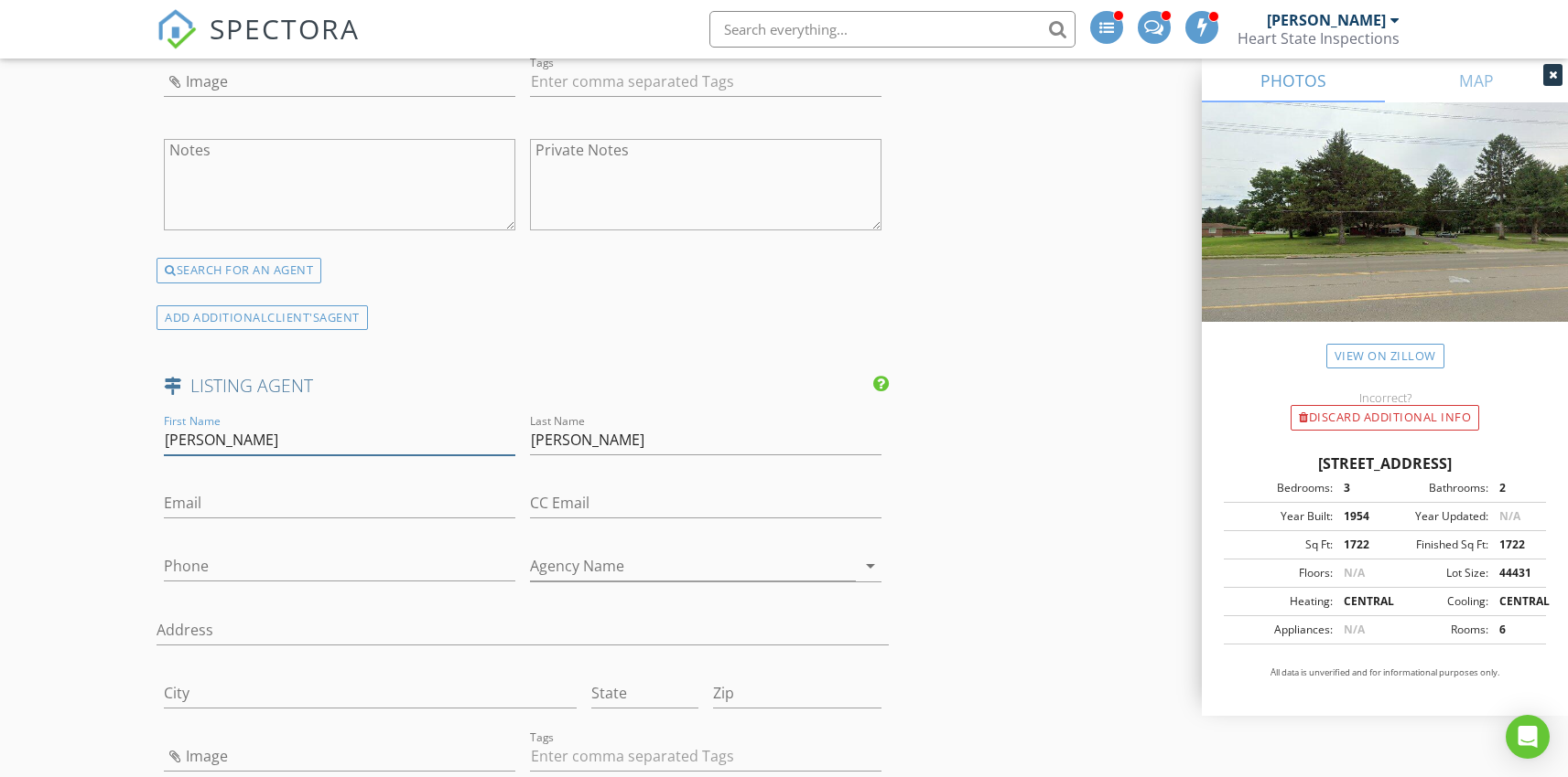
type input "Matthew"
click at [220, 556] on input "Phone" at bounding box center [339, 571] width 351 height 30
paste input "937-301-0205"
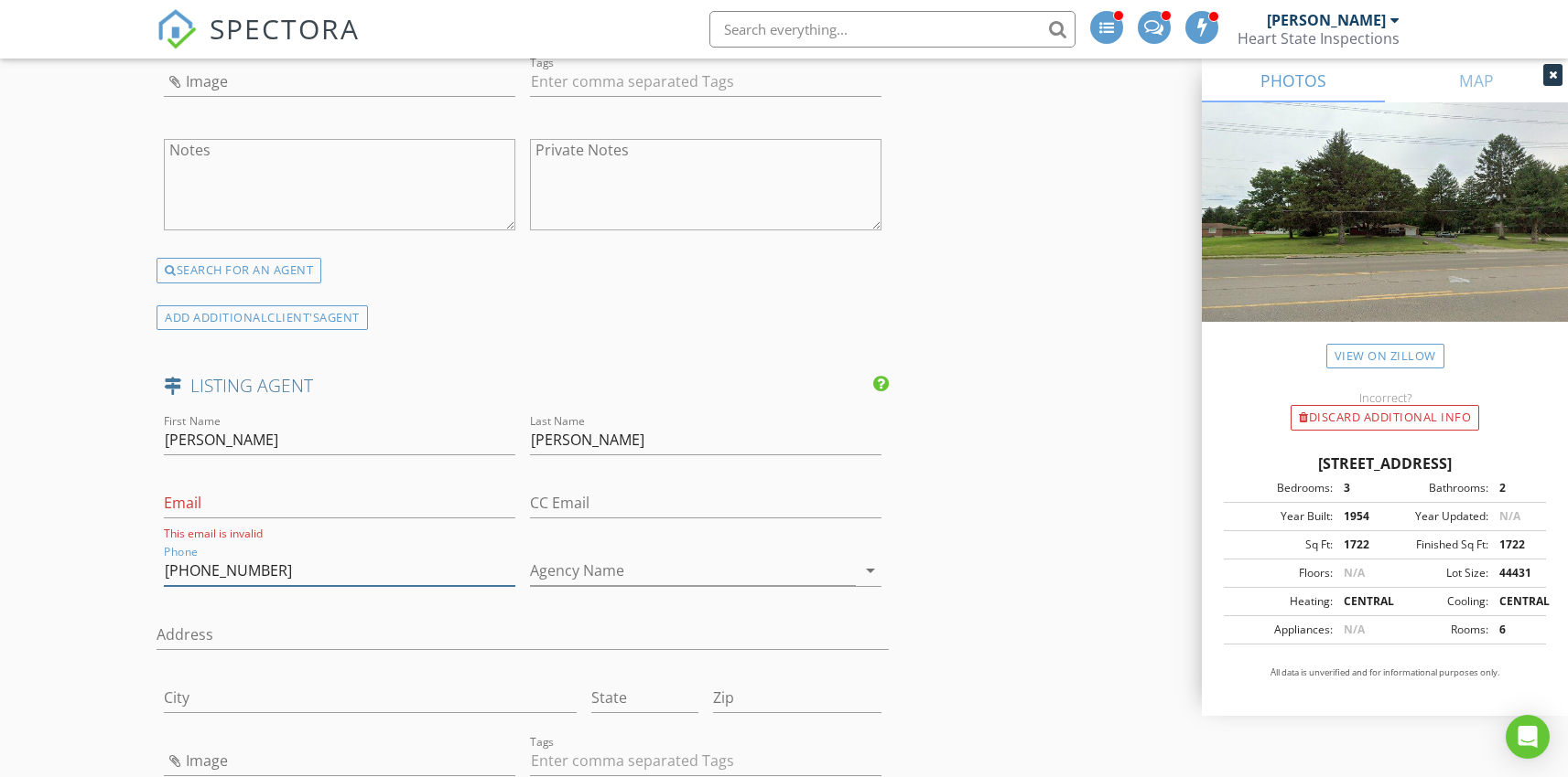
type input "937-301-0205"
click at [205, 493] on input "Email" at bounding box center [339, 503] width 351 height 30
paste input "nanci.lindholz@cbishome.com"
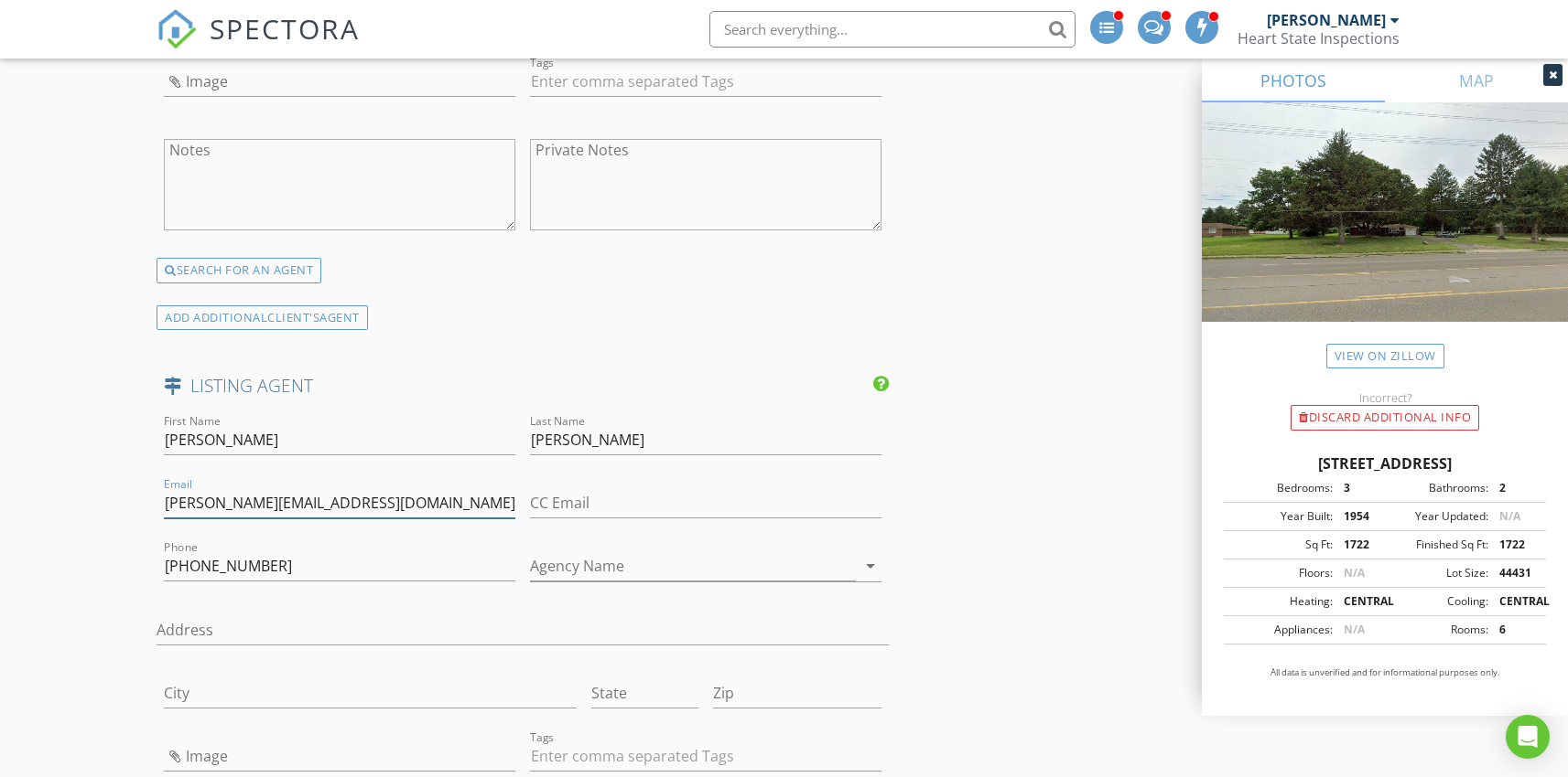
type input "nanci.lindholz@cbishome.com"
click at [301, 554] on input "937-301-0205" at bounding box center [339, 567] width 351 height 30
paste input "text"
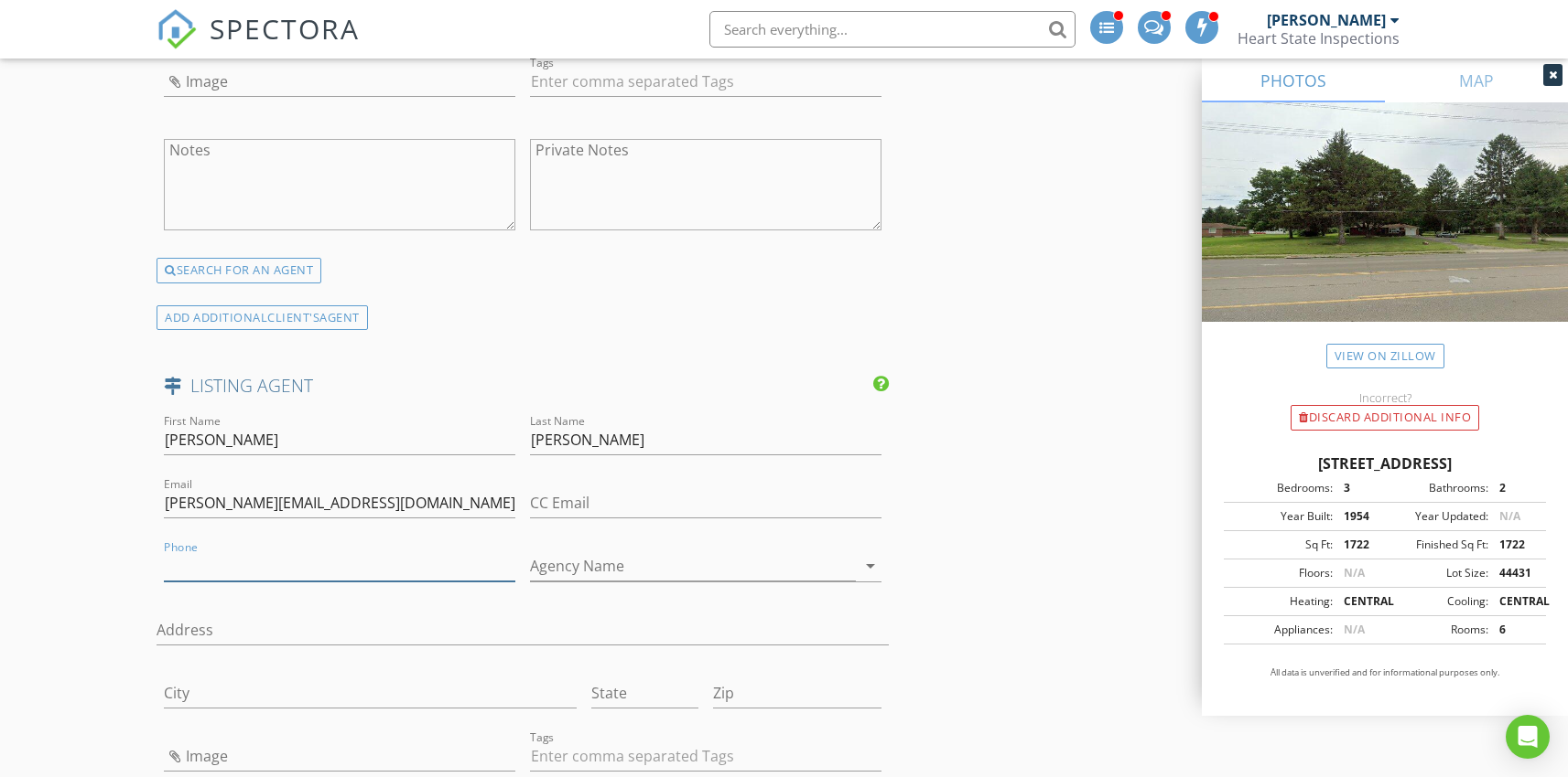
click at [318, 556] on input "Phone" at bounding box center [339, 567] width 351 height 30
click at [402, 488] on input "nanci.lindholz@cbishome.com" at bounding box center [339, 503] width 351 height 30
paste input "mattbublitzhomes@gmail"
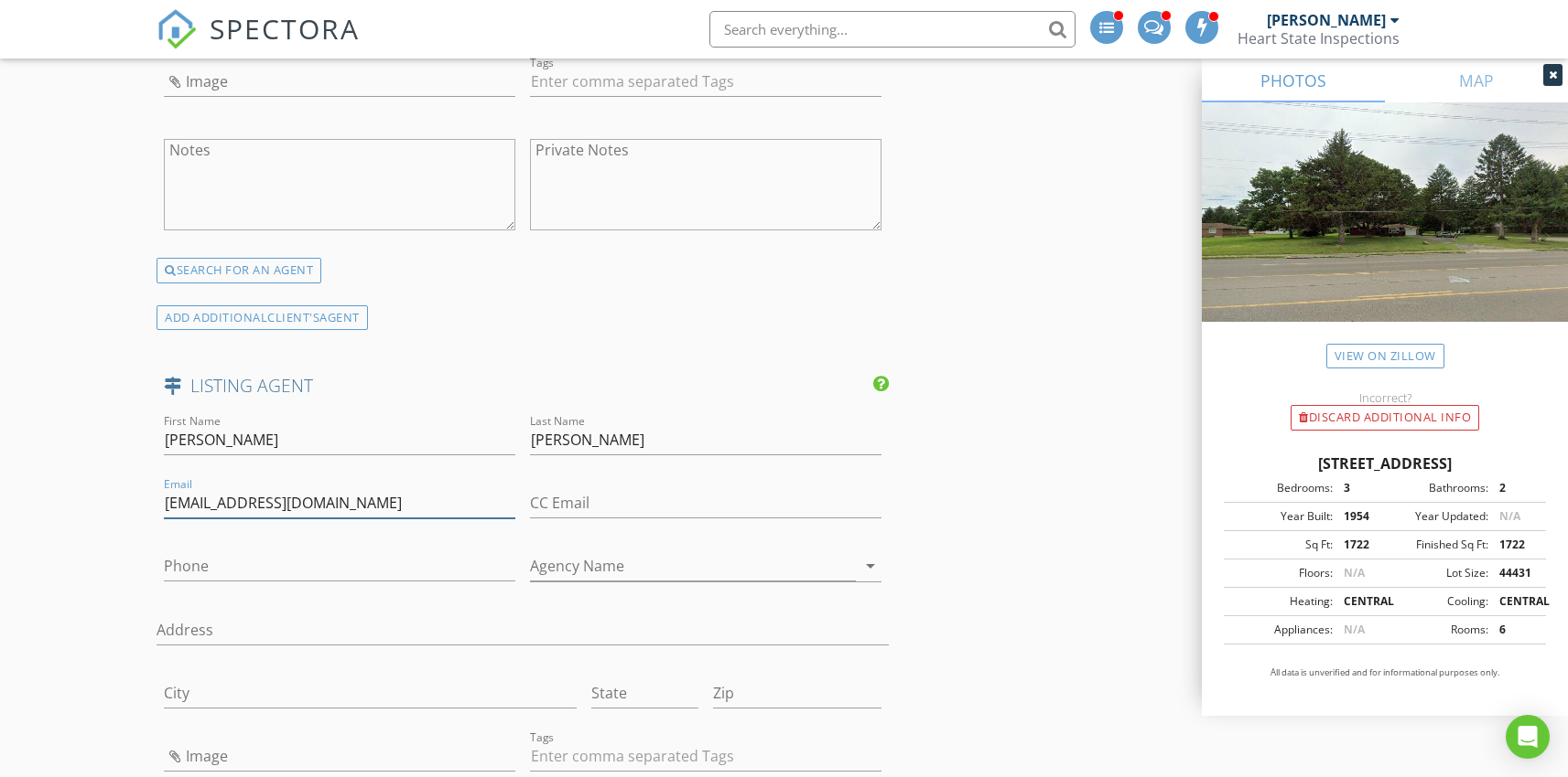
type input "mattbublitzhomes@gmail.com"
click at [241, 552] on input "Phone" at bounding box center [339, 567] width 351 height 30
paste input "937-301-0205"
type input "937-301-0205"
click at [740, 555] on input "Agency Name" at bounding box center [692, 567] width 326 height 30
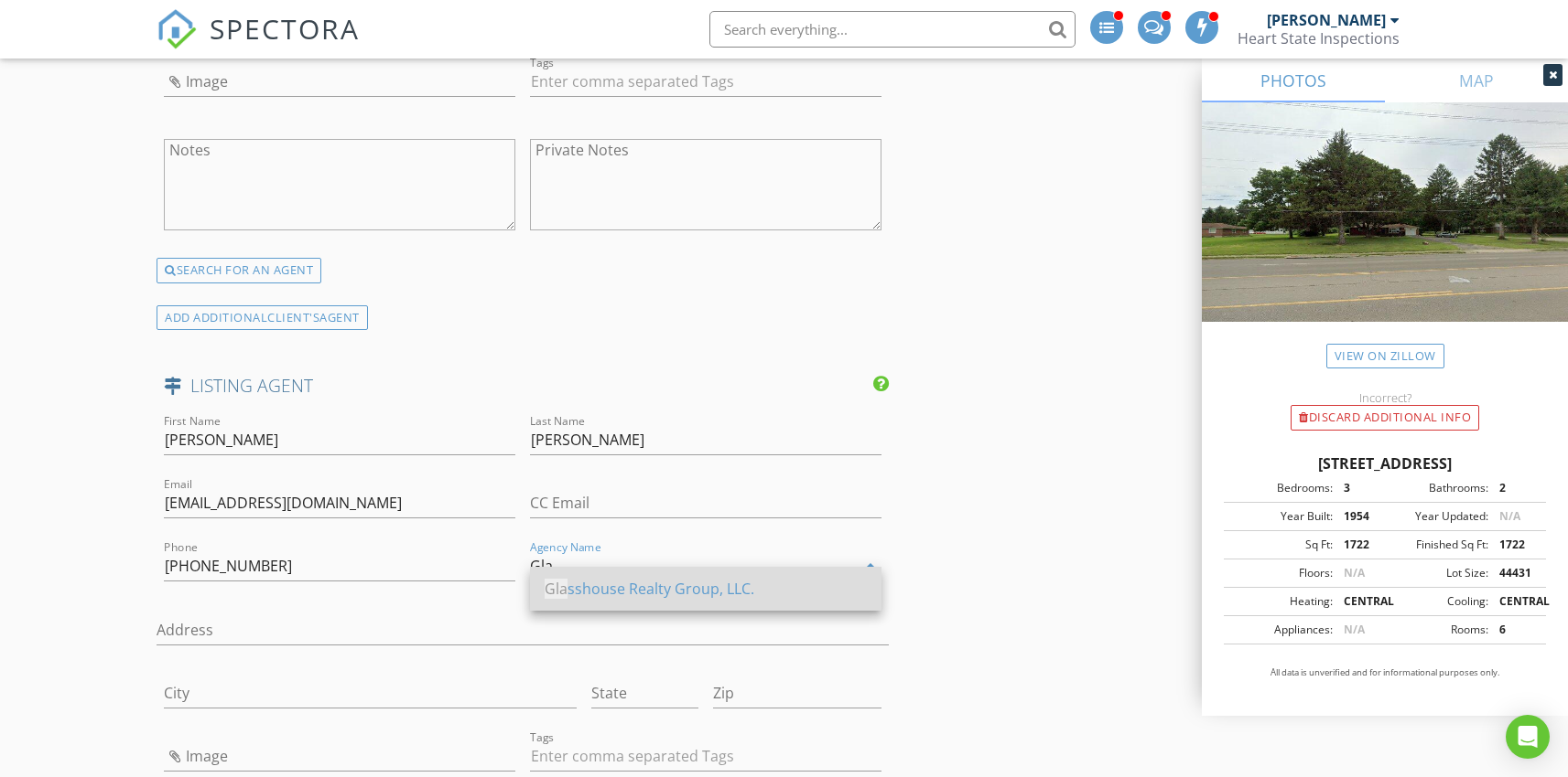
click at [656, 601] on div "Gla sshouse Realty Group, LLC." at bounding box center [706, 588] width 322 height 44
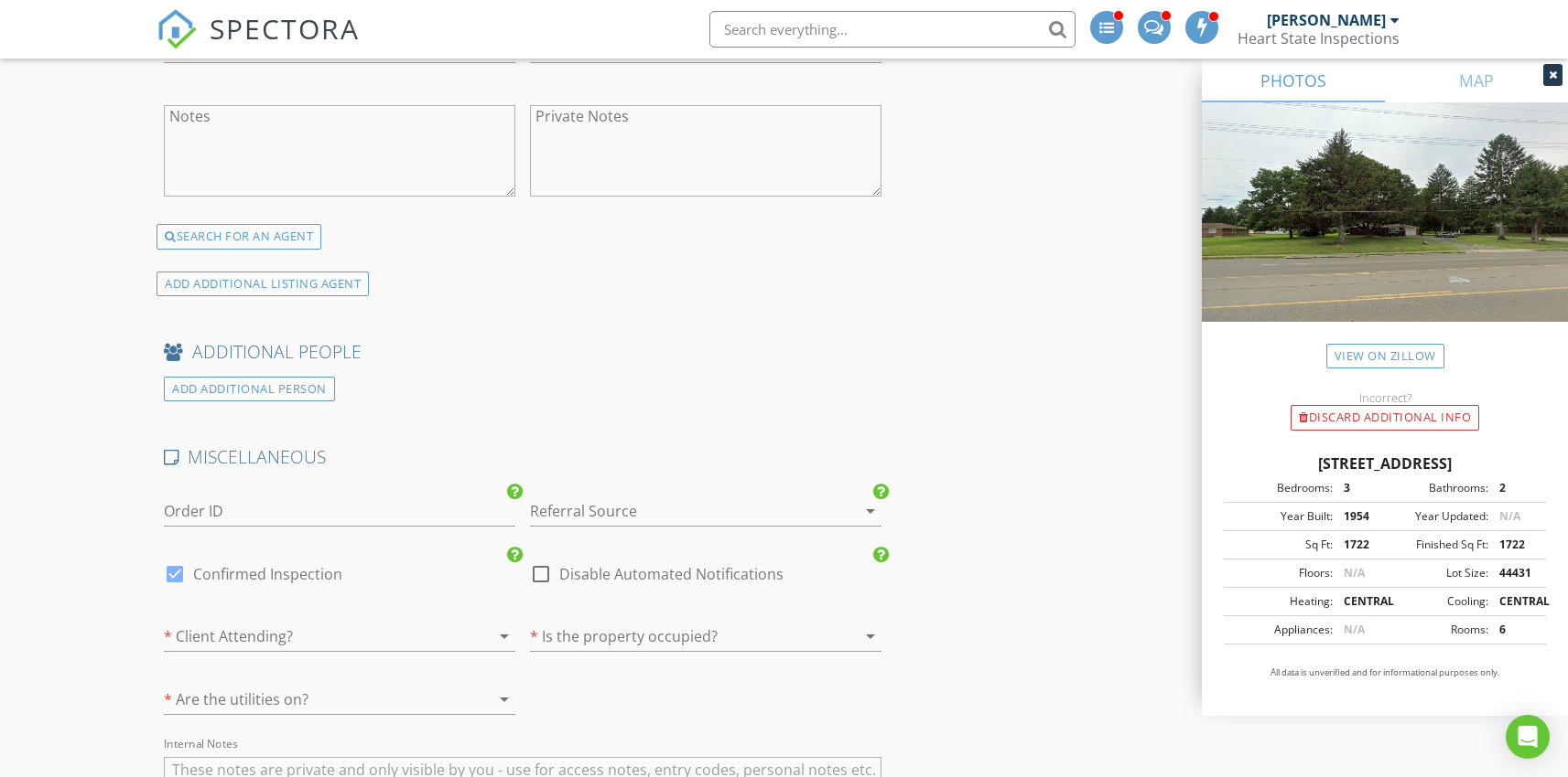
scroll to position [3984, 0]
type input "Glasshouse Realty Group, LLC."
click at [679, 499] on div at bounding box center [679, 509] width 300 height 29
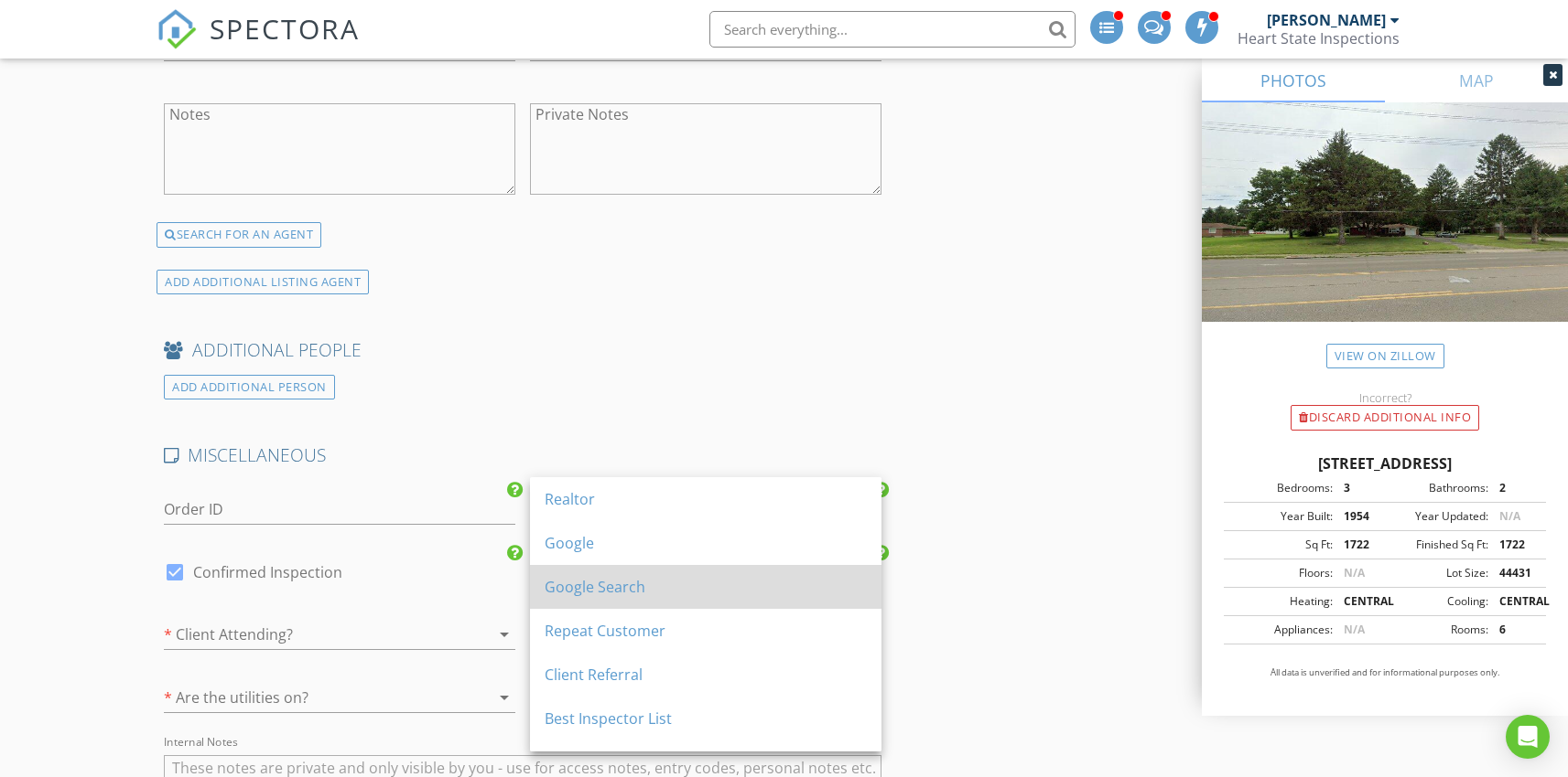
click at [600, 582] on div "Google Search" at bounding box center [706, 587] width 322 height 22
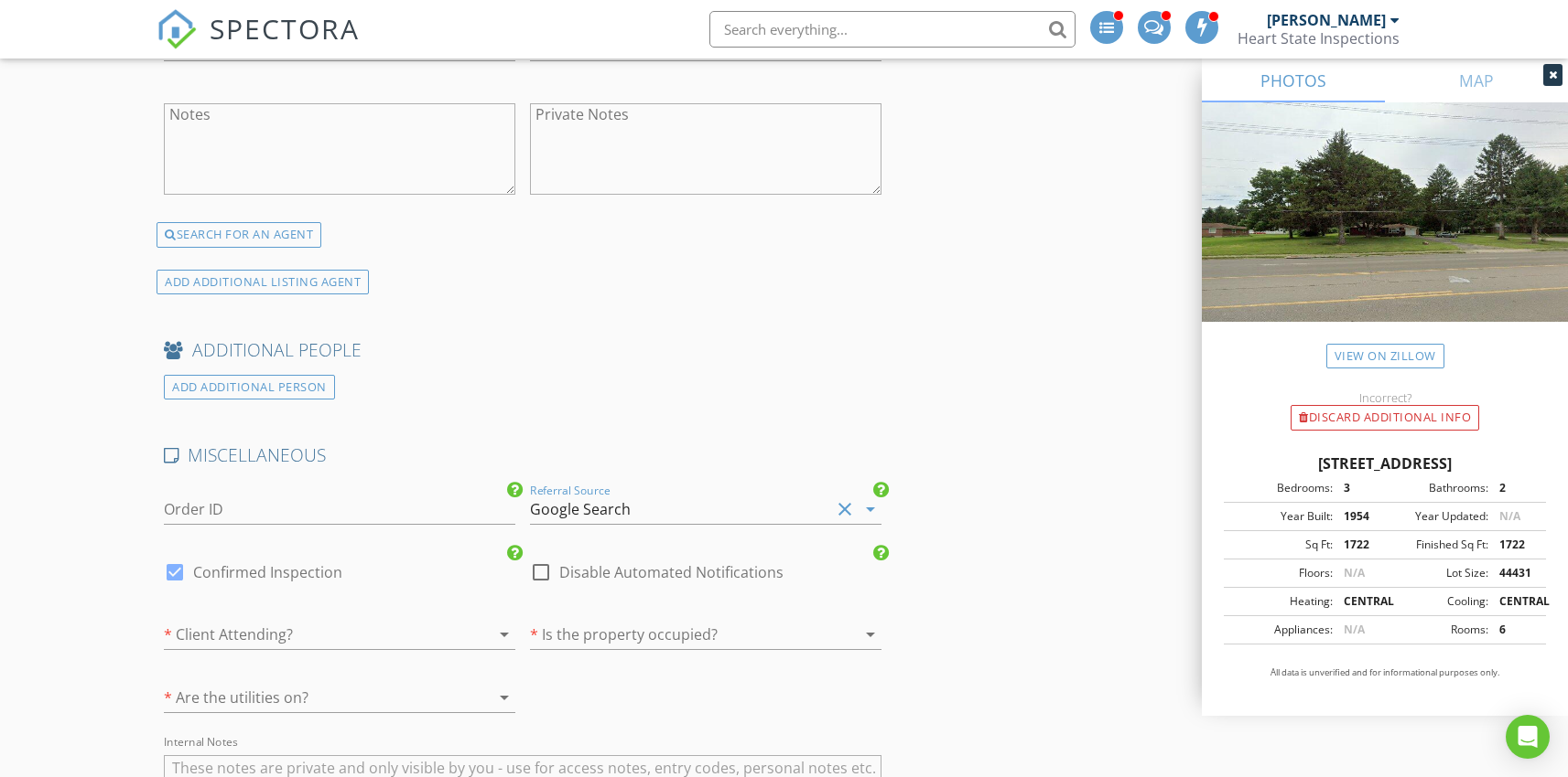
click at [369, 620] on div at bounding box center [313, 634] width 300 height 29
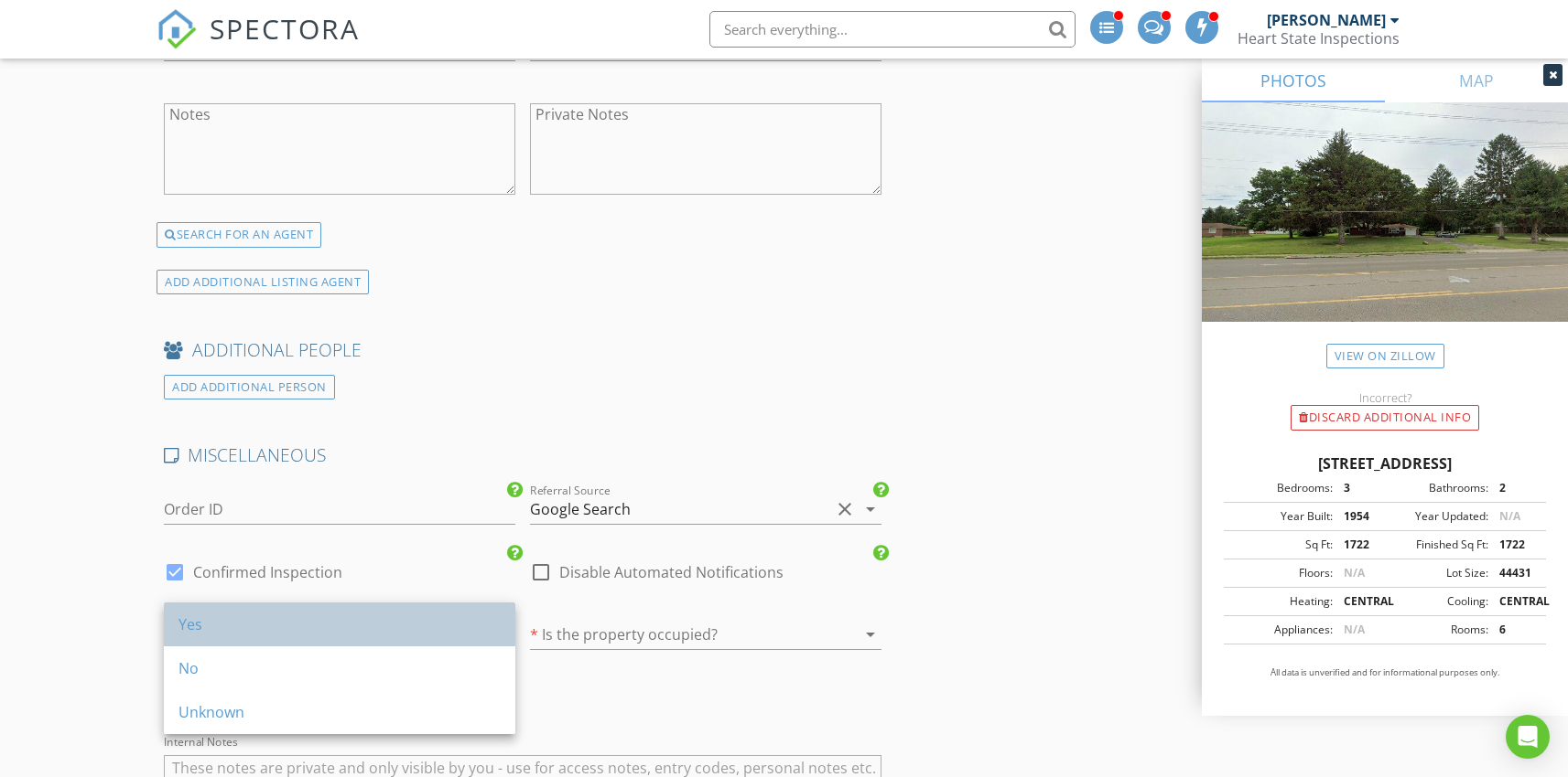
click at [330, 621] on div "Yes" at bounding box center [339, 625] width 322 height 22
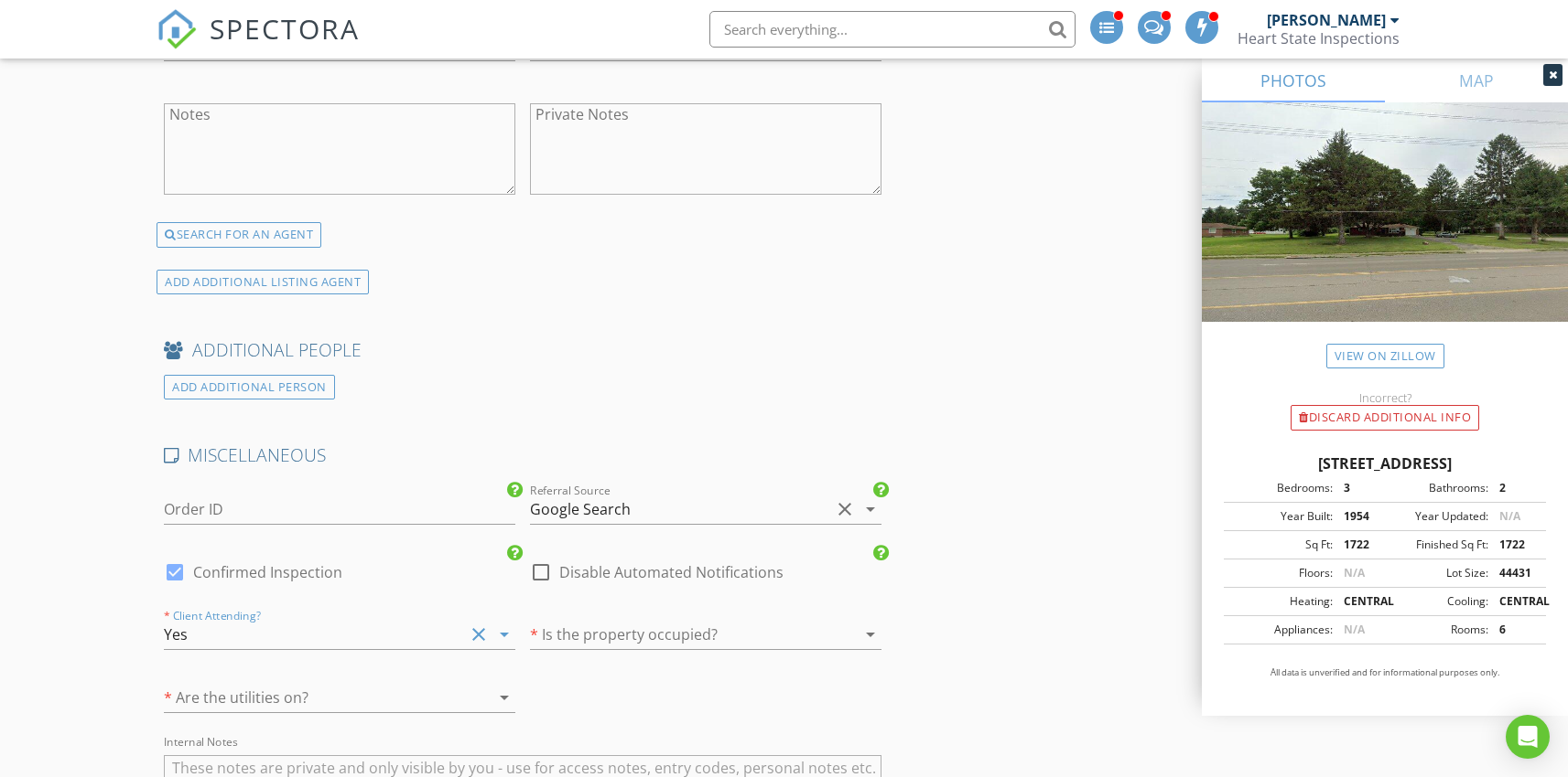
click at [686, 620] on div at bounding box center [679, 634] width 300 height 29
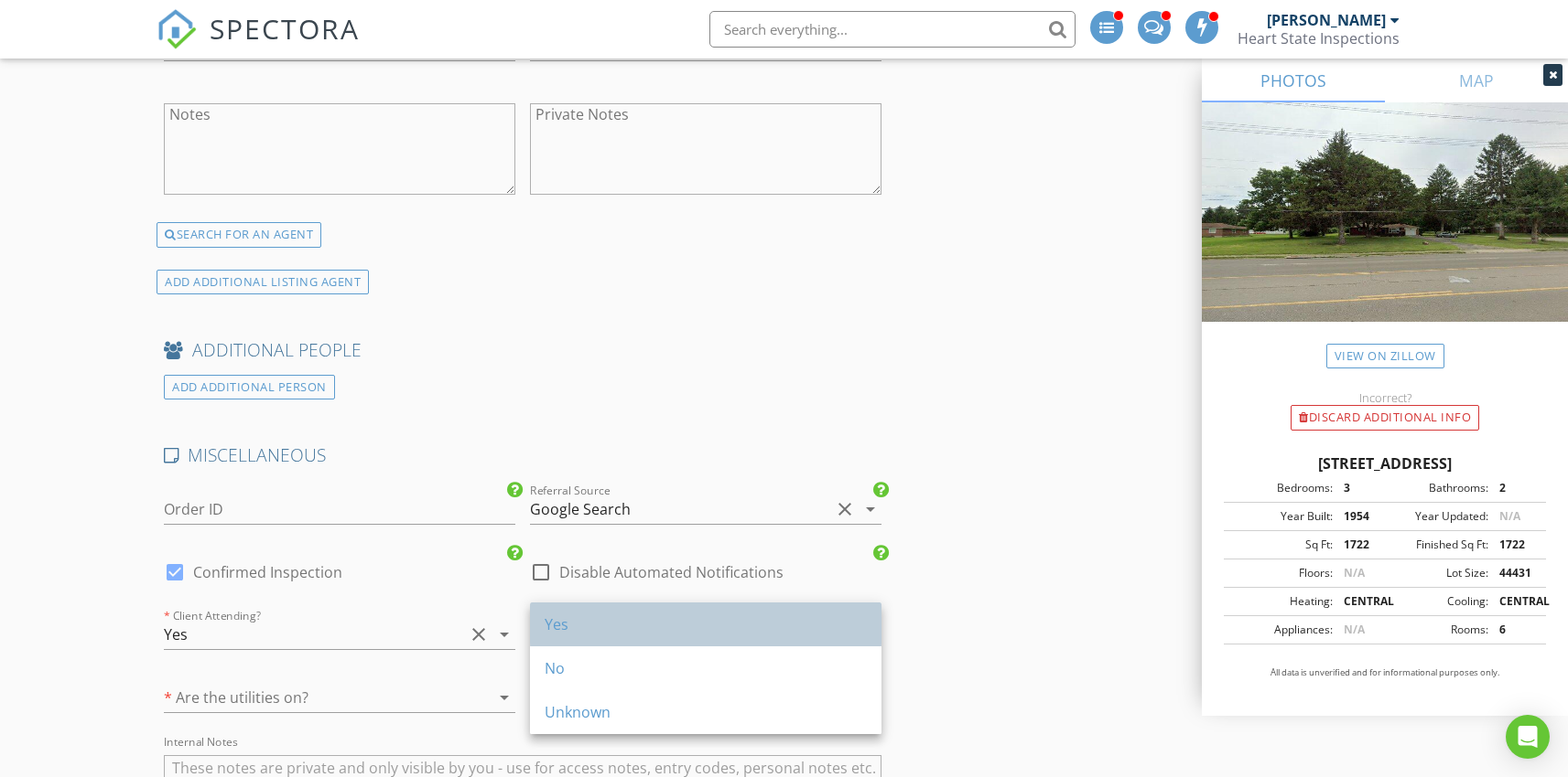
click at [621, 632] on div "Yes" at bounding box center [706, 625] width 322 height 22
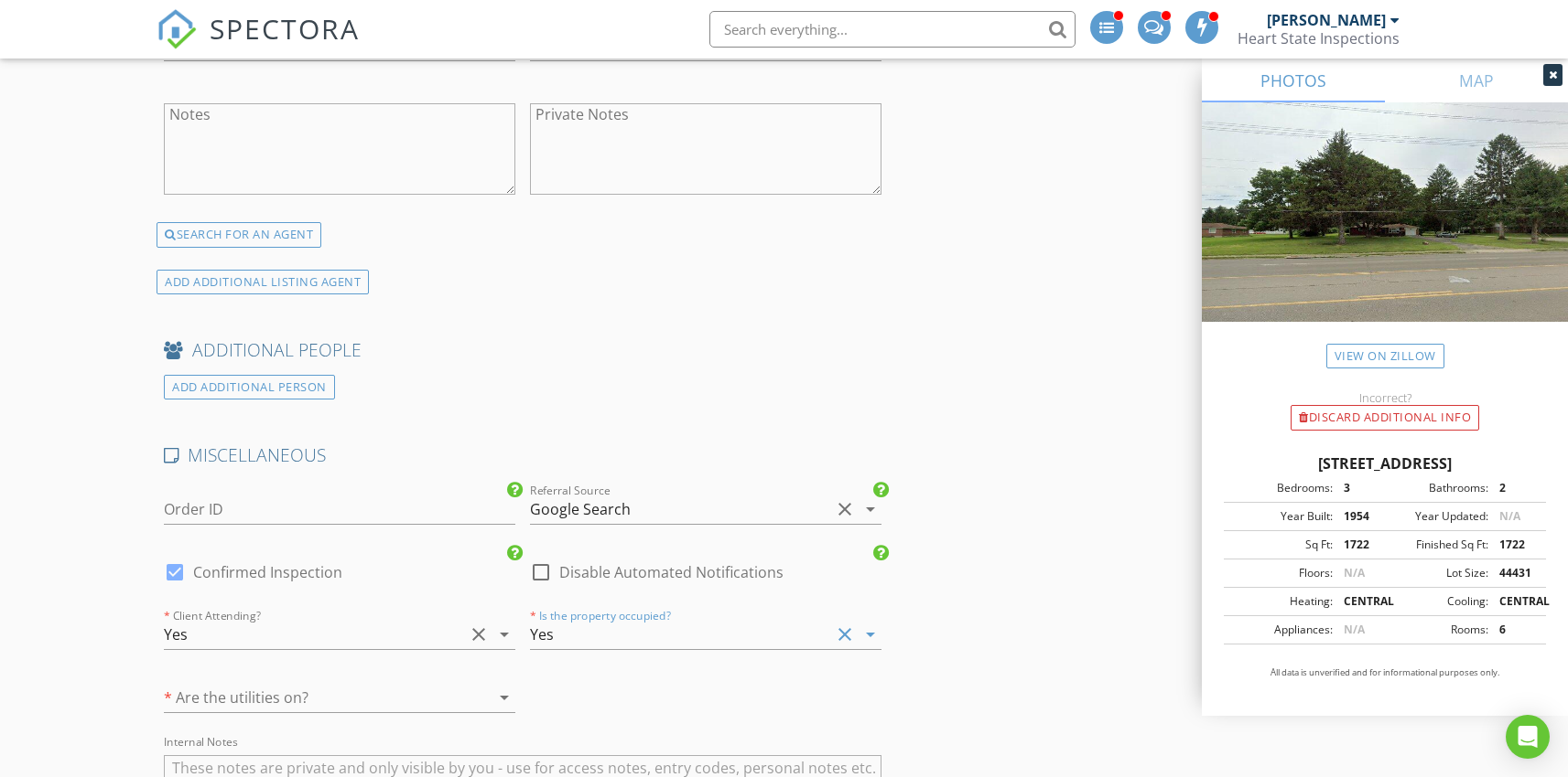
click at [334, 684] on div at bounding box center [313, 698] width 300 height 29
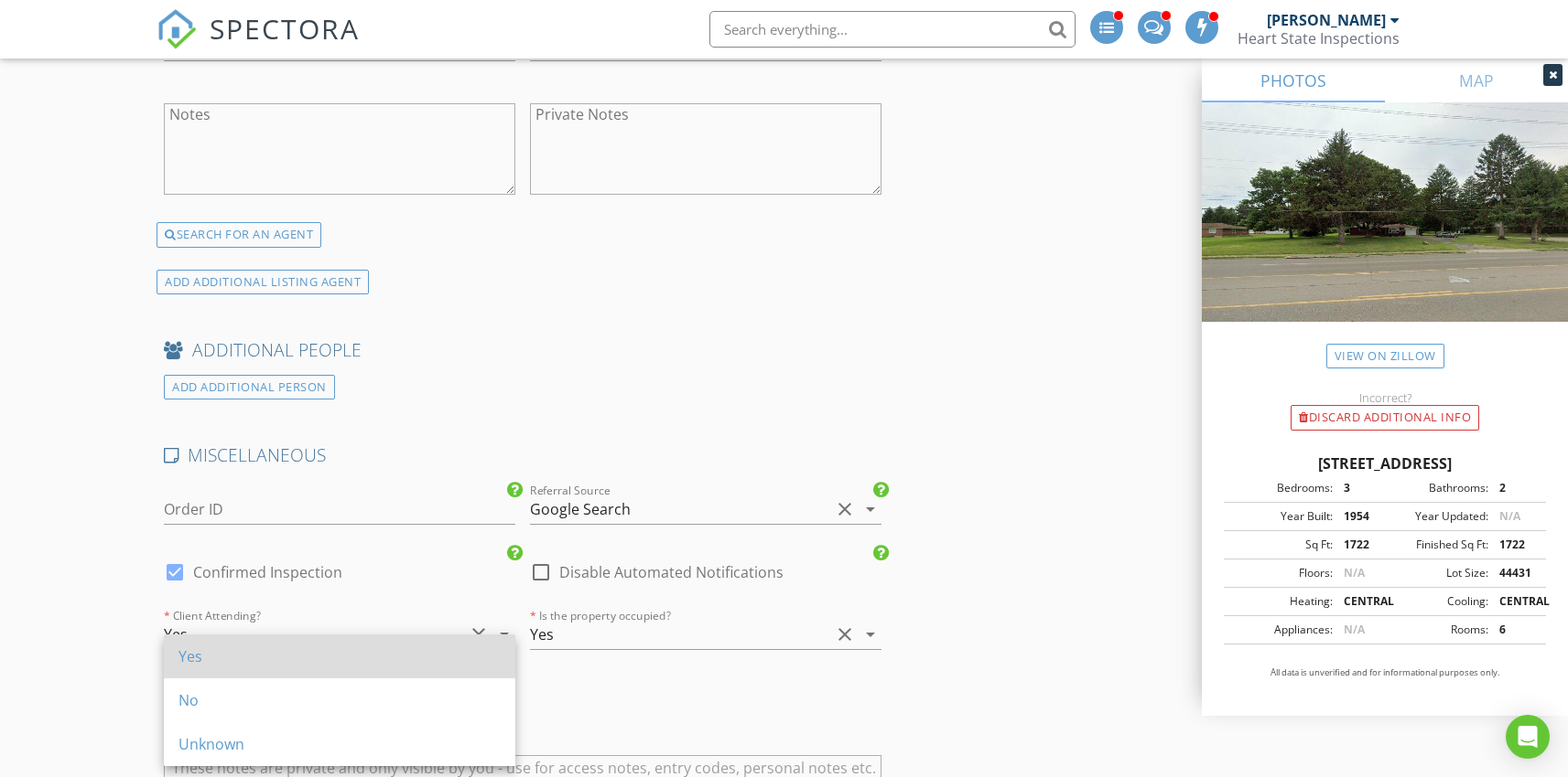
click at [261, 669] on div "Yes" at bounding box center [339, 657] width 322 height 44
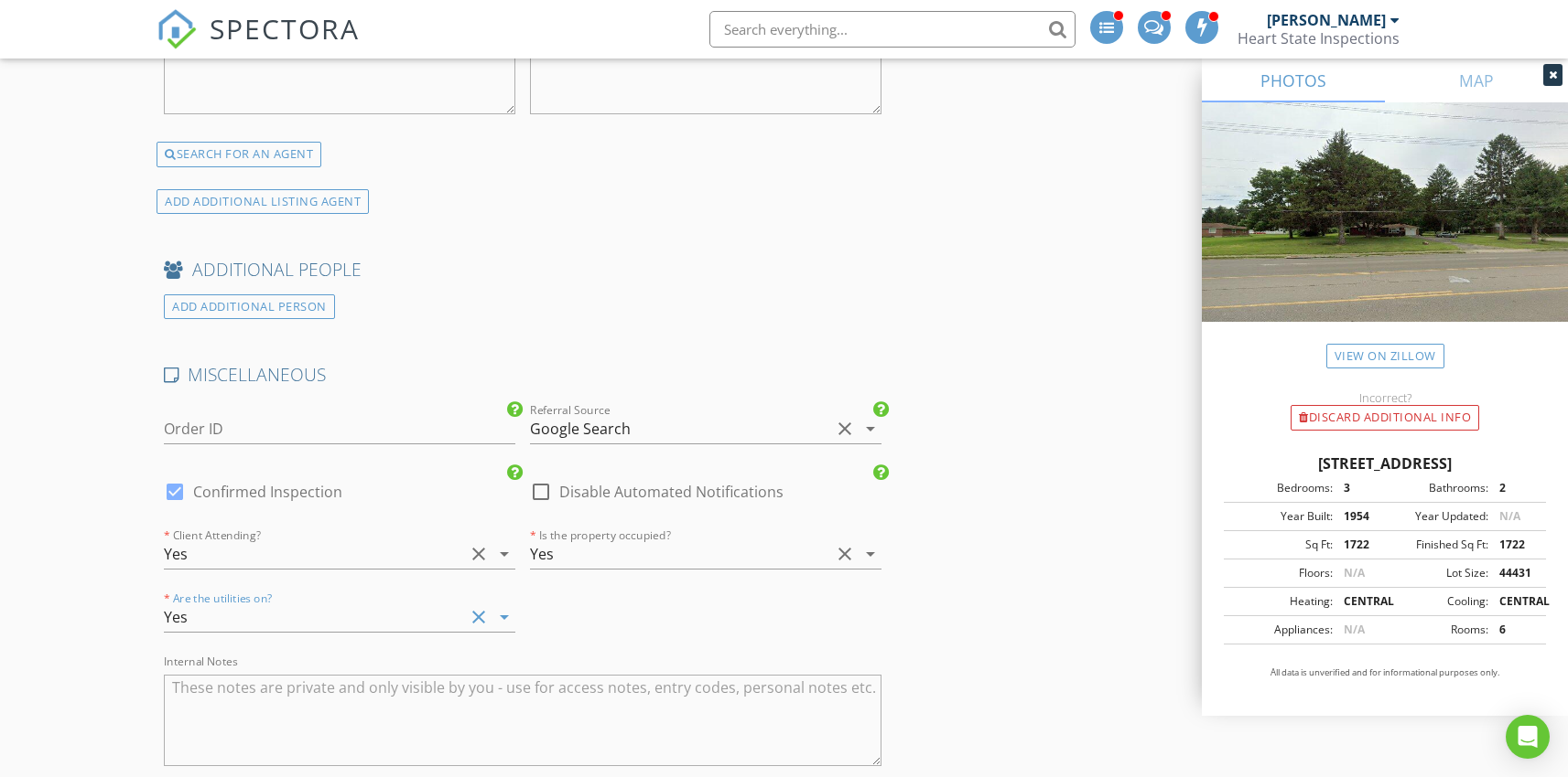
scroll to position [4096, 0]
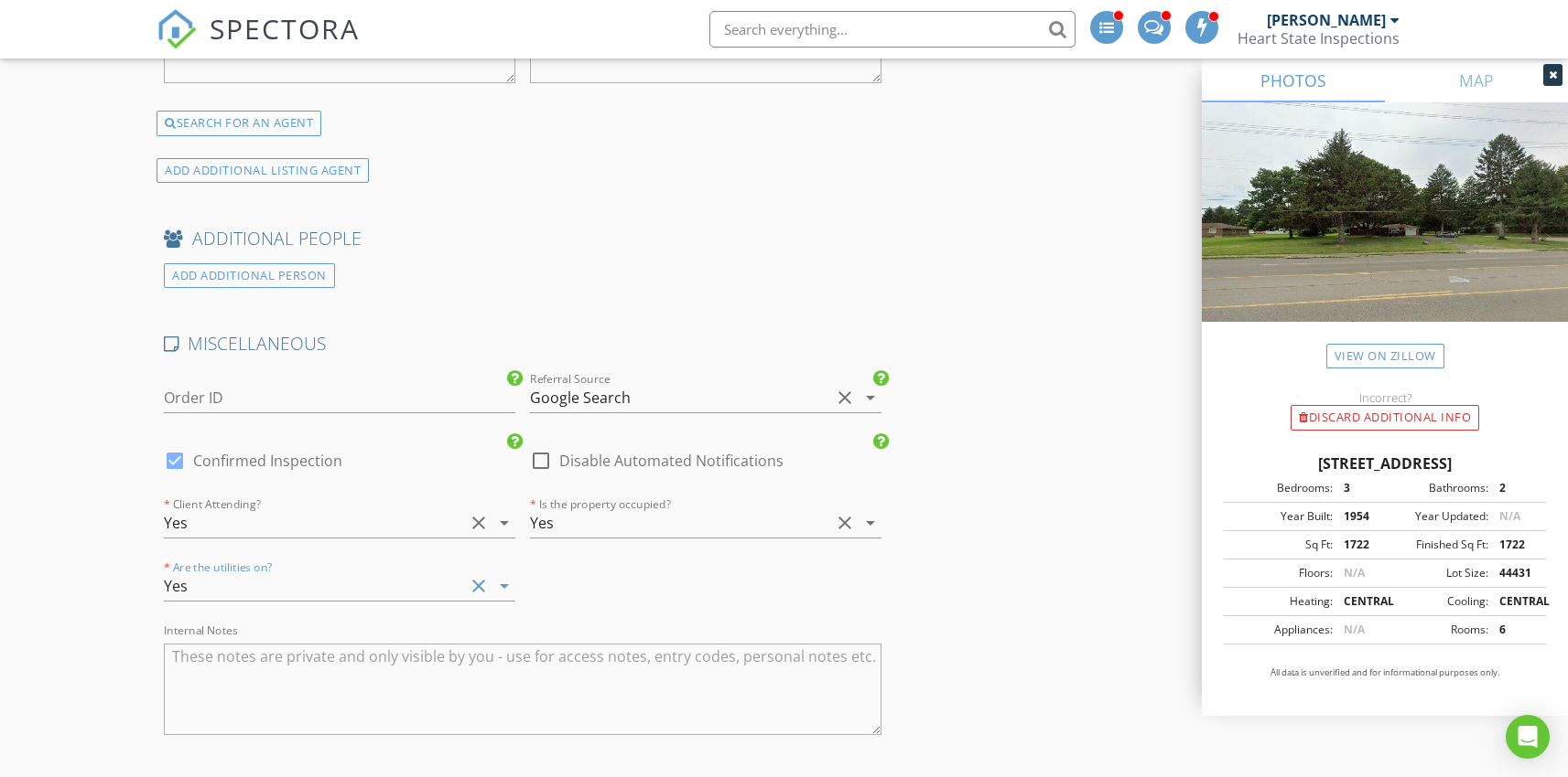
click at [303, 666] on textarea "Internal Notes" at bounding box center [521, 690] width 717 height 92
type textarea "Combo 1981 FD - Occupied"
click at [686, 263] on div "ADD ADDITIONAL PERSON" at bounding box center [521, 275] width 732 height 24
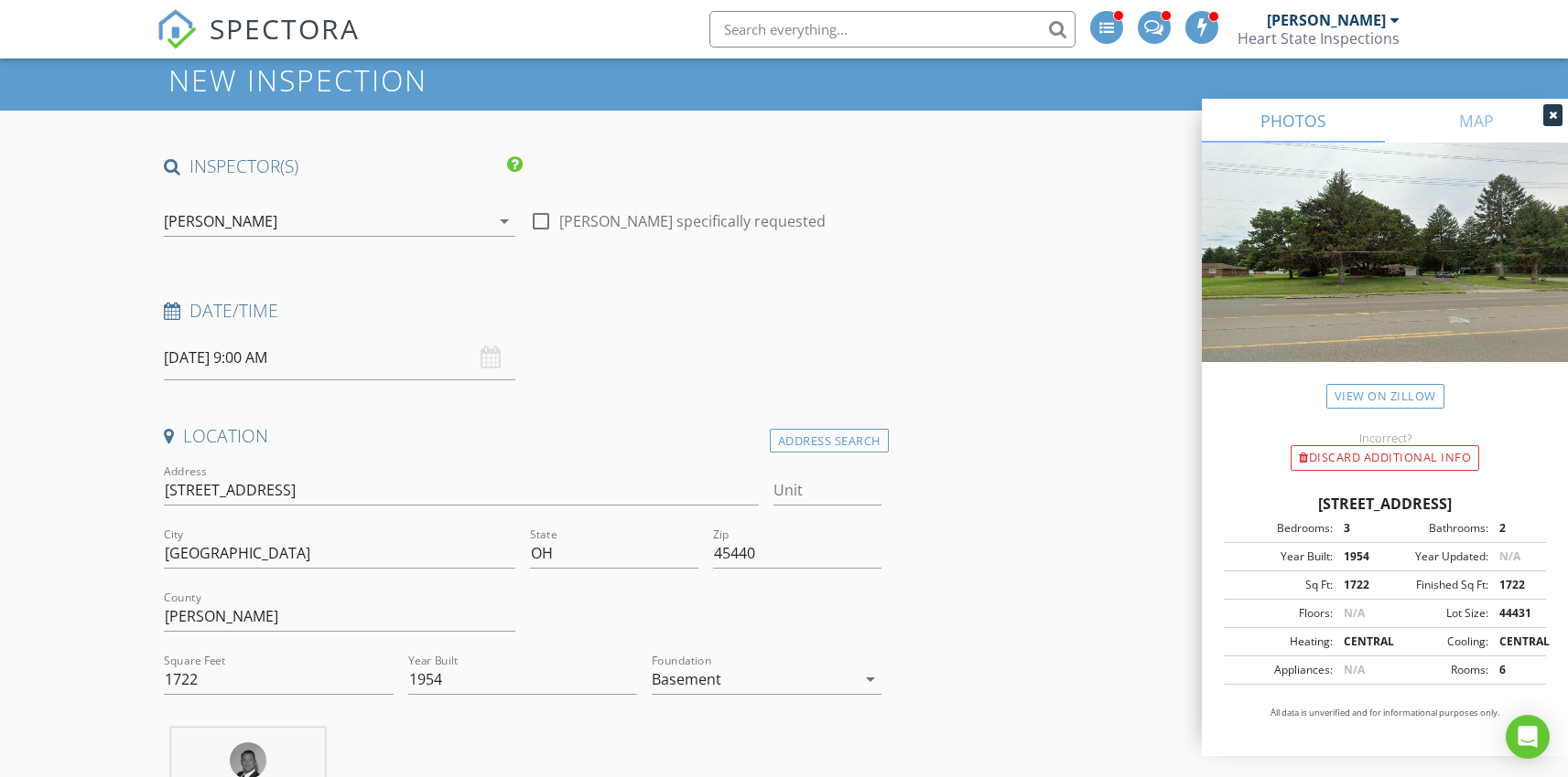
scroll to position [0, 0]
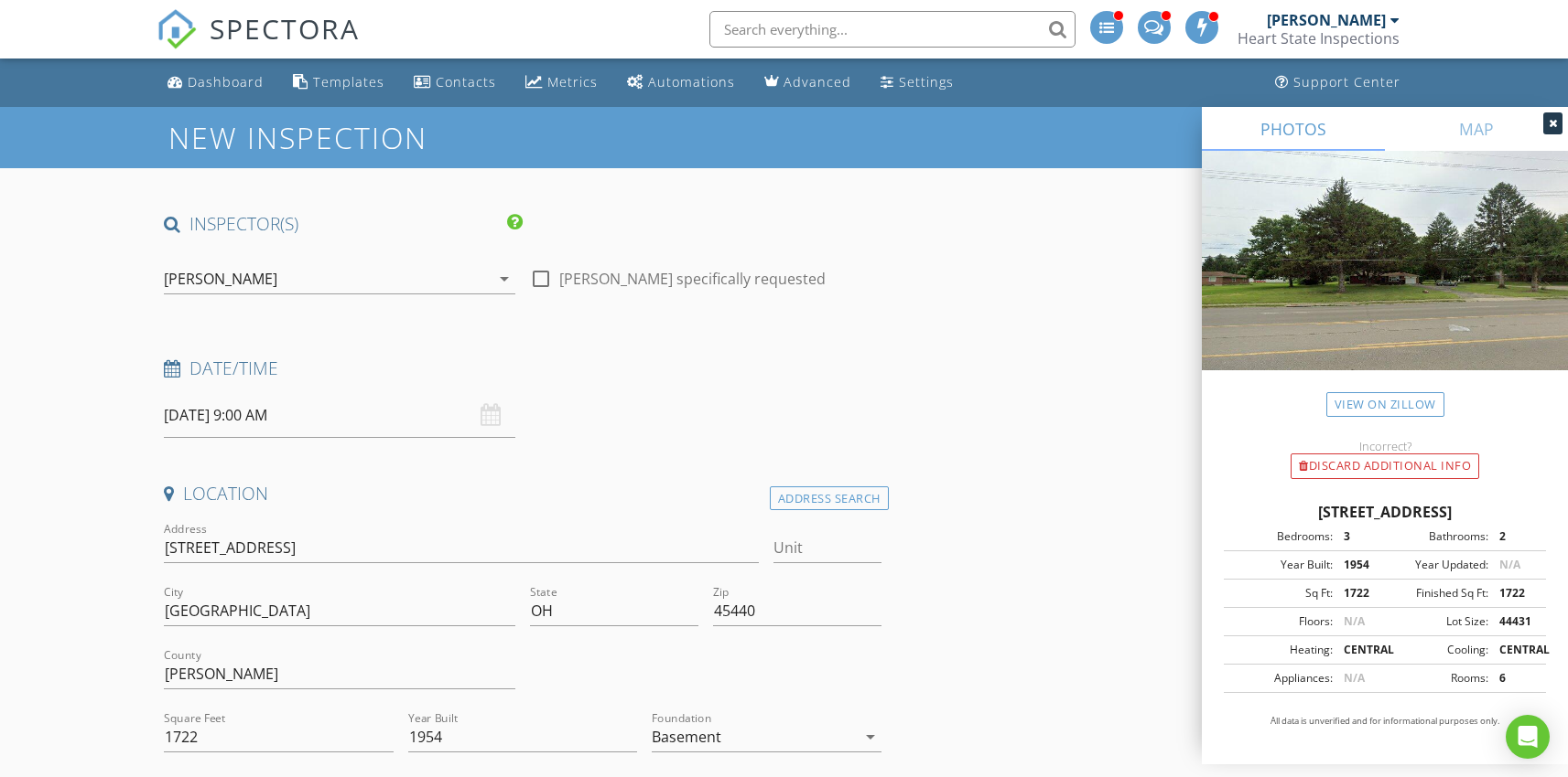
click at [545, 278] on div at bounding box center [540, 278] width 31 height 31
checkbox input "true"
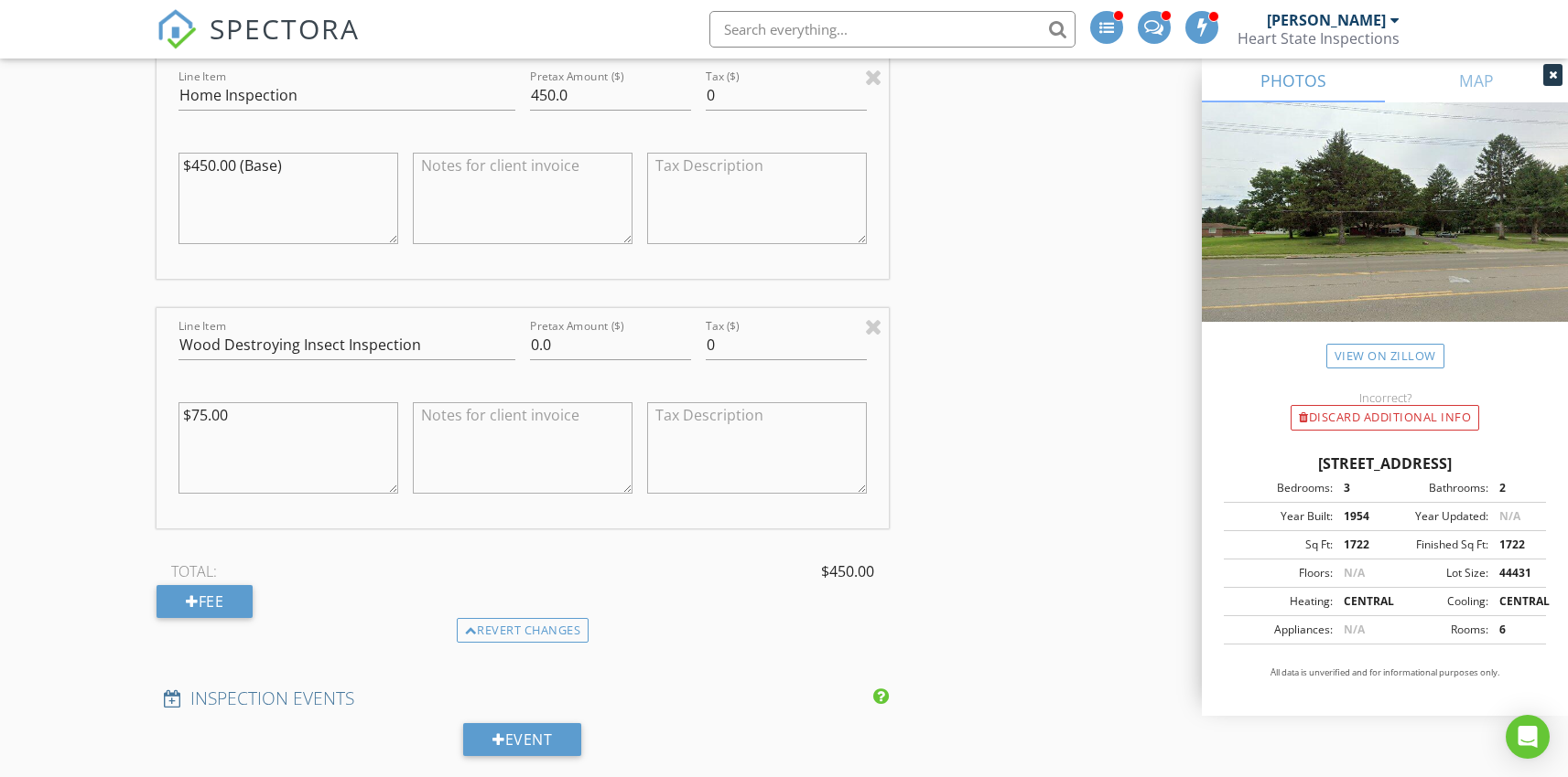
scroll to position [1964, 0]
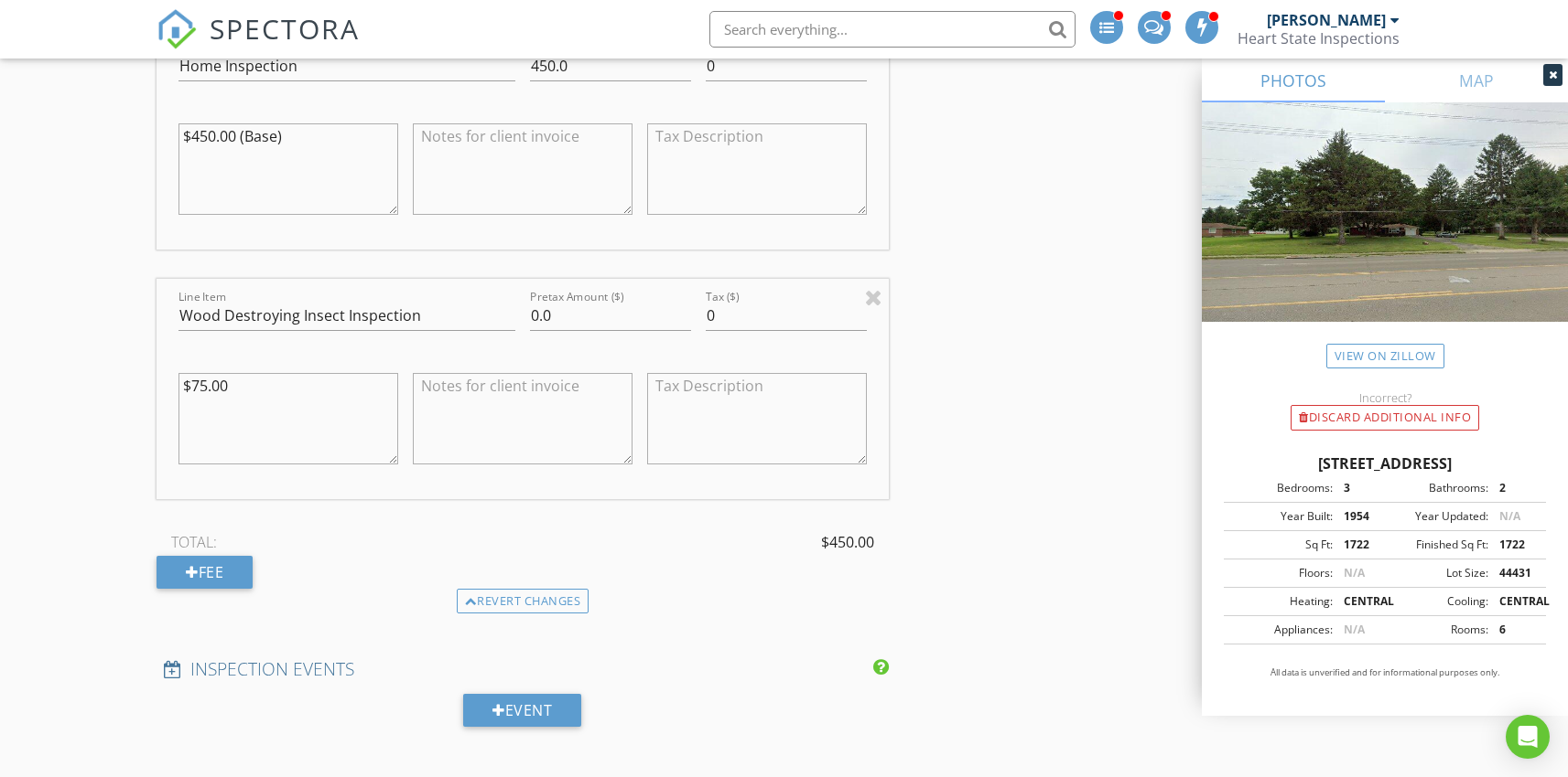
click at [567, 387] on textarea at bounding box center [522, 419] width 220 height 92
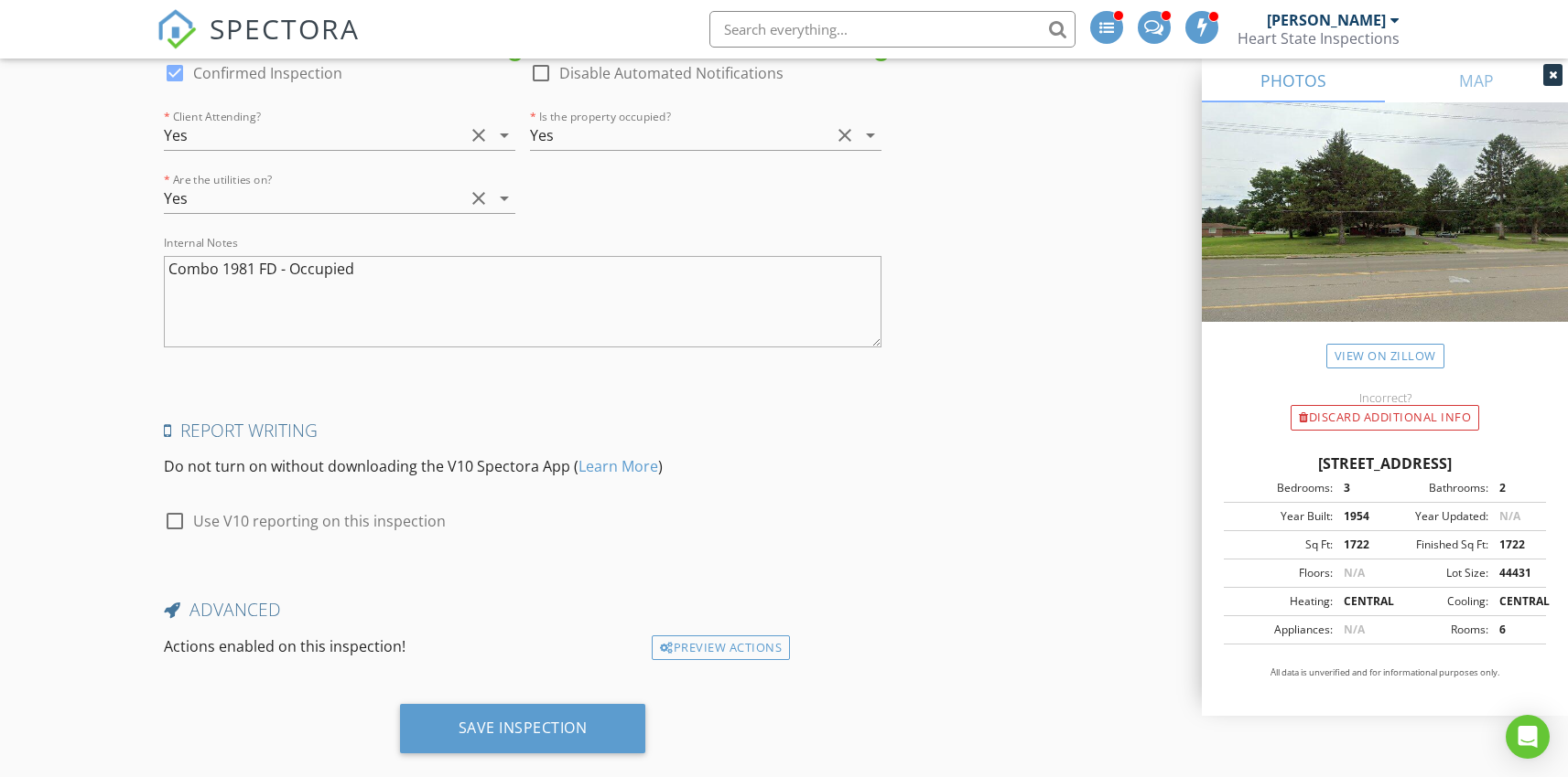
scroll to position [4500, 0]
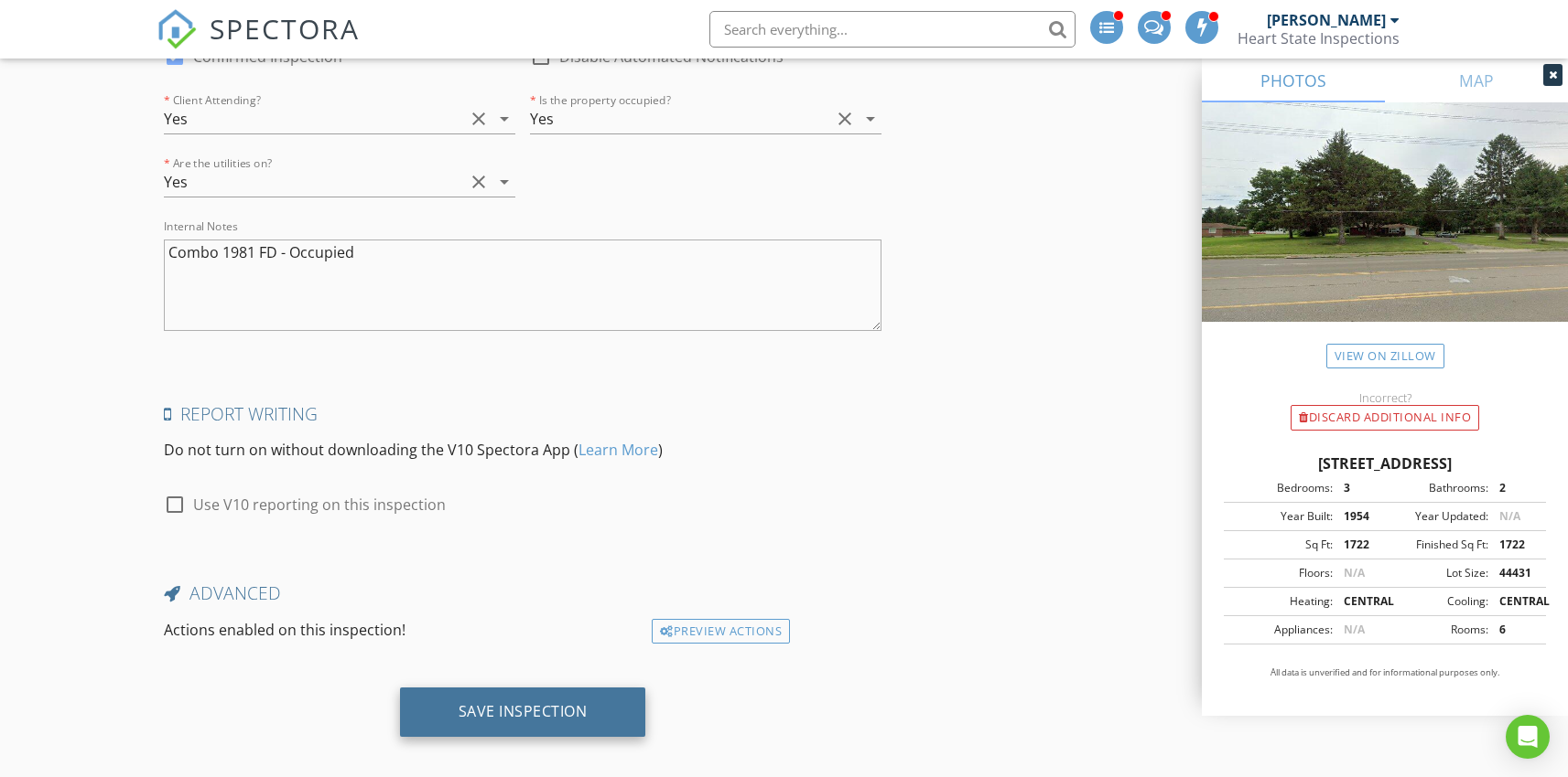
type textarea "-$75.00 (Packaged Deal)"
click at [522, 702] on div "Save Inspection" at bounding box center [523, 712] width 129 height 19
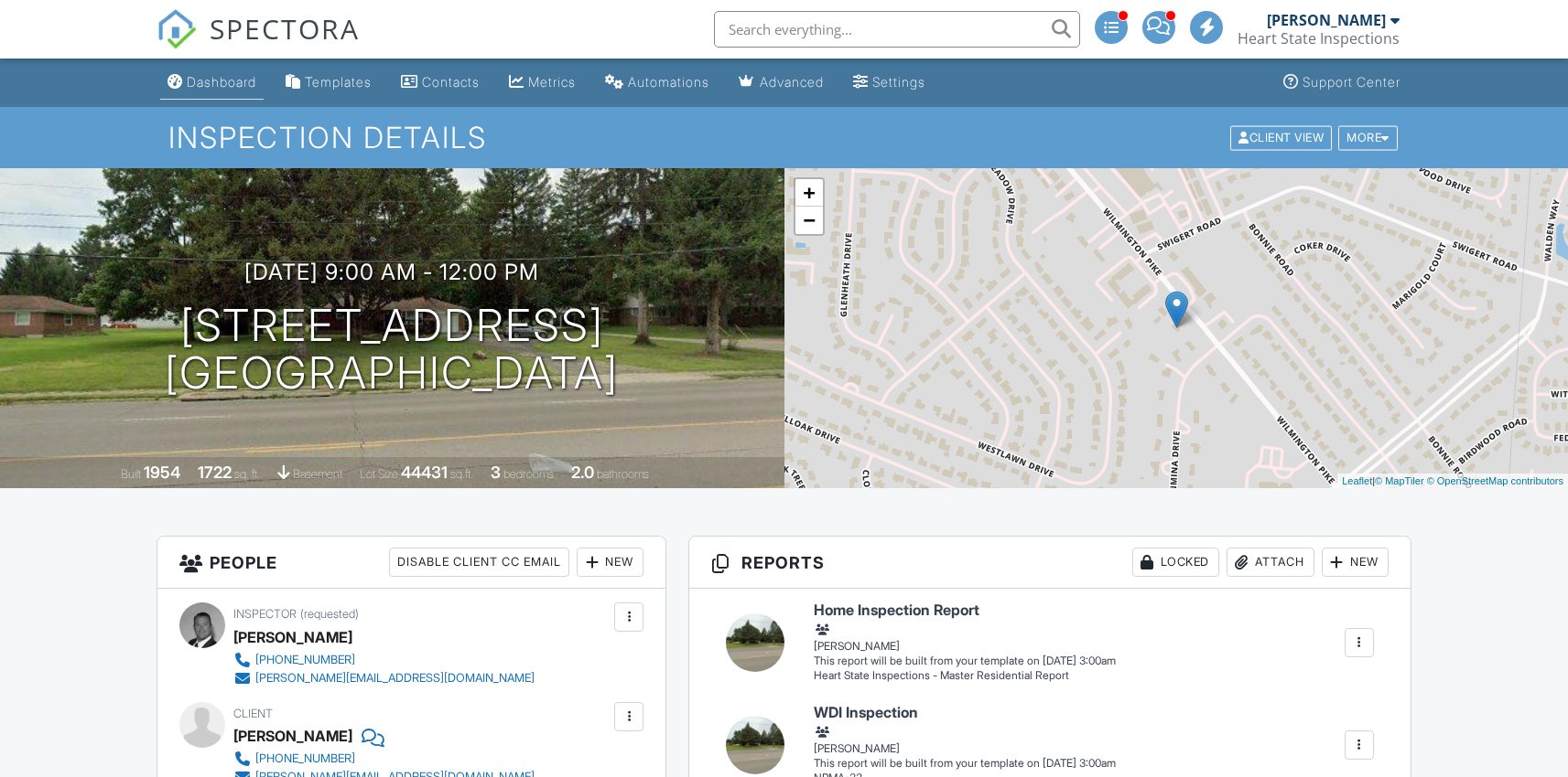
click at [224, 84] on div "Dashboard" at bounding box center [221, 81] width 69 height 16
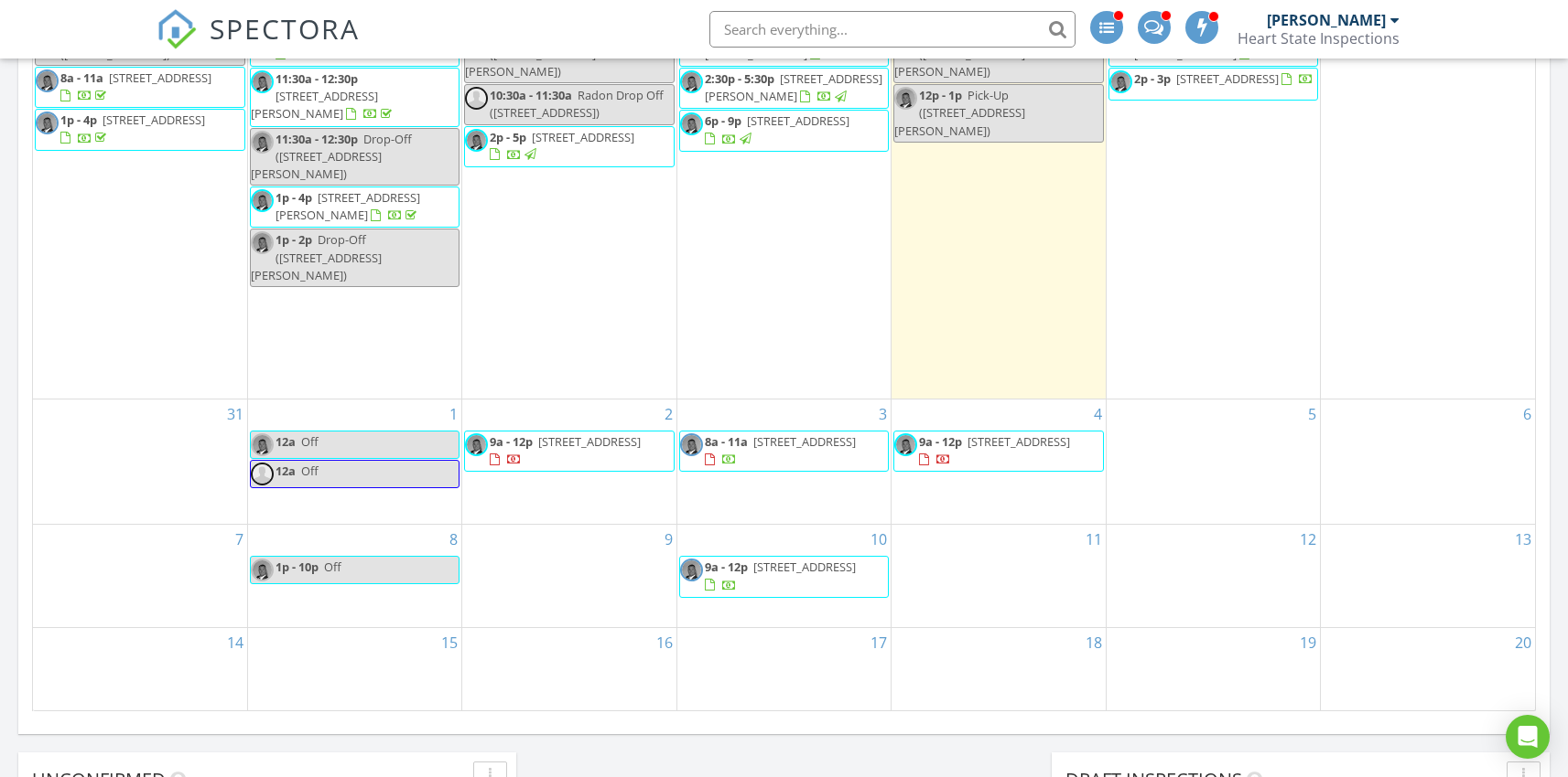
scroll to position [1058, 0]
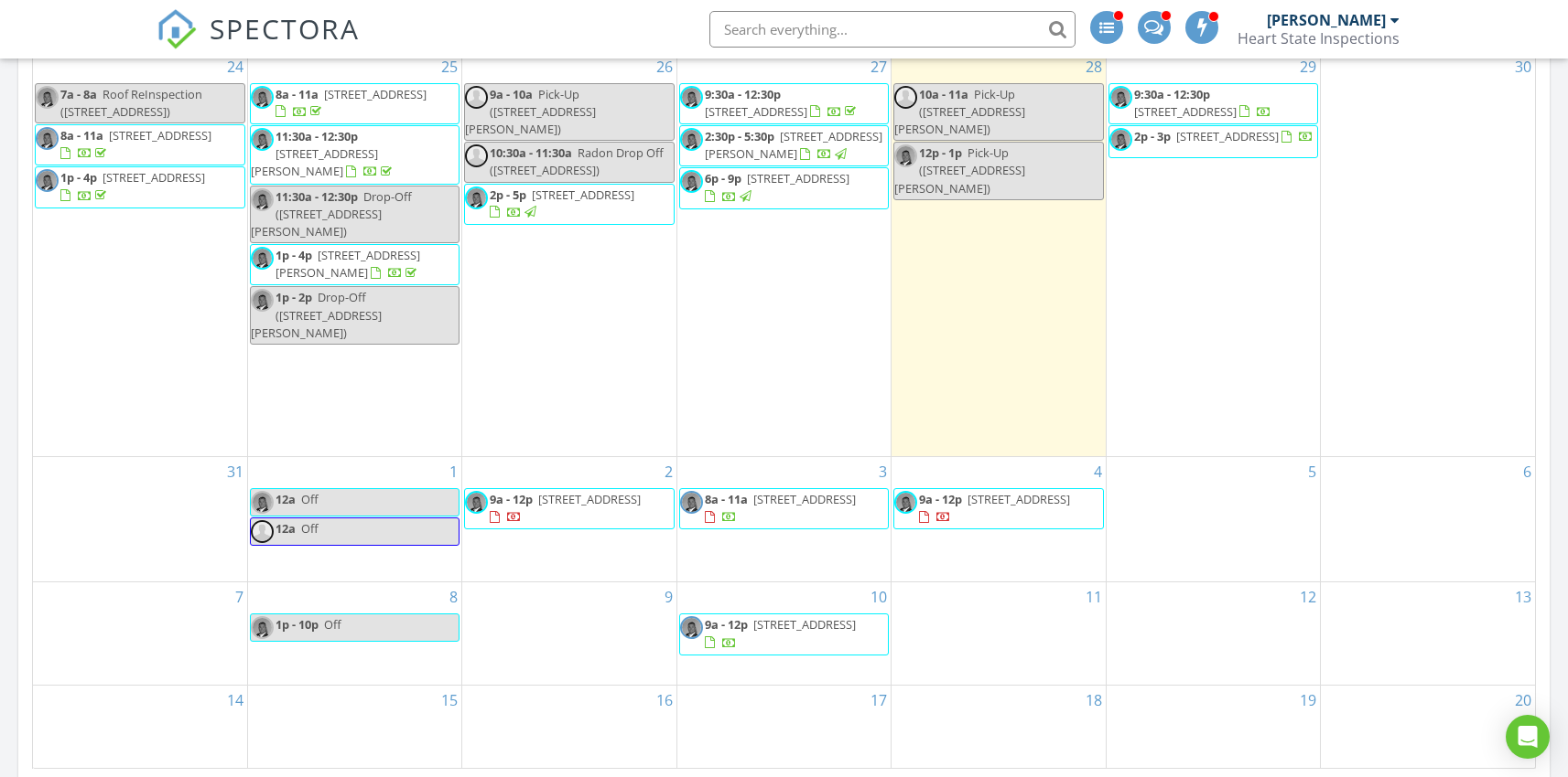
click at [137, 473] on div "31" at bounding box center [139, 519] width 214 height 124
